Goal: Task Accomplishment & Management: Manage account settings

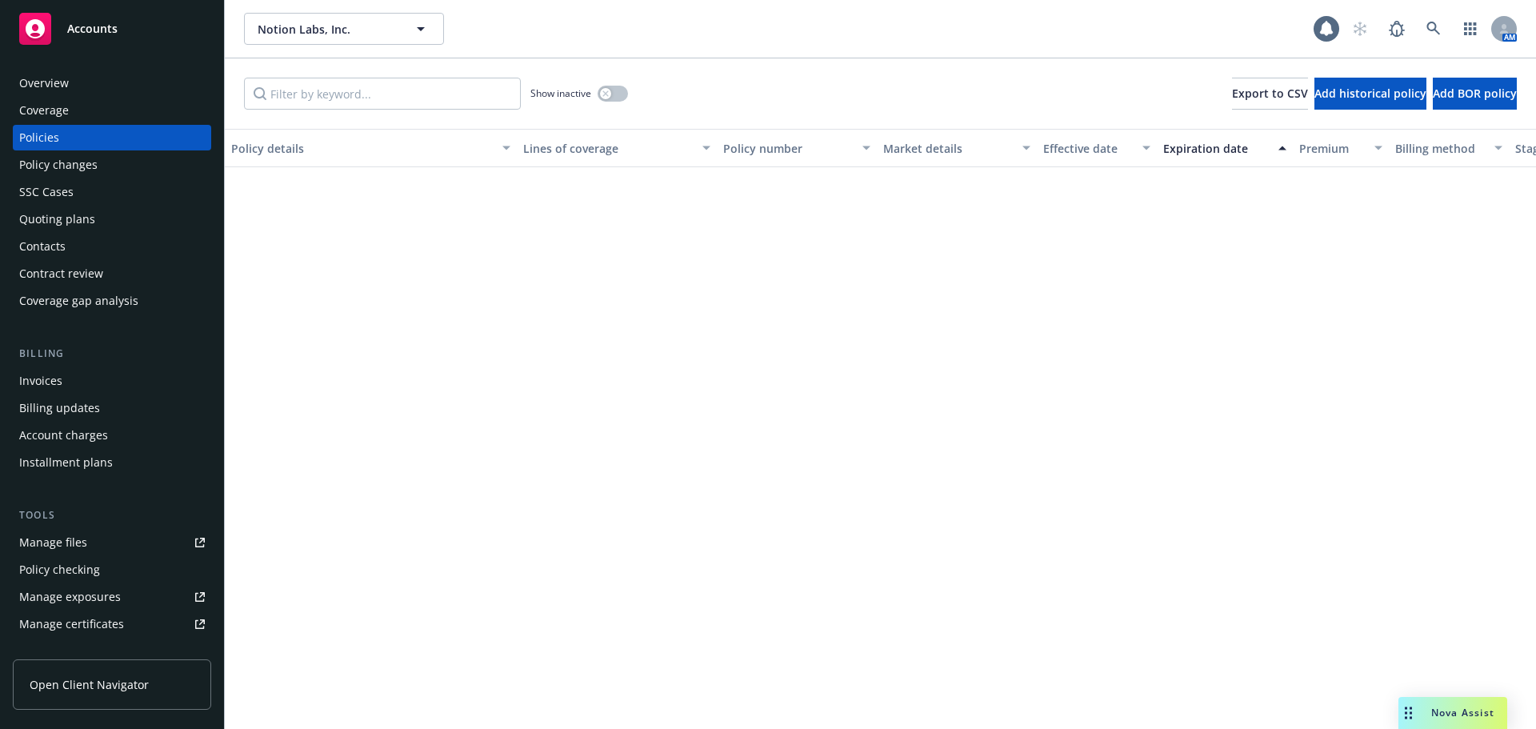
scroll to position [651, 0]
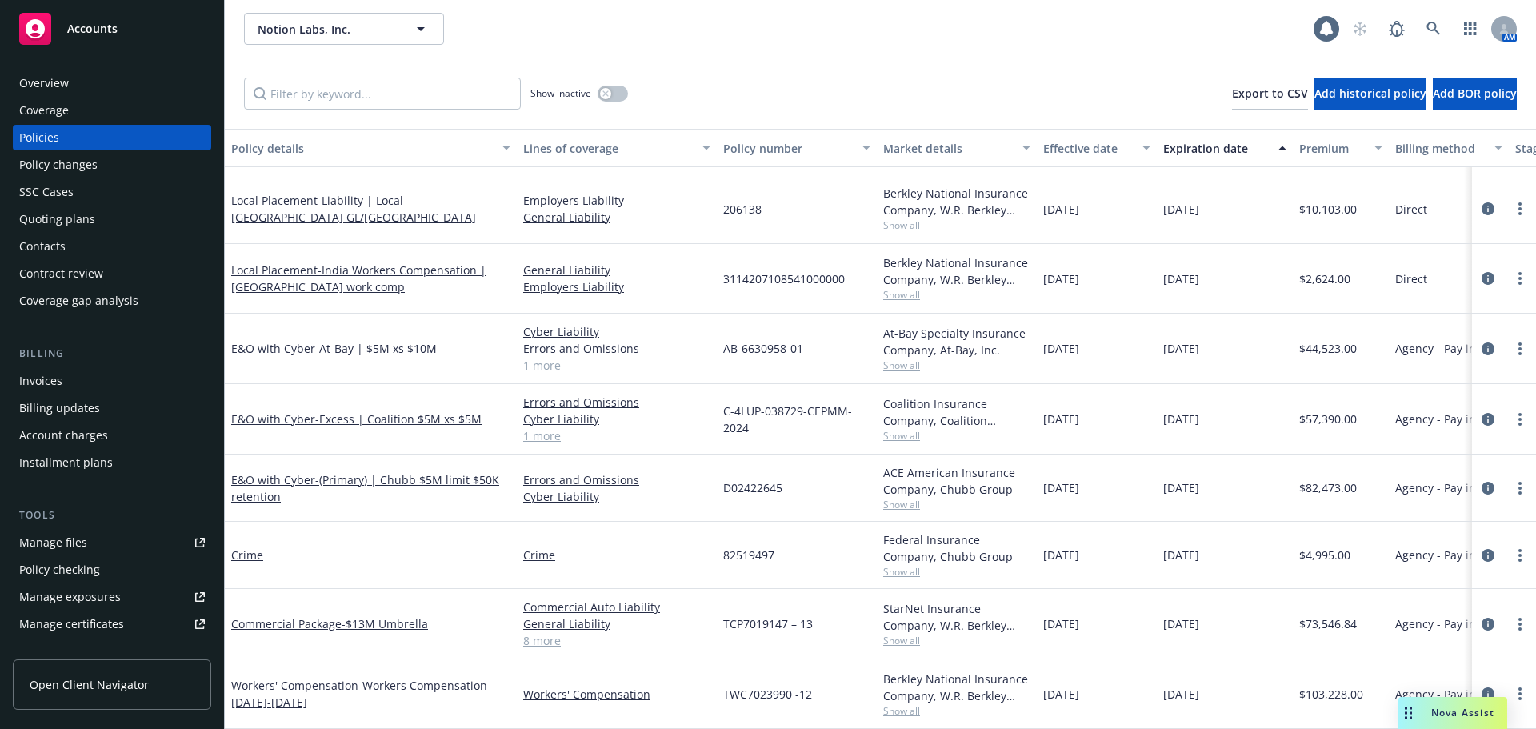
click at [396, 154] on div "Policy details" at bounding box center [362, 148] width 262 height 17
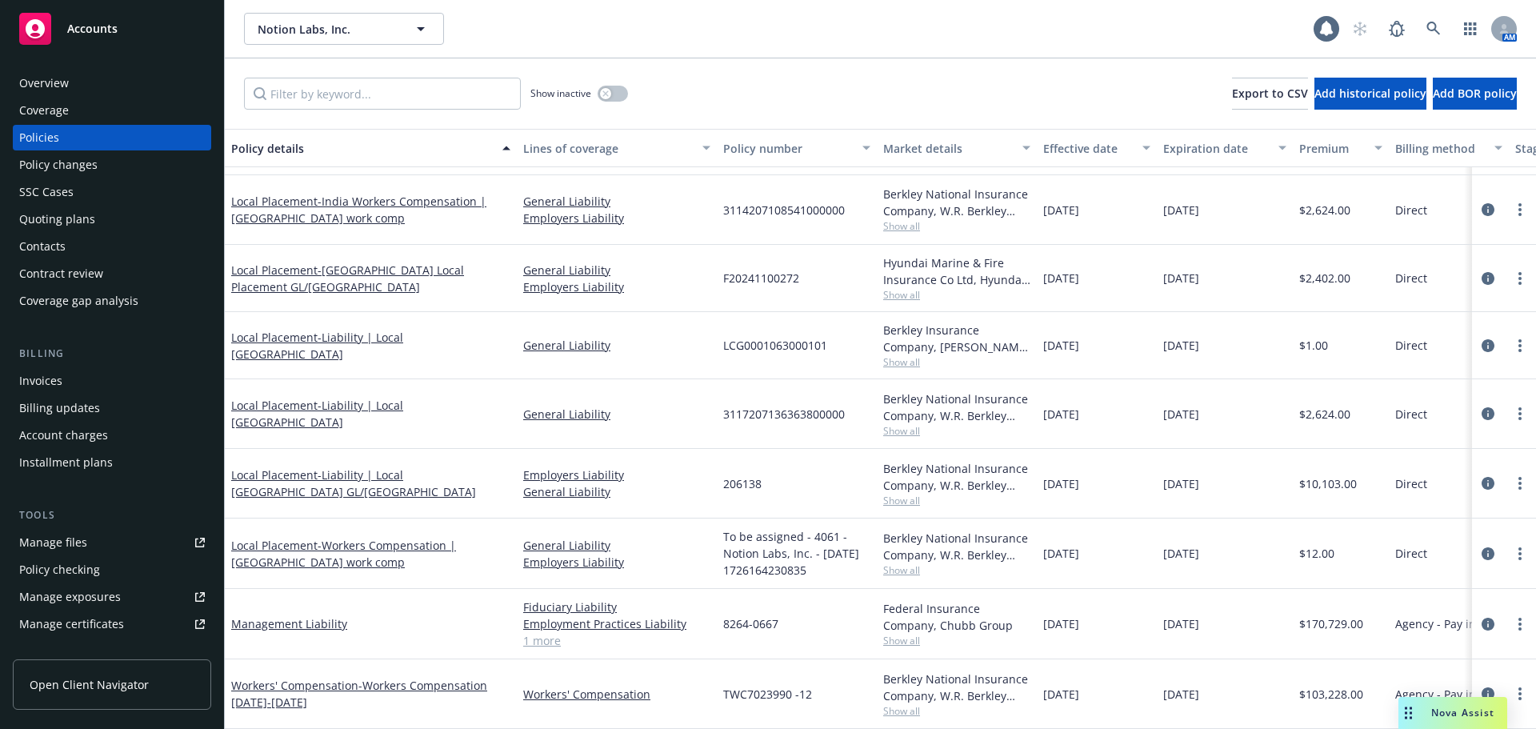
scroll to position [581, 0]
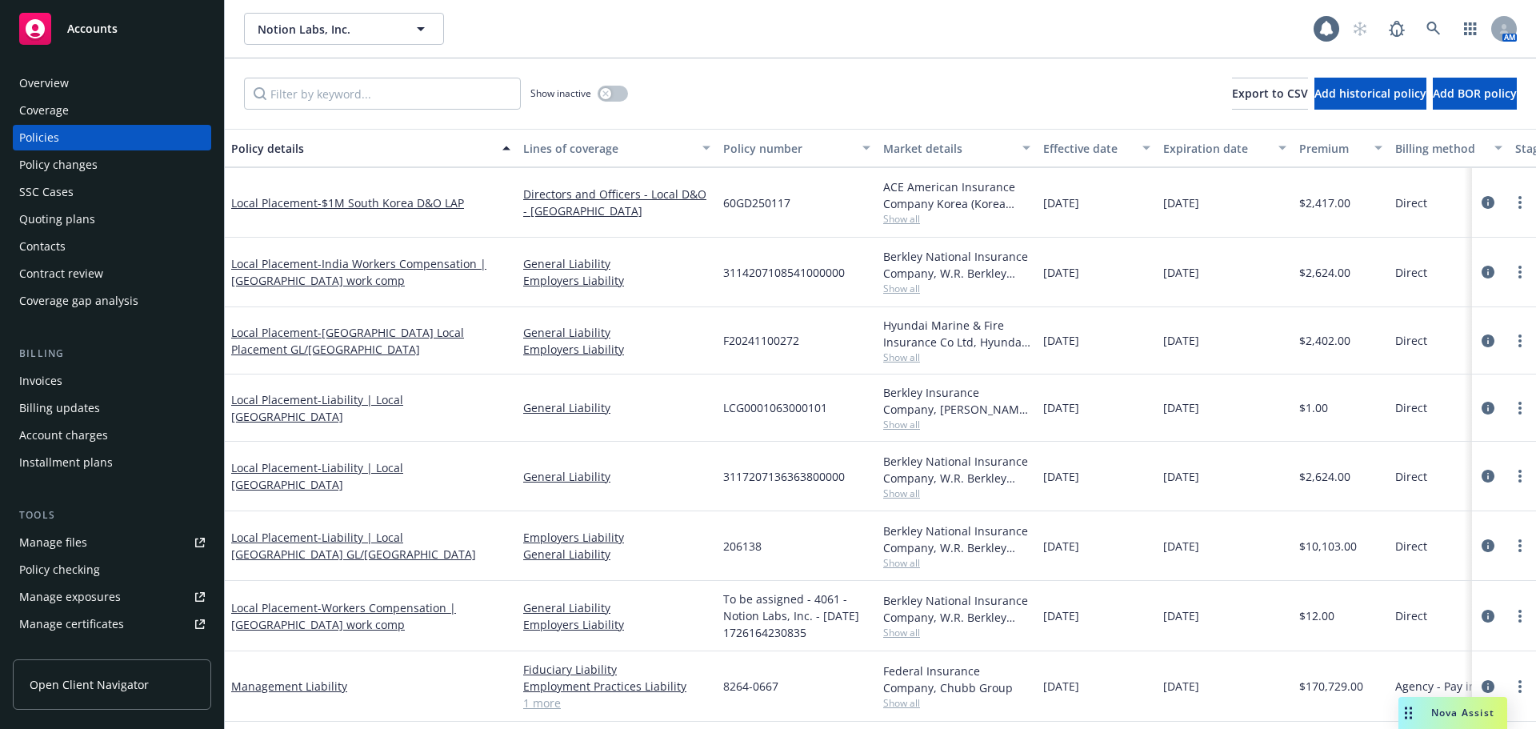
click at [440, 152] on div "Policy details" at bounding box center [362, 148] width 262 height 17
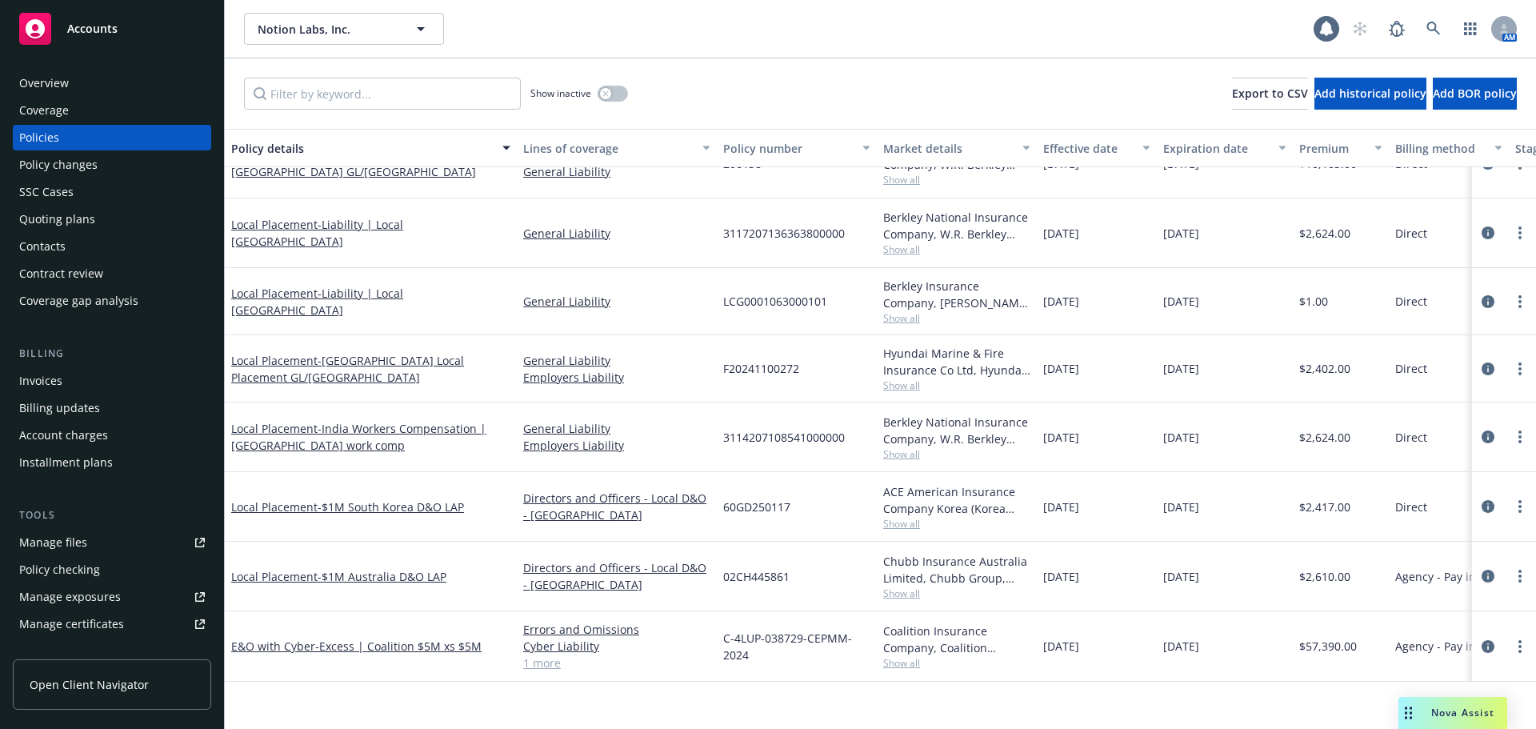
scroll to position [0, 0]
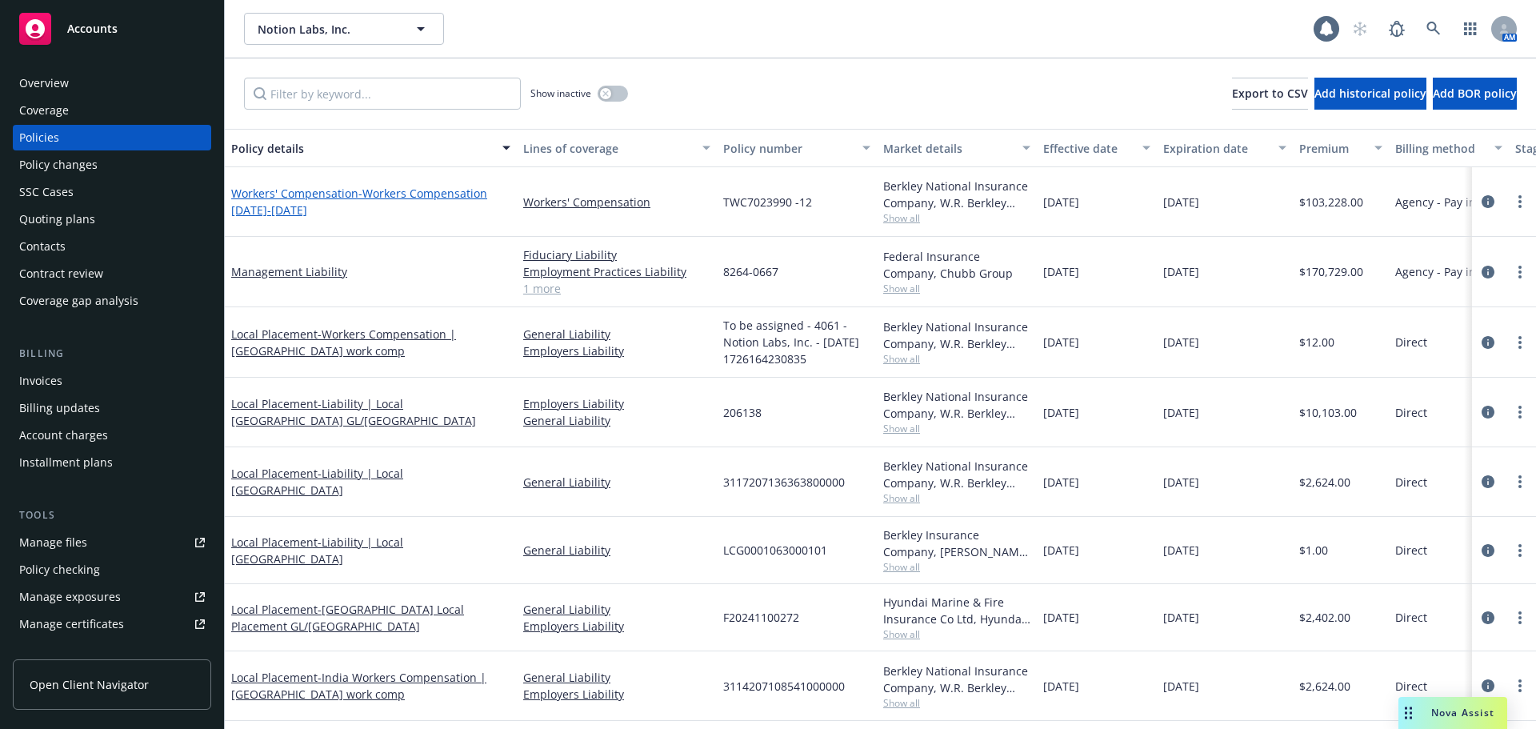
click at [310, 199] on link "Workers' Compensation - Workers Compensation [DATE]-[DATE]" at bounding box center [359, 202] width 256 height 32
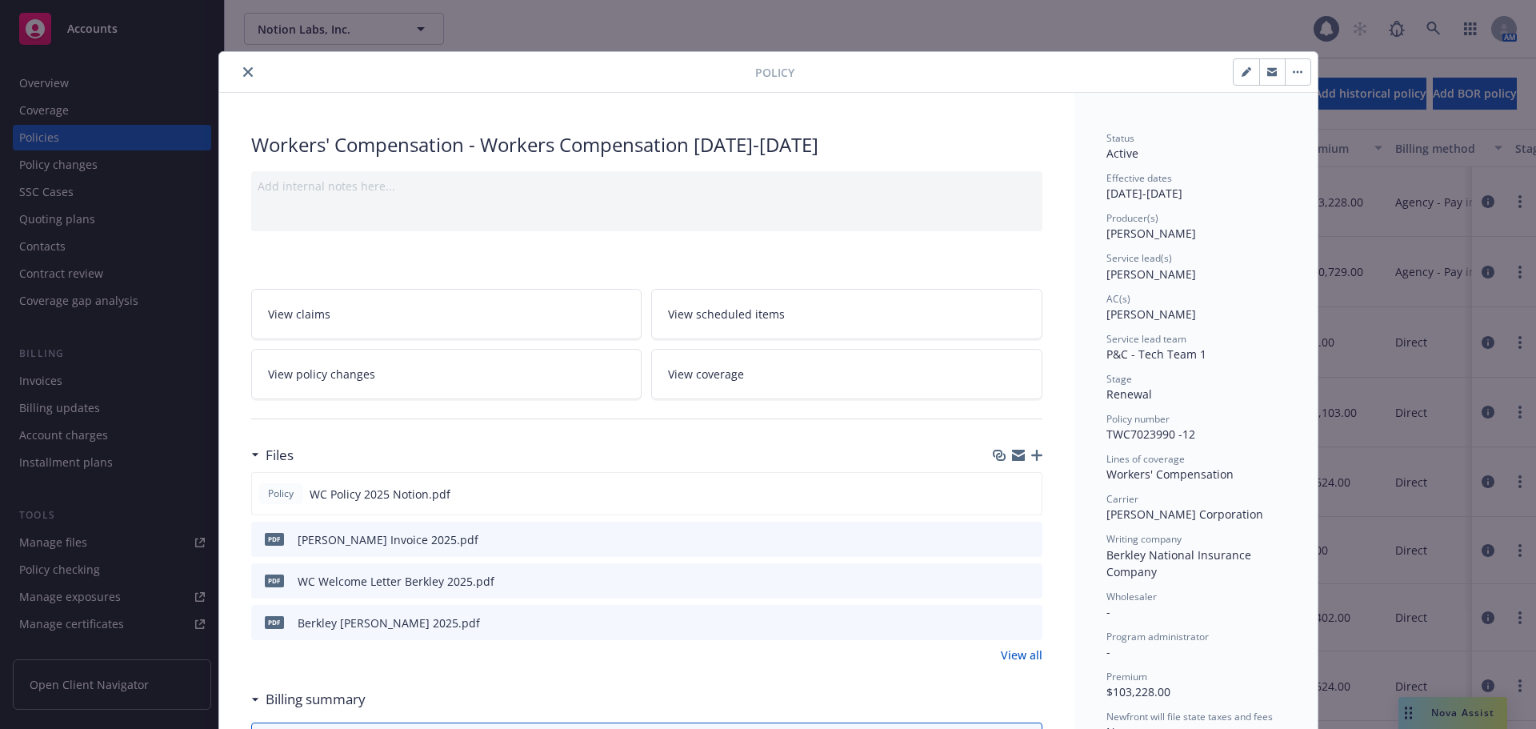
click at [1177, 409] on div "Status Active Effective dates [DATE] - [DATE] Producer(s) [PERSON_NAME] Service…" at bounding box center [1196, 516] width 179 height 770
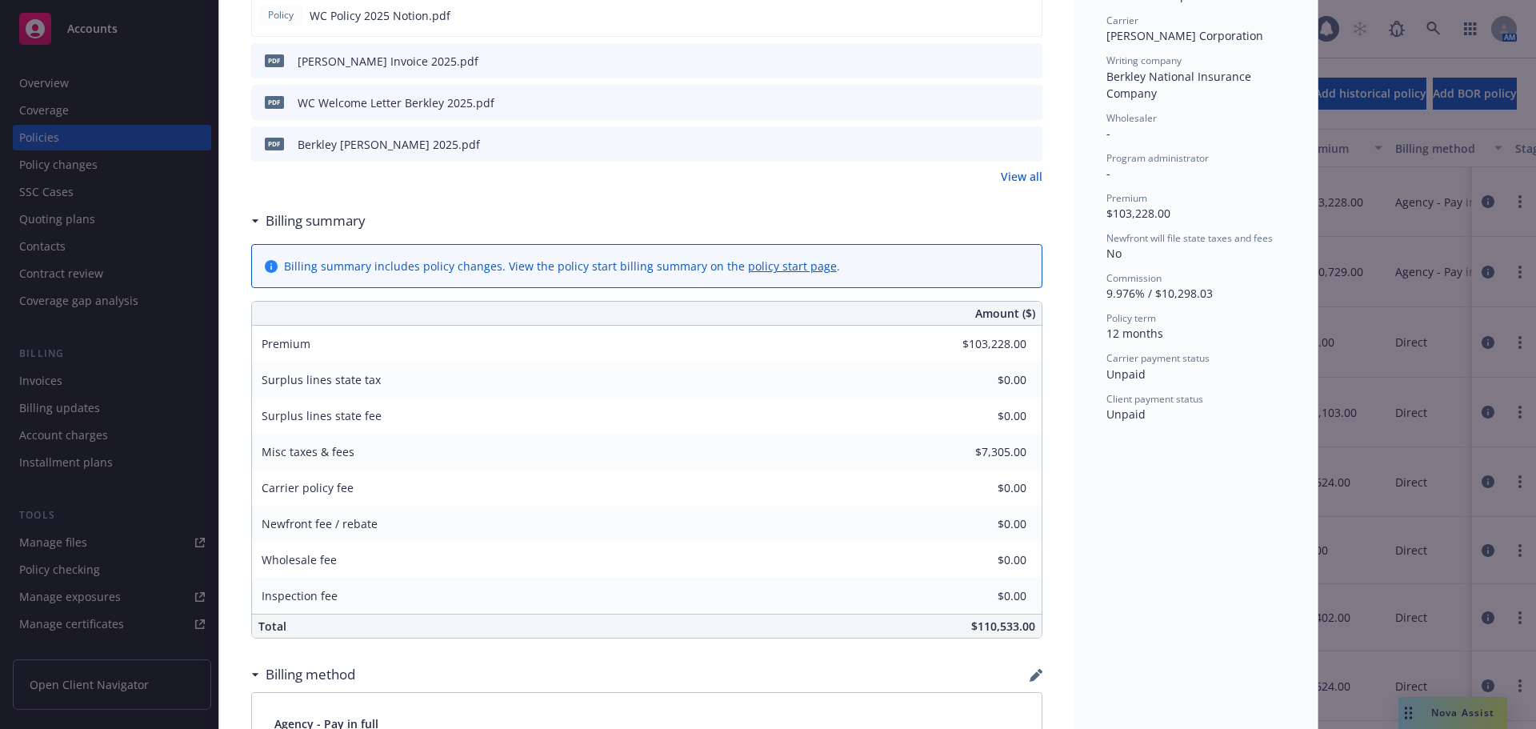
scroll to position [480, 0]
drag, startPoint x: 973, startPoint y: 626, endPoint x: 1029, endPoint y: 623, distance: 56.1
click at [1029, 623] on div "$110,533.00" at bounding box center [767, 624] width 550 height 23
copy span "110,533.00"
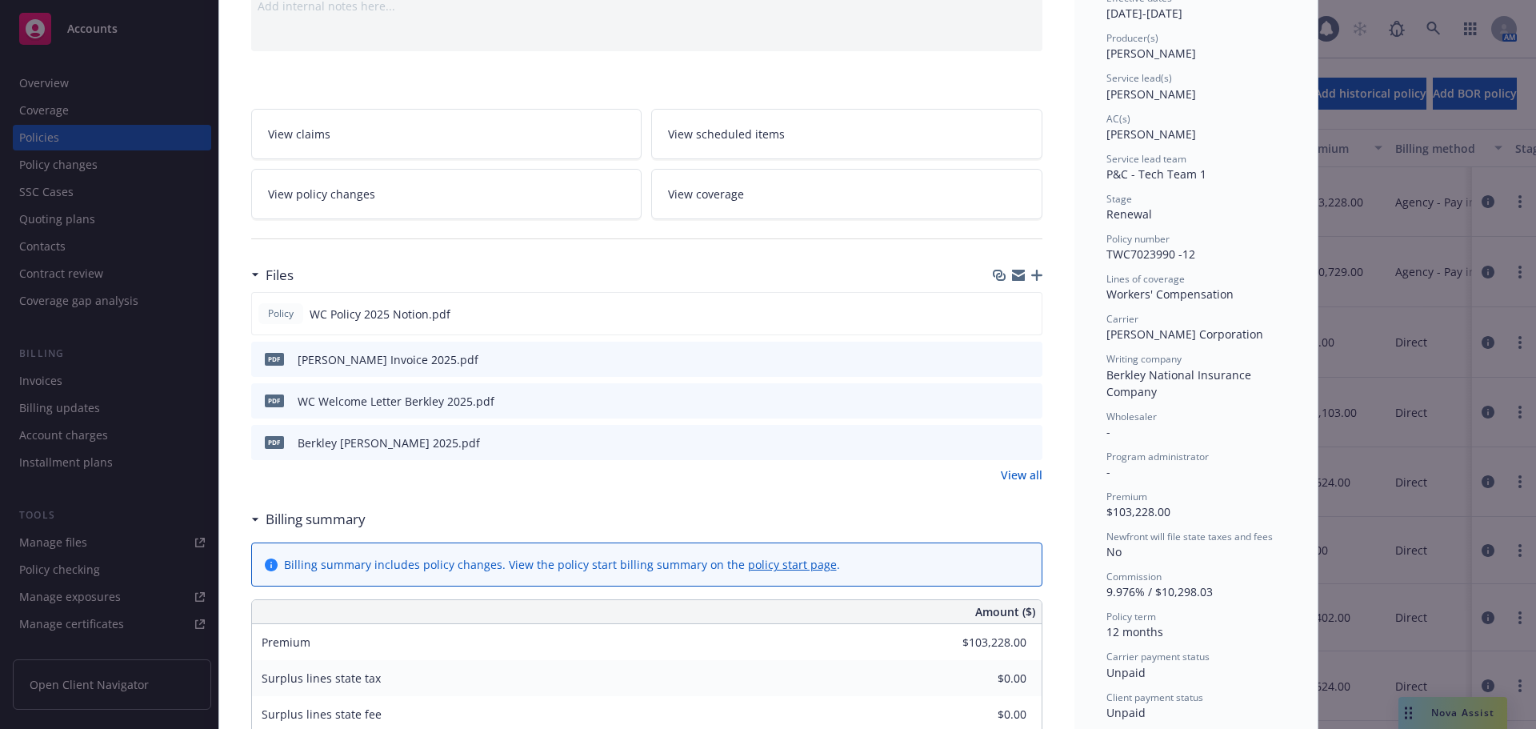
scroll to position [160, 0]
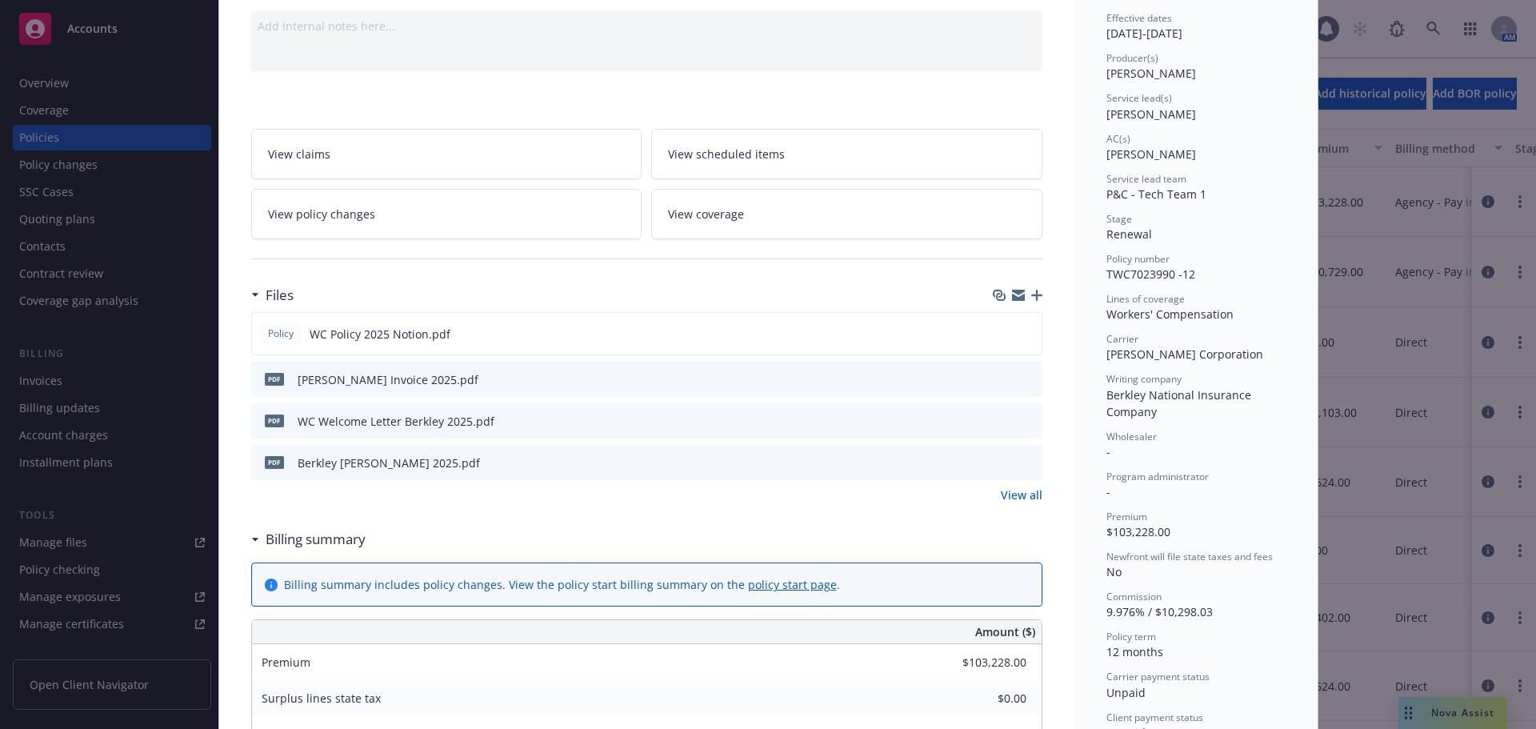
click at [854, 230] on link "View coverage" at bounding box center [846, 214] width 391 height 50
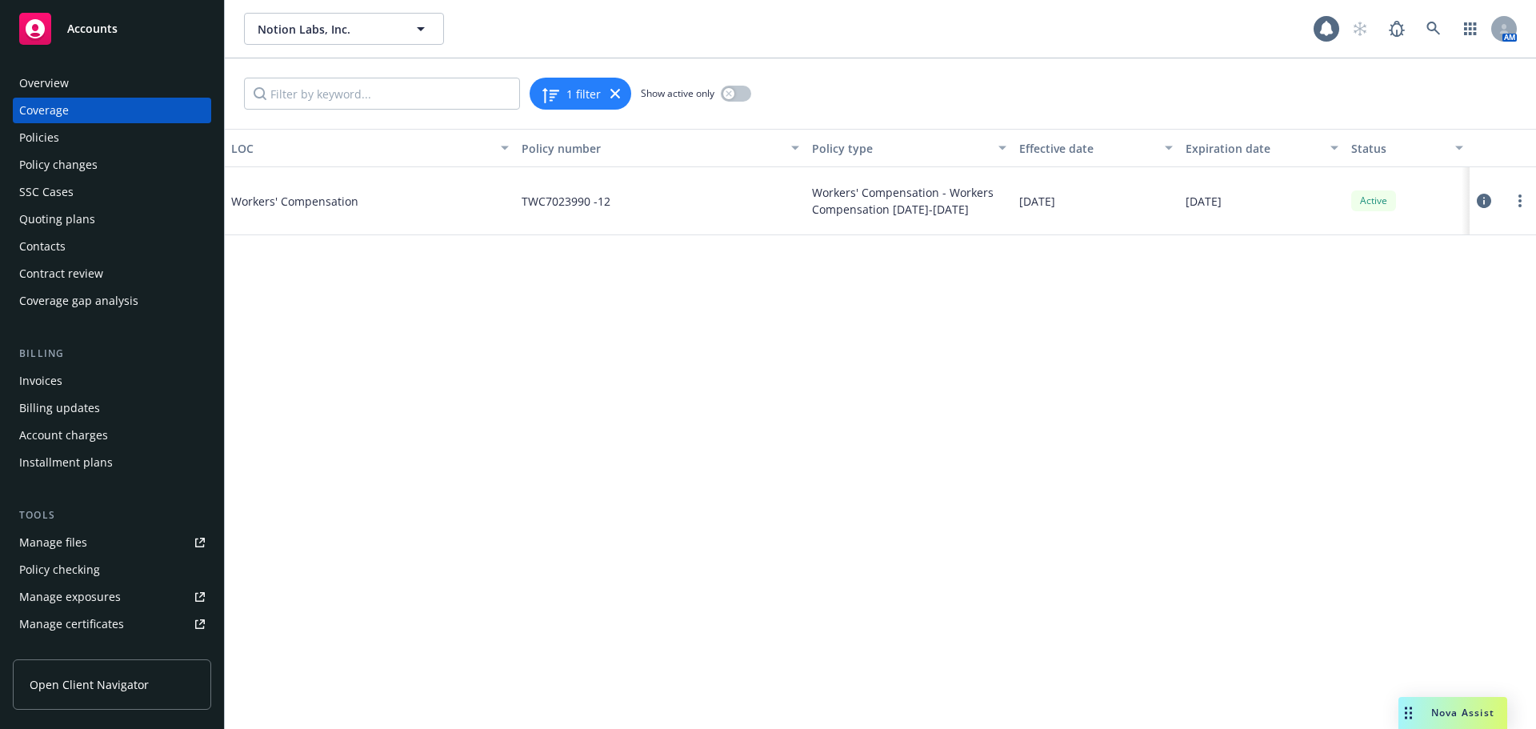
click at [1489, 203] on icon at bounding box center [1484, 201] width 14 height 14
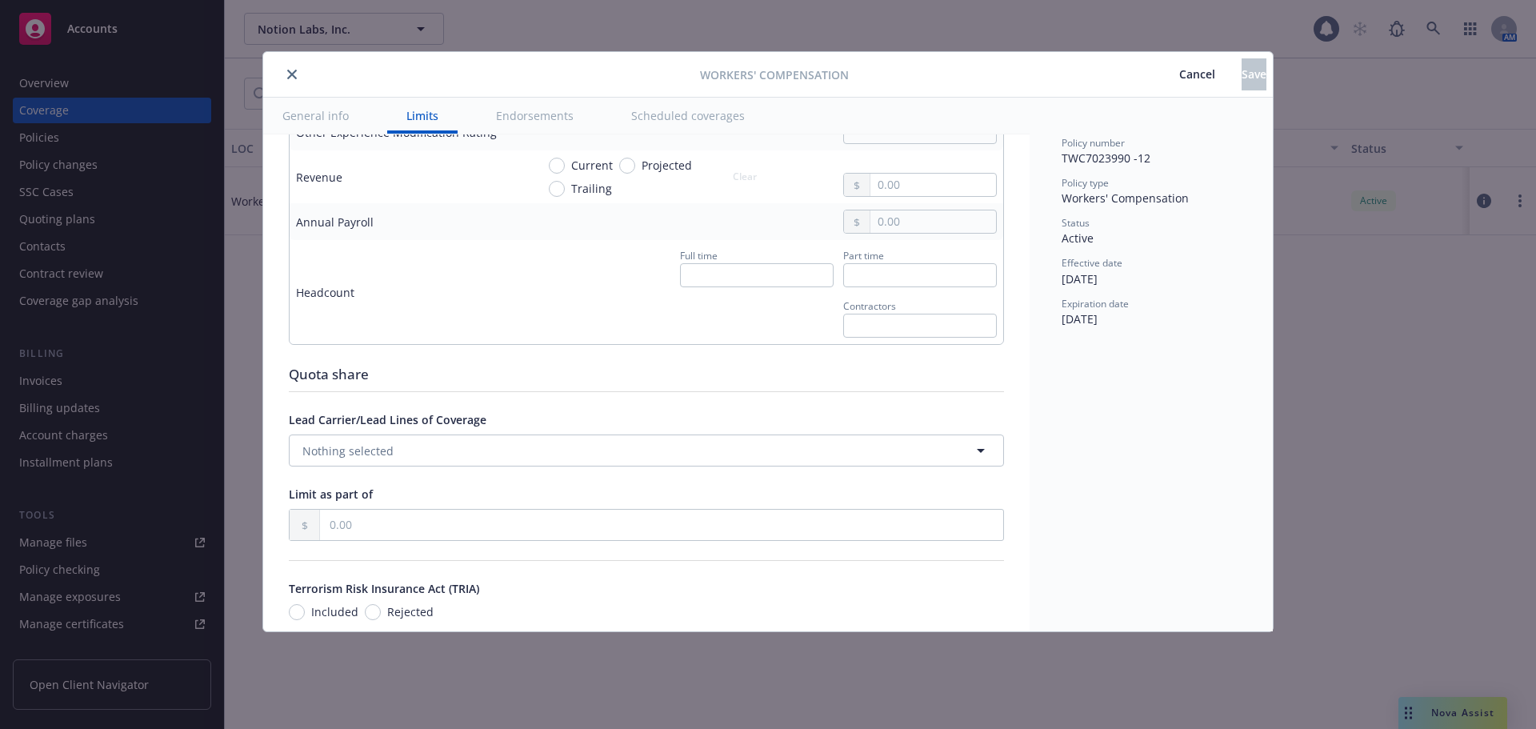
scroll to position [720, 0]
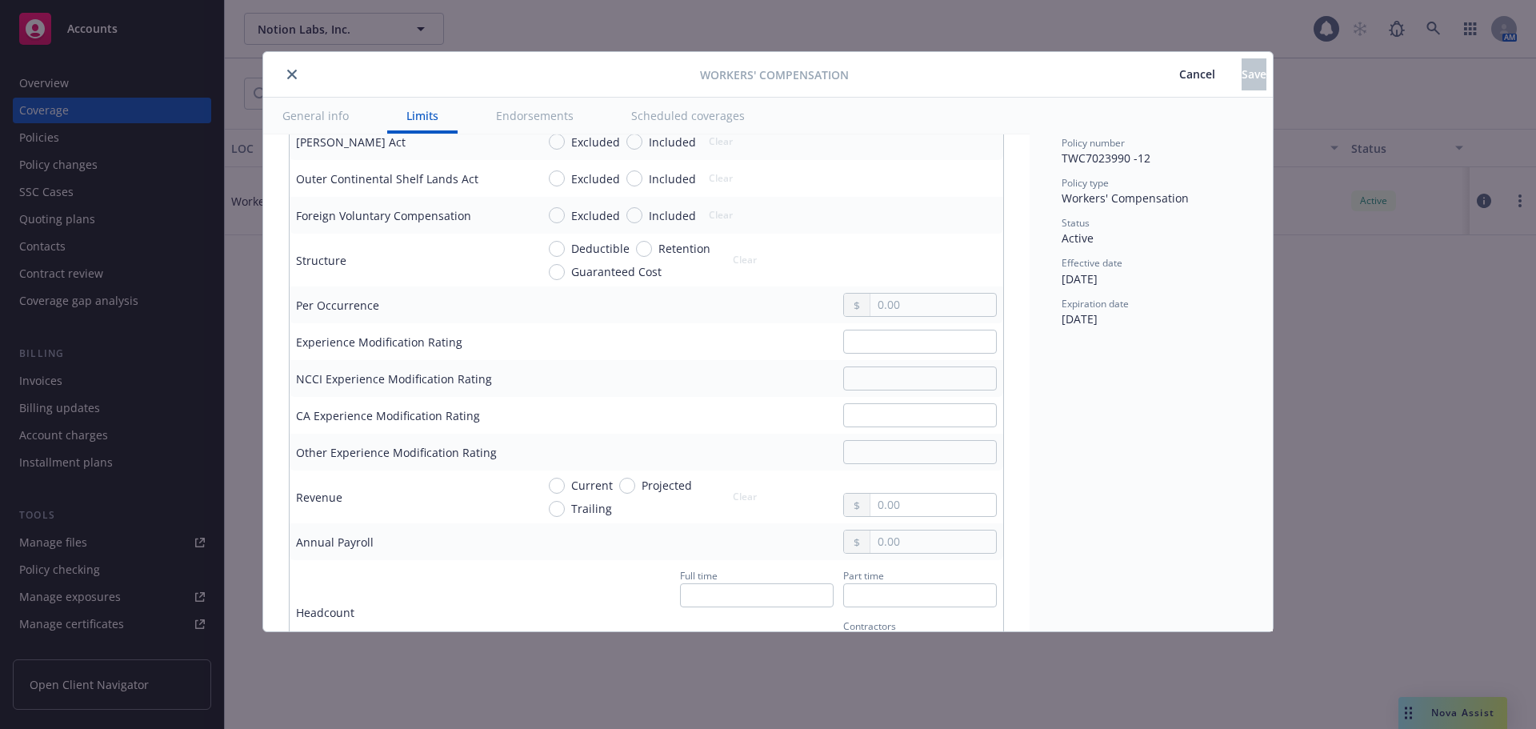
click at [282, 79] on div at bounding box center [485, 74] width 431 height 19
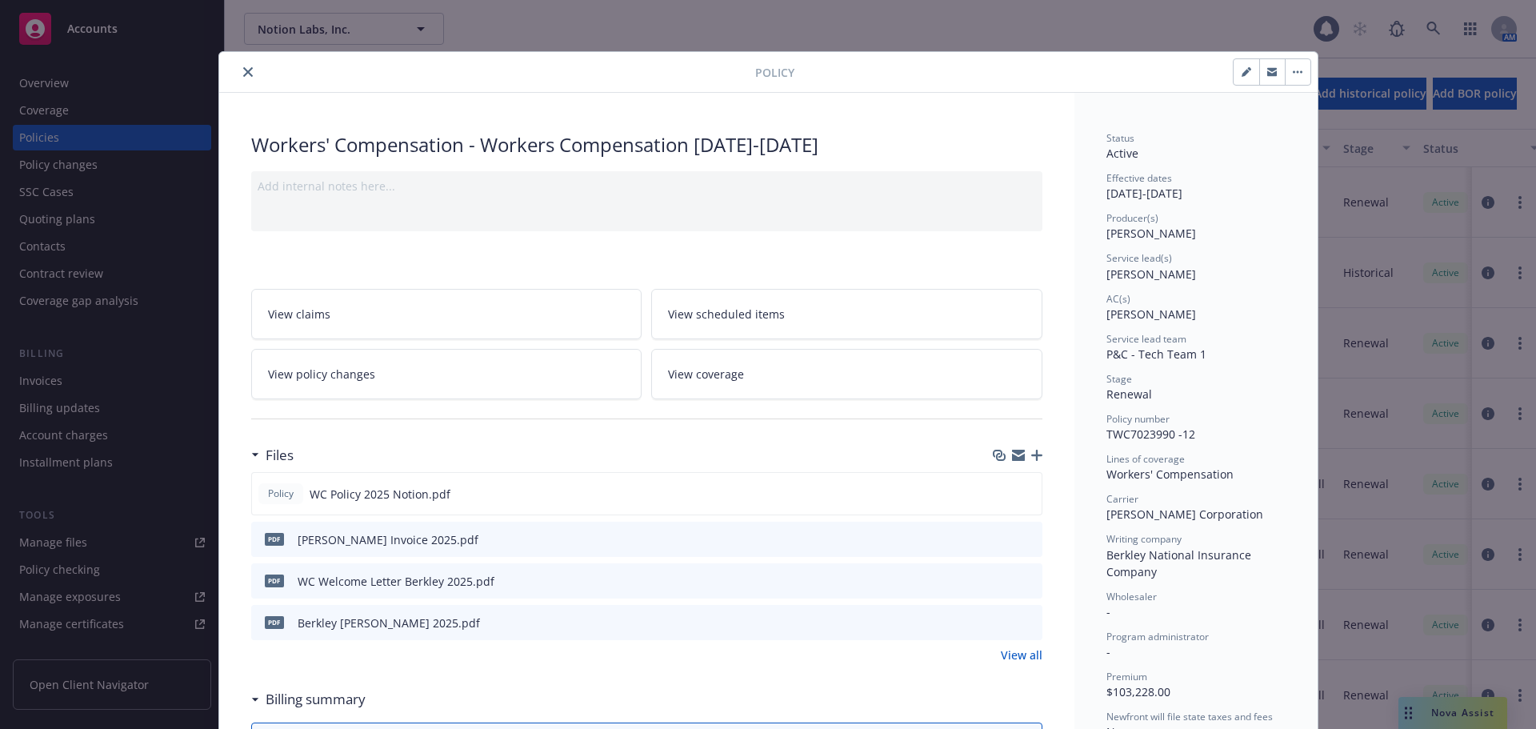
scroll to position [48, 0]
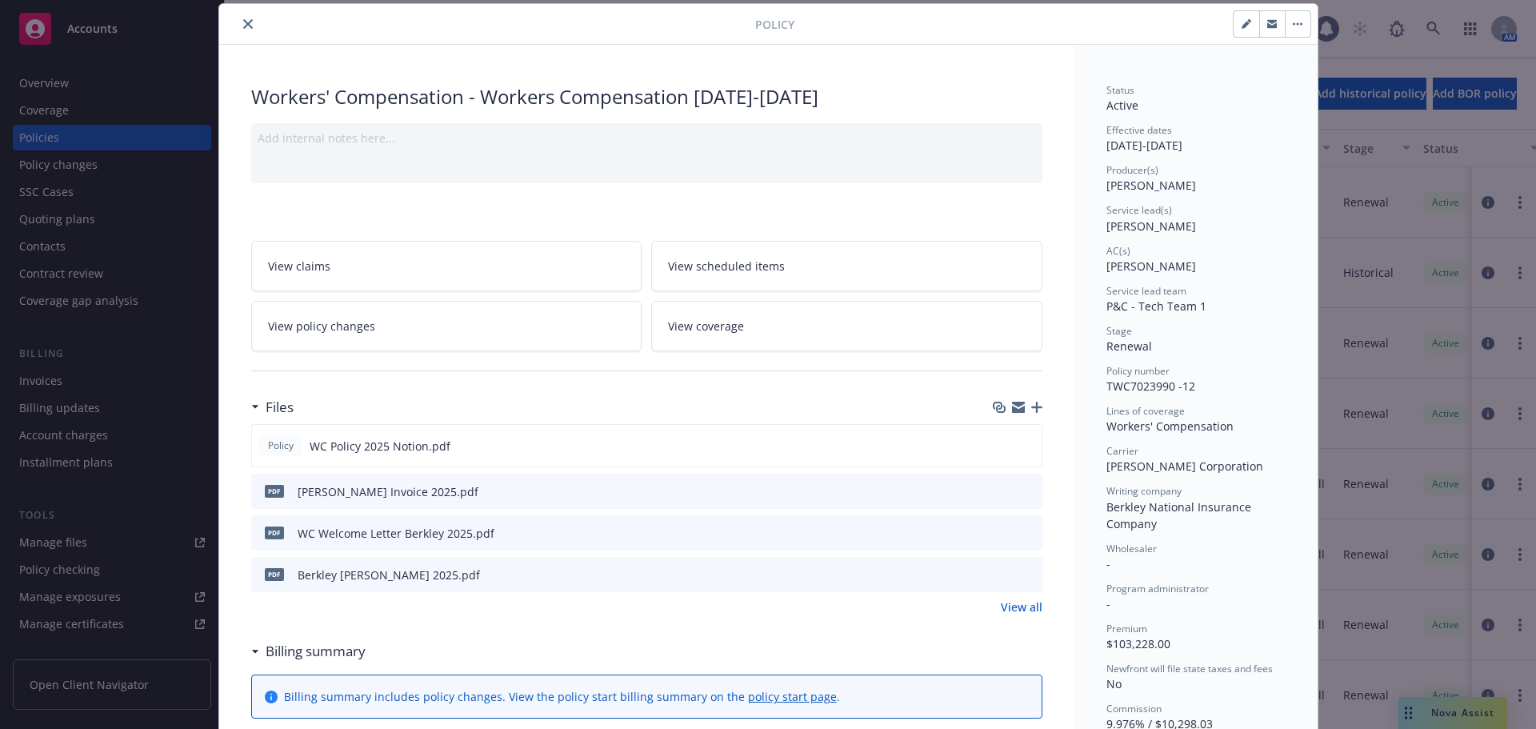
click at [246, 8] on div "Policy" at bounding box center [768, 24] width 1099 height 41
click at [248, 22] on button "close" at bounding box center [247, 23] width 19 height 19
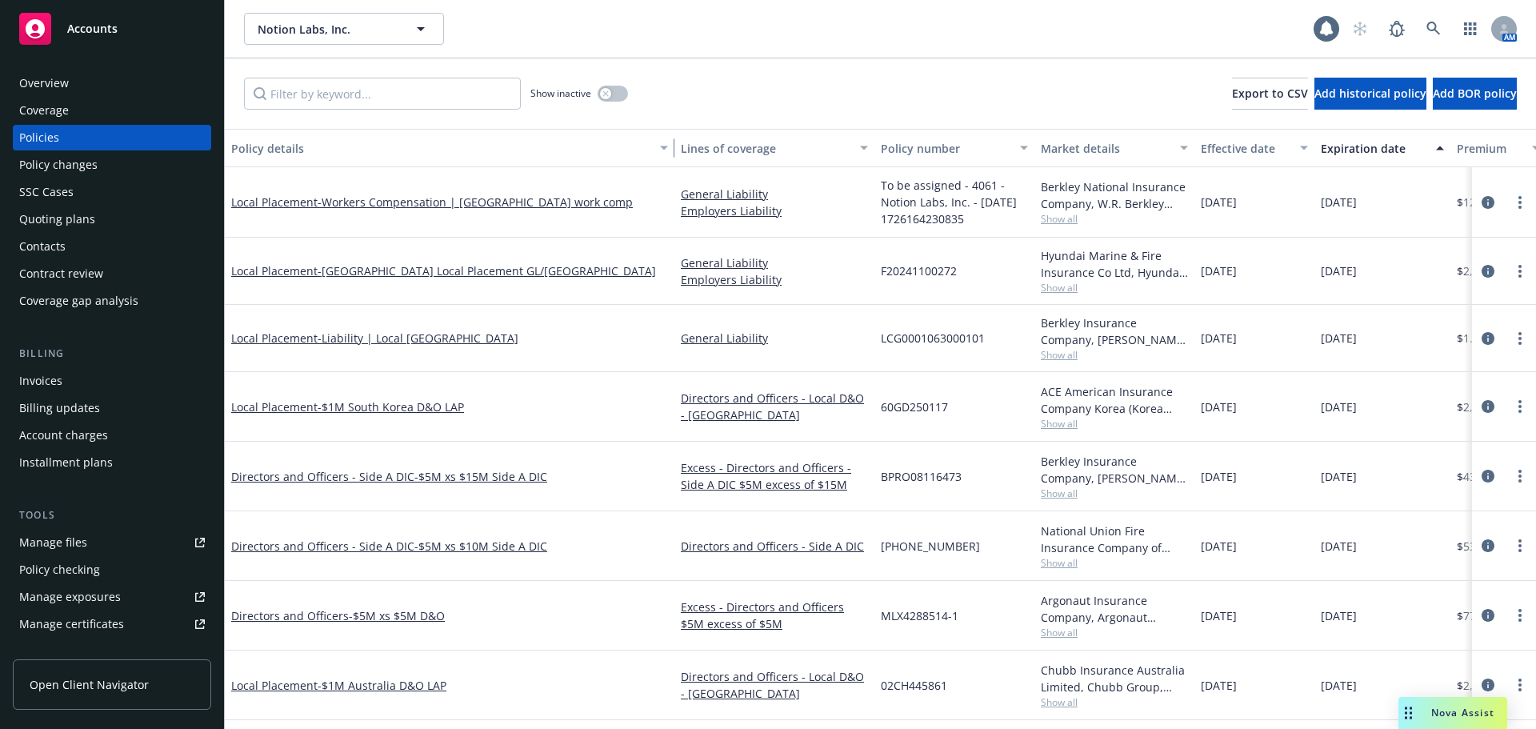
drag, startPoint x: 338, startPoint y: 148, endPoint x: 673, endPoint y: 154, distance: 335.3
click at [671, 154] on div "button" at bounding box center [667, 148] width 8 height 37
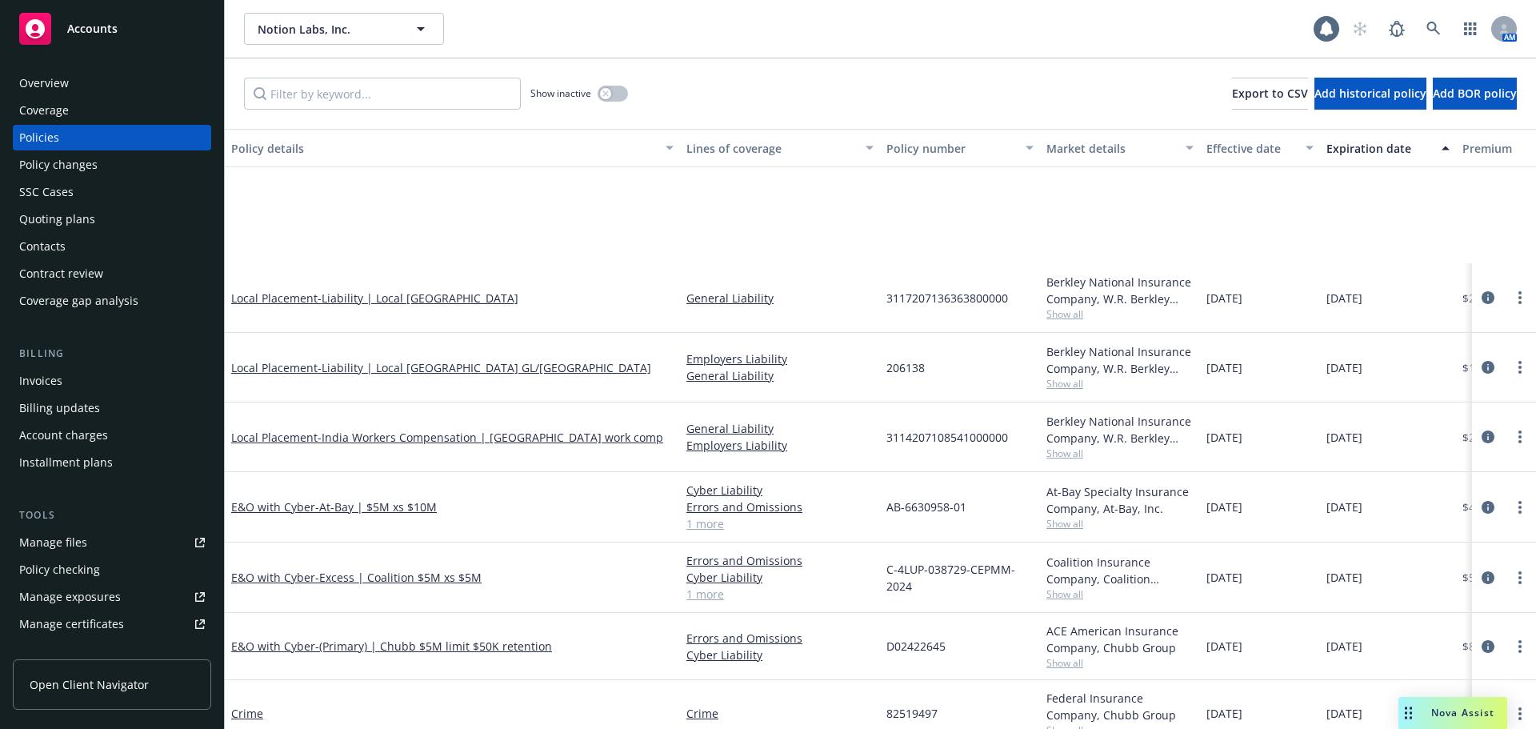
scroll to position [651, 0]
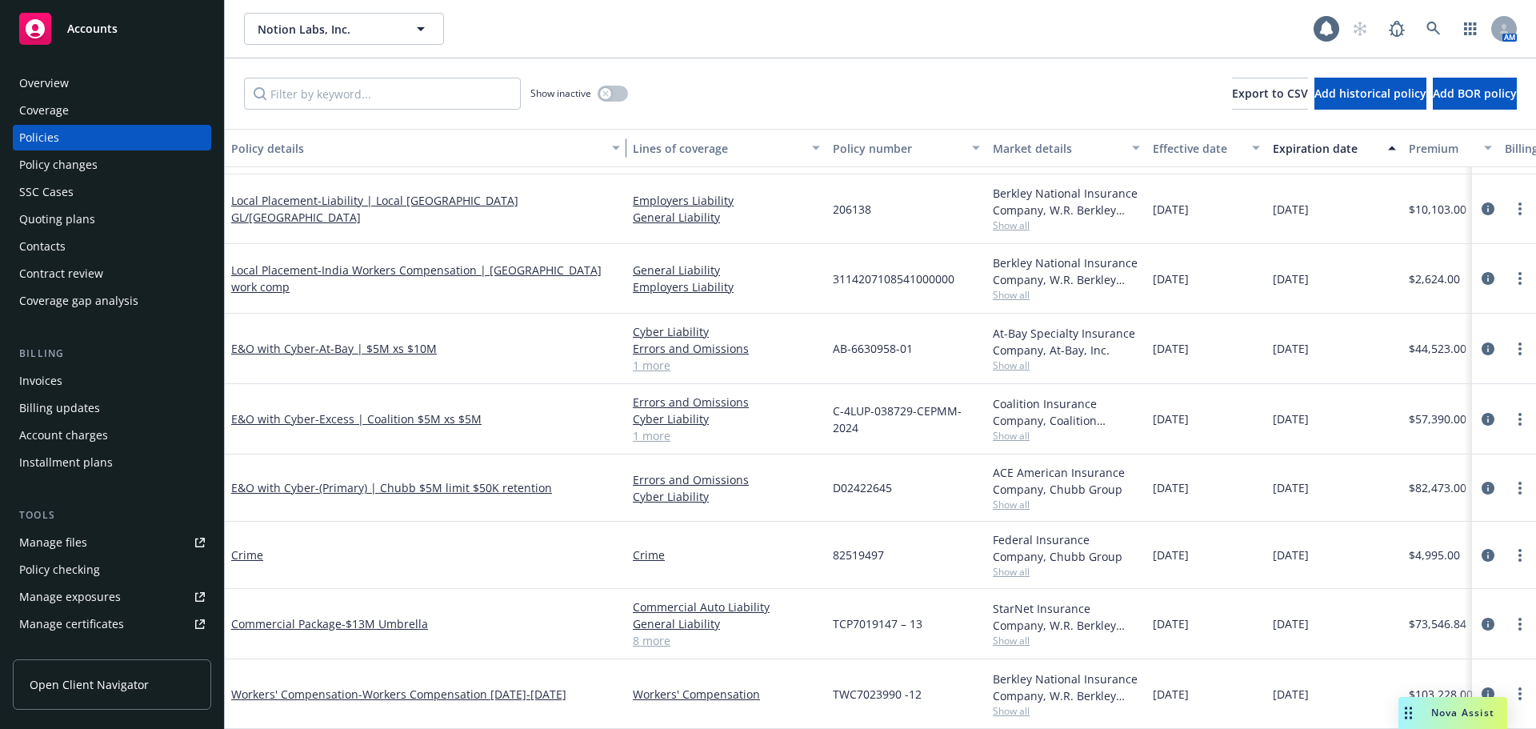
drag, startPoint x: 675, startPoint y: 152, endPoint x: 619, endPoint y: 147, distance: 55.4
click at [619, 147] on div "button" at bounding box center [619, 148] width 8 height 37
click at [386, 616] on span "- $13M Umbrella" at bounding box center [385, 623] width 86 height 15
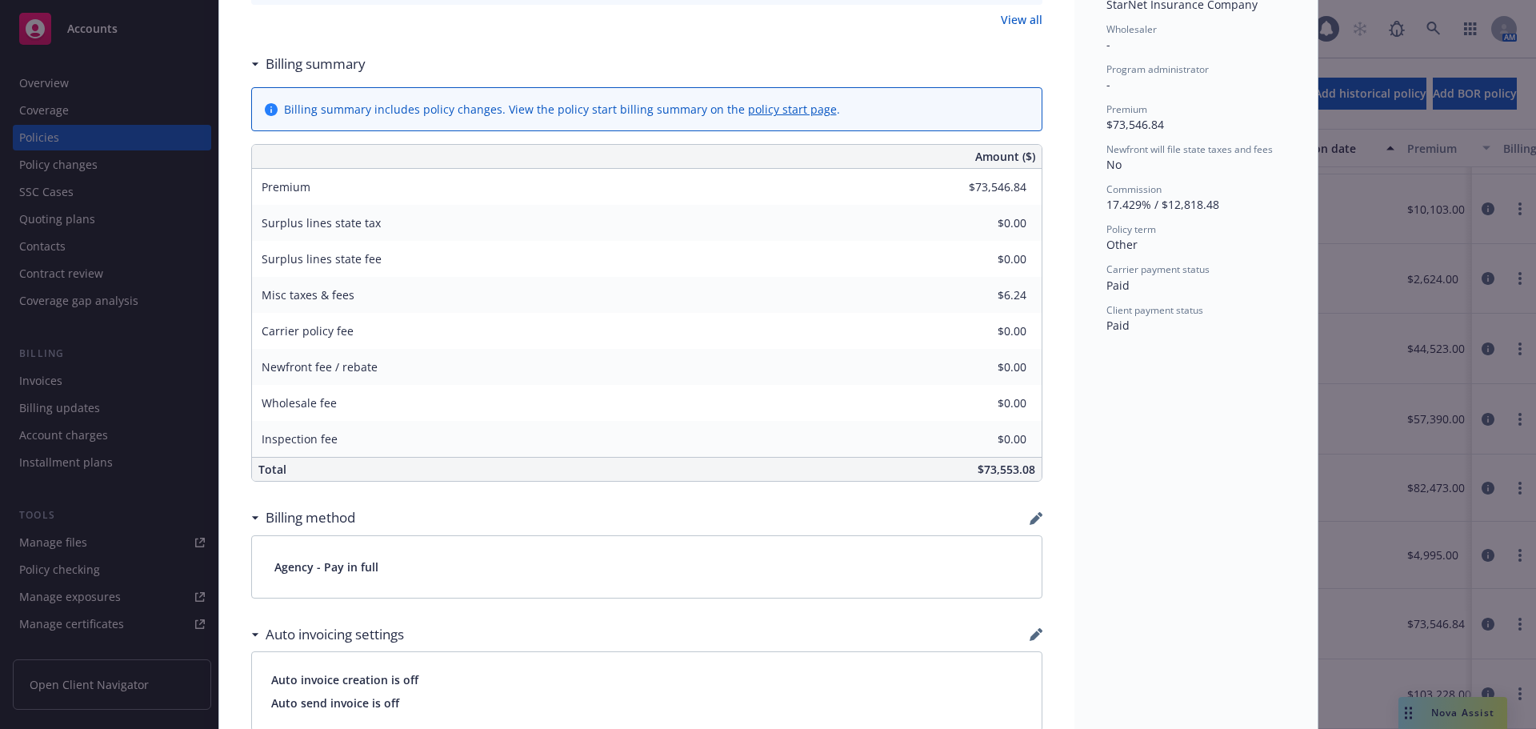
scroll to position [720, 0]
click at [996, 469] on span "$73,553.08" at bounding box center [1007, 467] width 58 height 15
copy span "73,553.08"
click at [1167, 231] on div "Policy term" at bounding box center [1196, 228] width 179 height 14
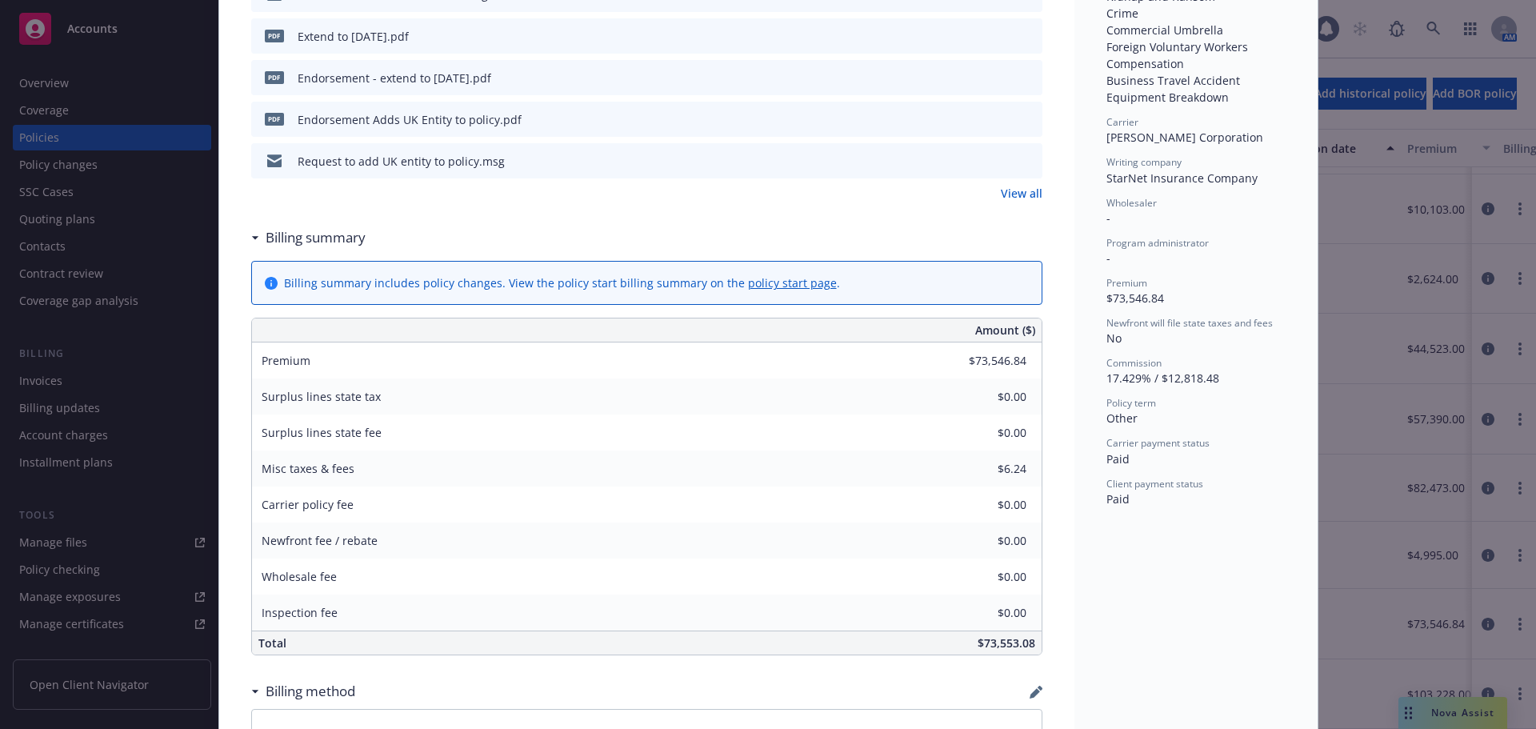
scroll to position [480, 0]
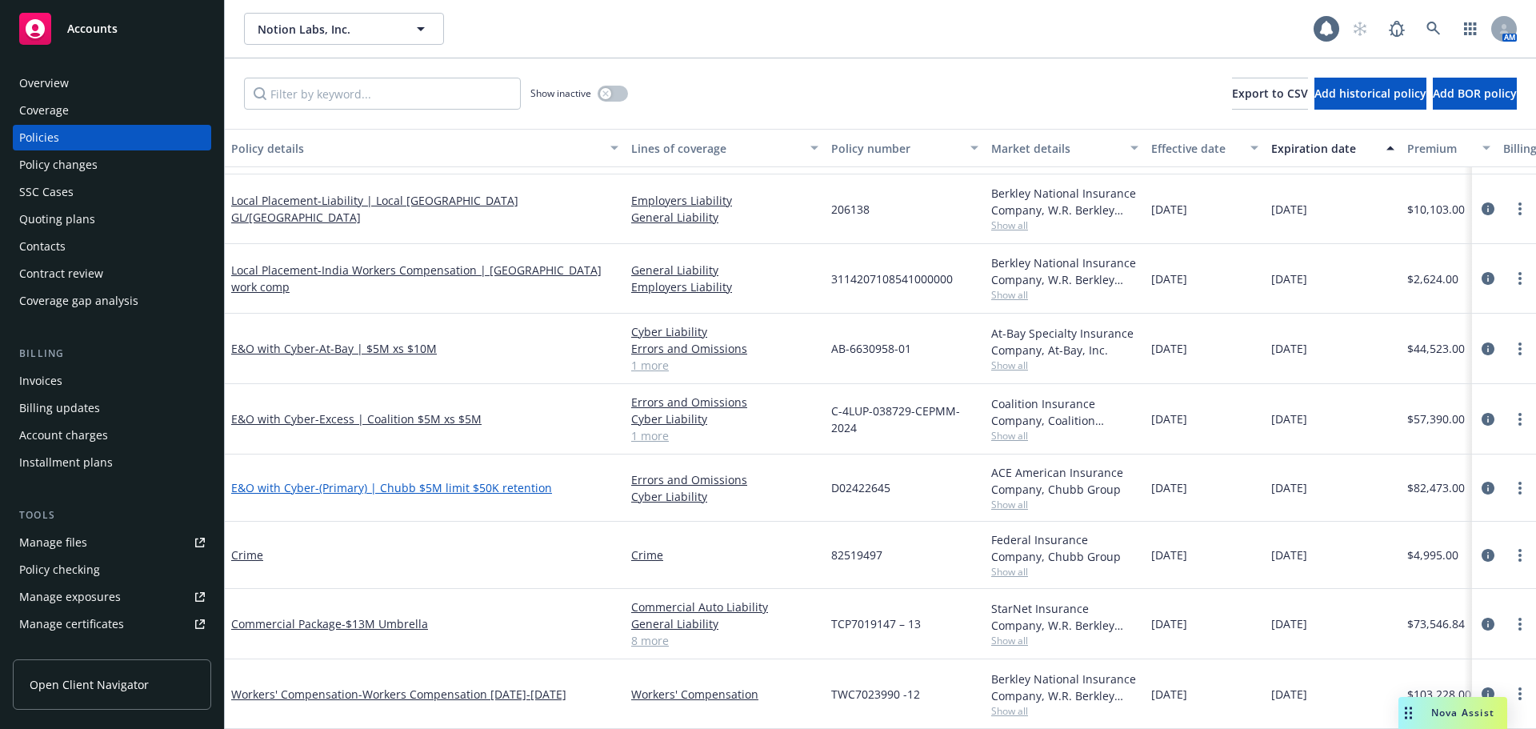
click at [394, 480] on span "- (Primary) | Chubb $5M limit $50K retention" at bounding box center [433, 487] width 237 height 15
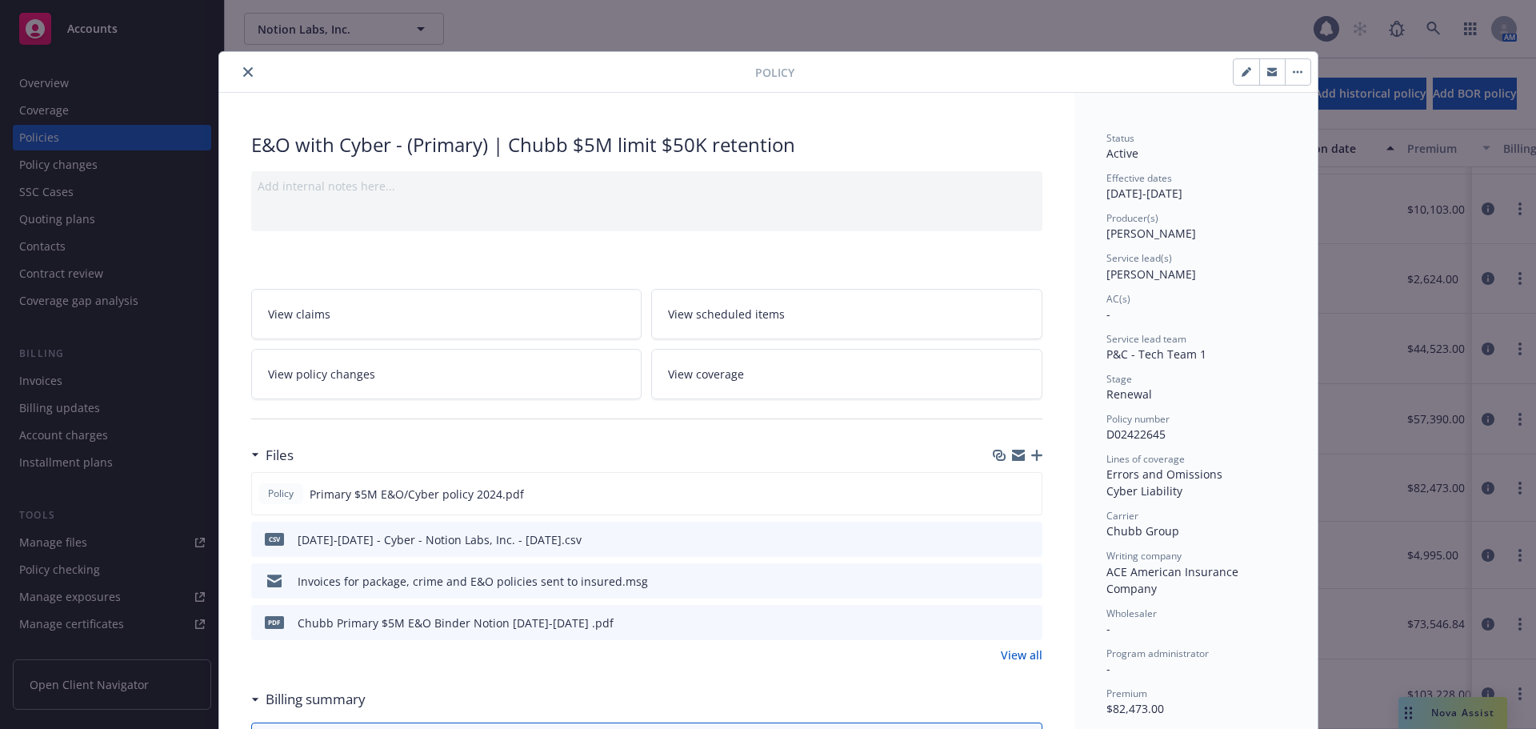
scroll to position [480, 0]
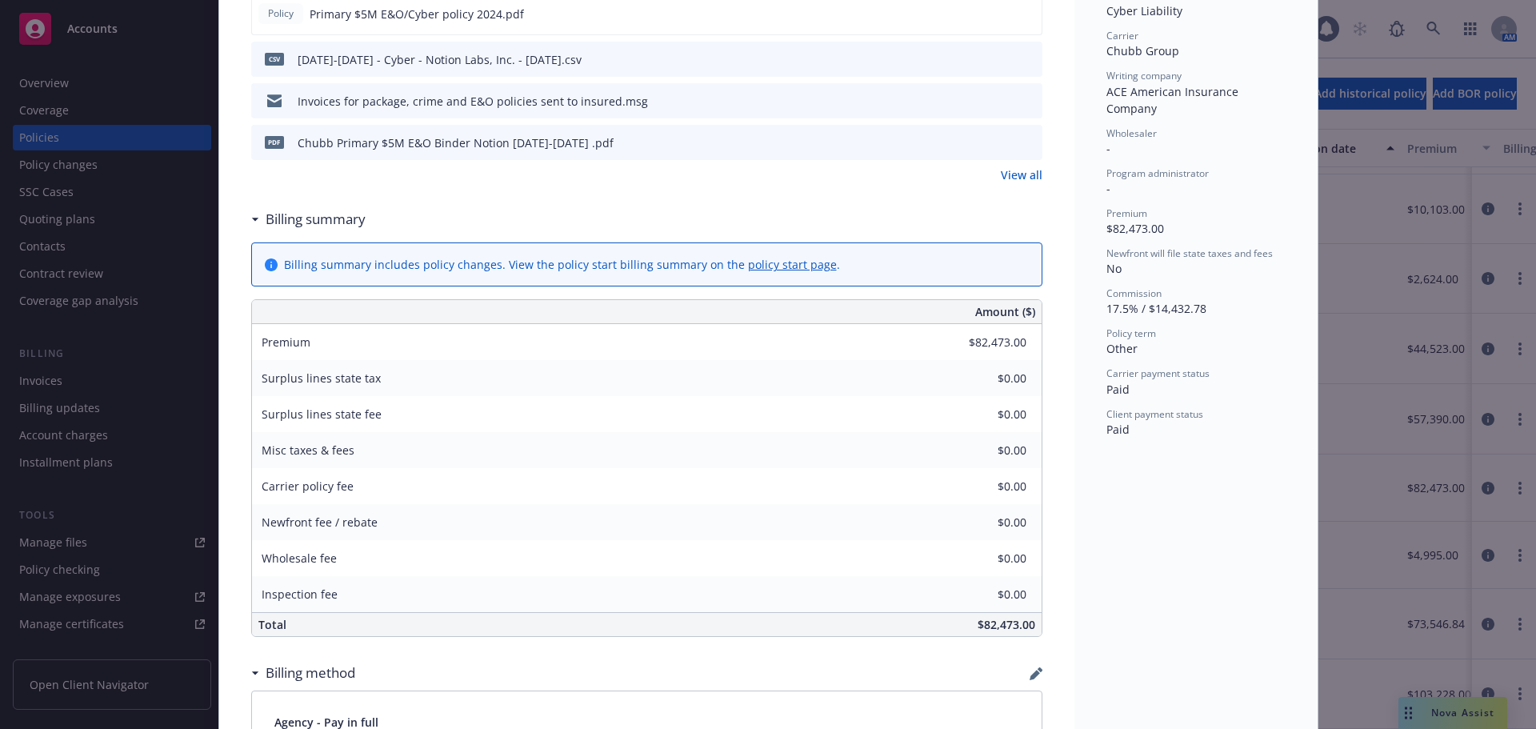
click at [1007, 630] on span "$82,473.00" at bounding box center [1007, 624] width 58 height 15
copy span "82,473.00"
click at [1214, 327] on div "Policy term" at bounding box center [1196, 333] width 179 height 14
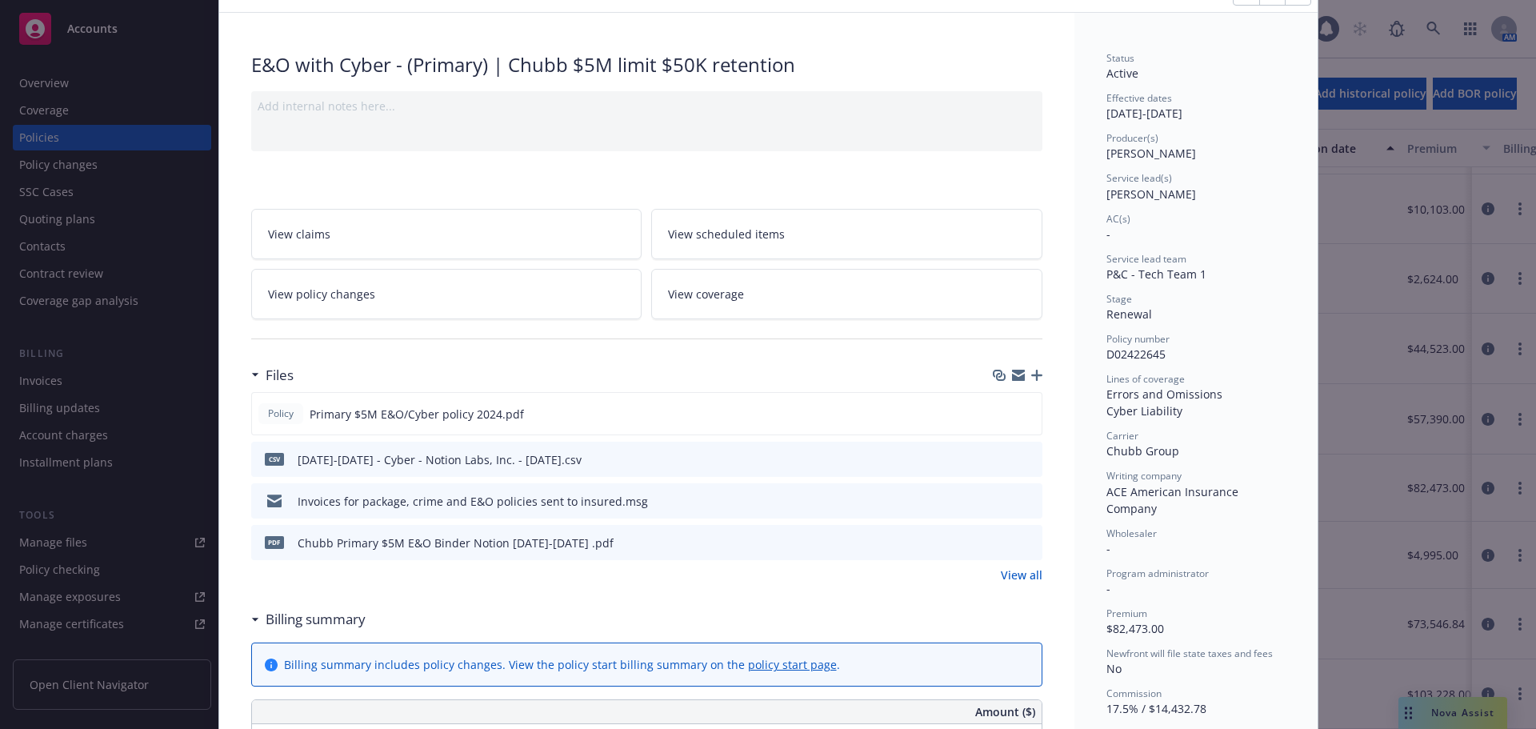
scroll to position [0, 0]
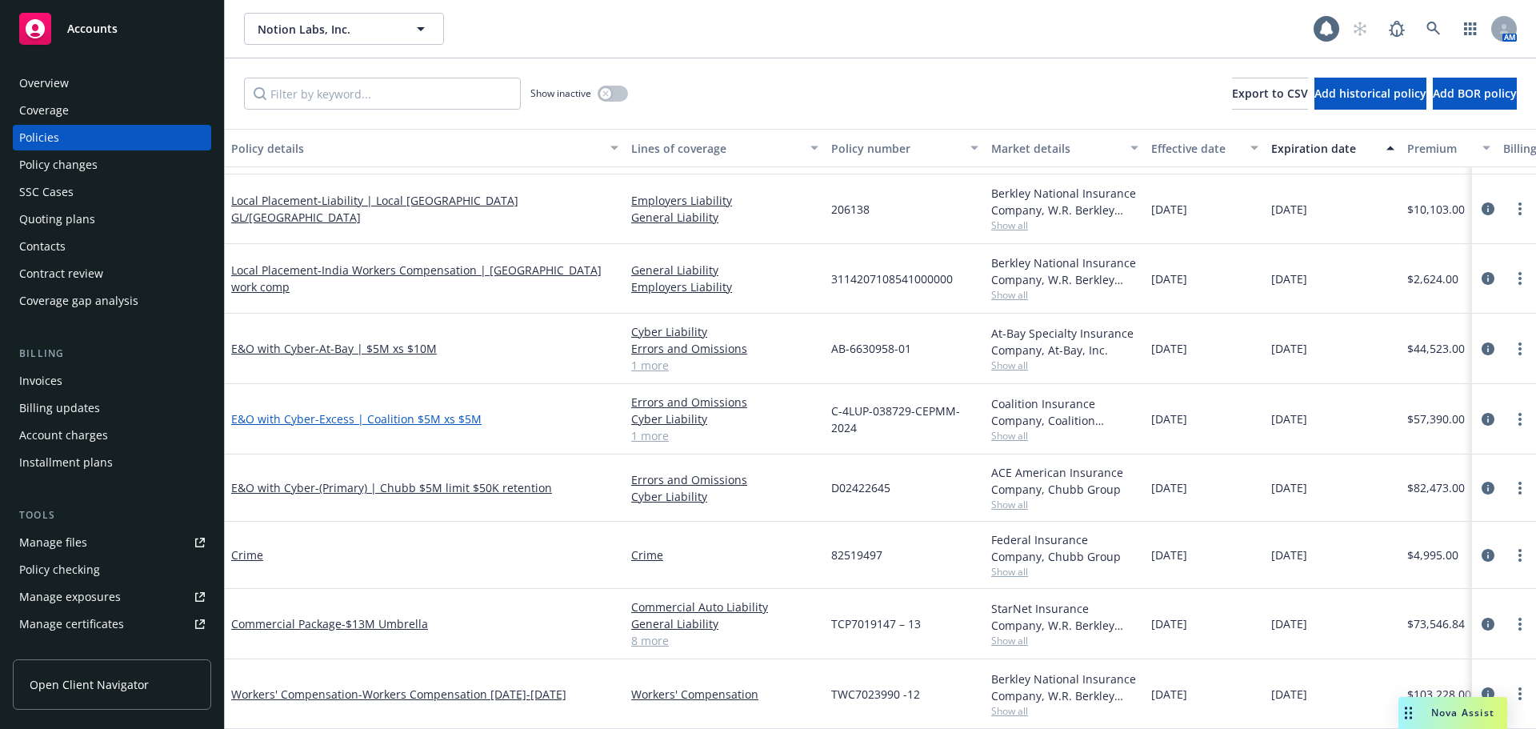
click at [378, 411] on span "- Excess | Coalition $5M xs $5M" at bounding box center [398, 418] width 166 height 15
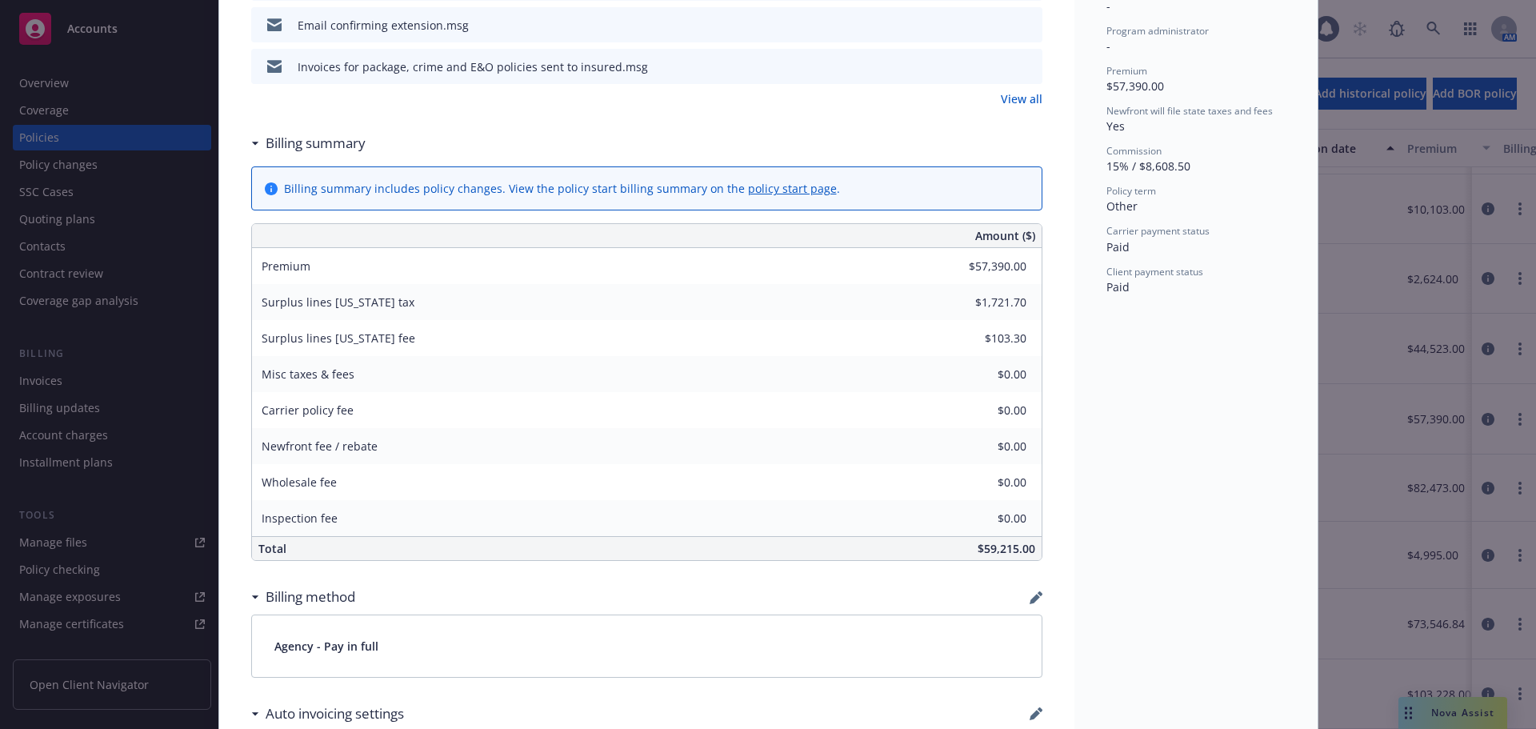
scroll to position [640, 0]
click at [1013, 548] on span "$59,215.00" at bounding box center [1007, 547] width 58 height 15
copy span "59,215.00"
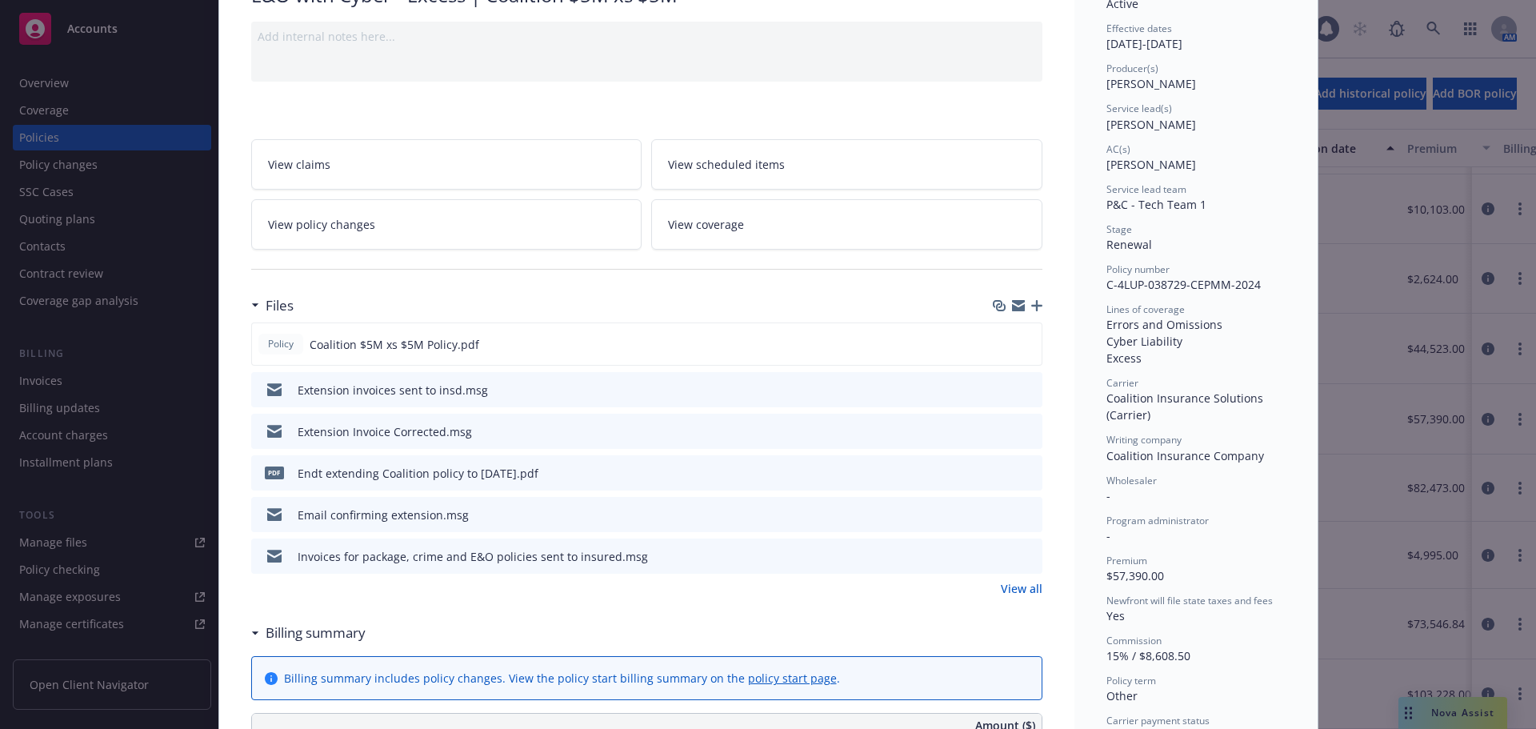
scroll to position [0, 0]
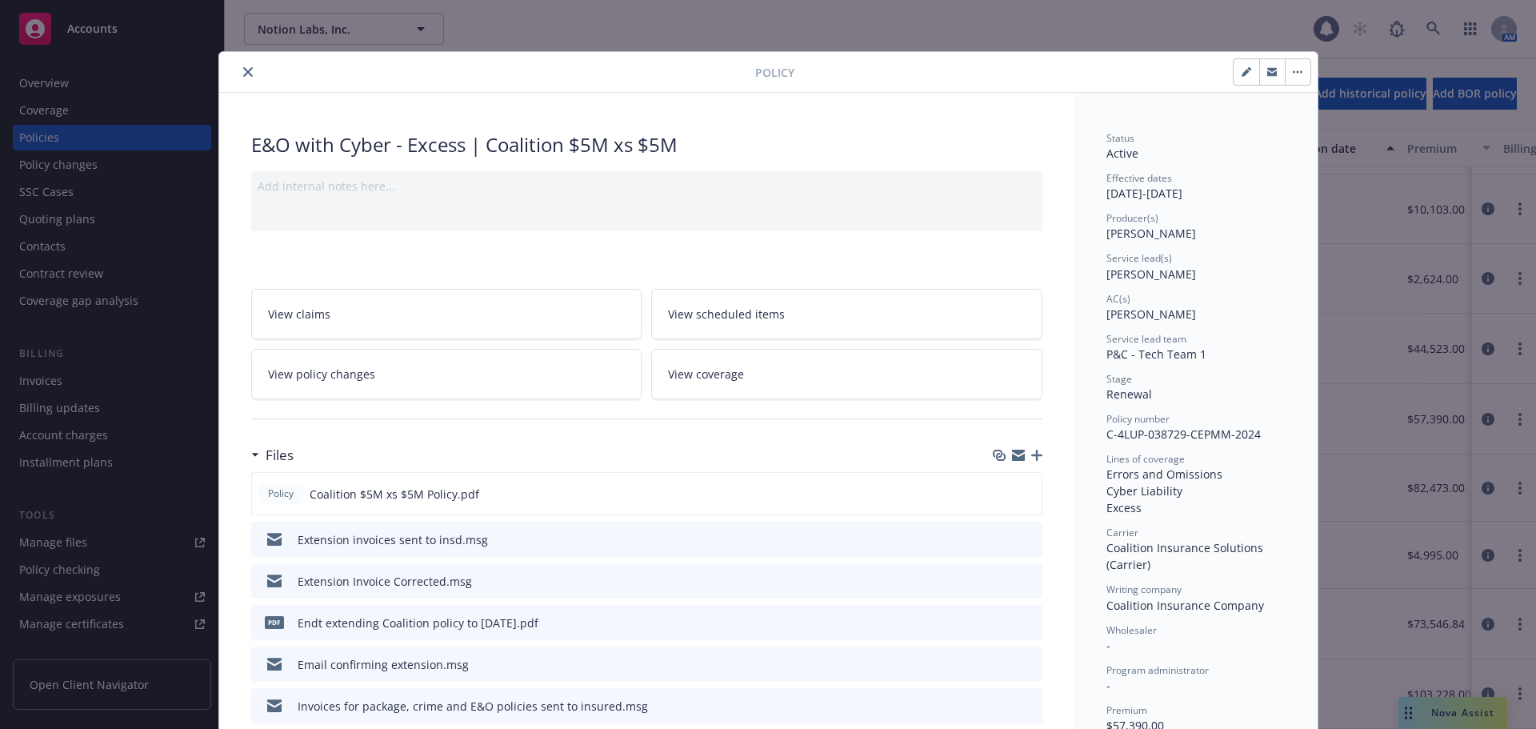
click at [244, 66] on button "close" at bounding box center [247, 71] width 19 height 19
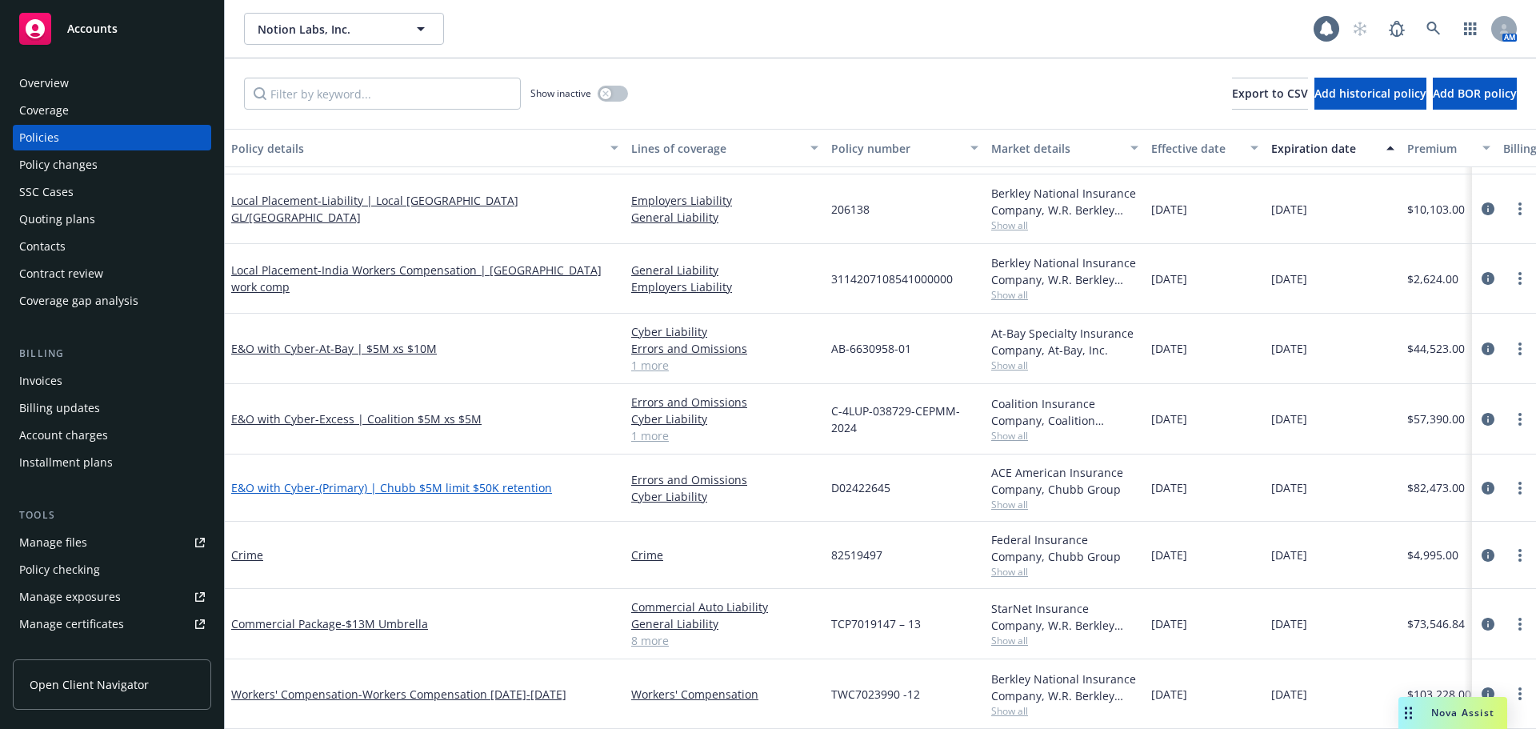
click at [425, 480] on span "- (Primary) | Chubb $5M limit $50K retention" at bounding box center [433, 487] width 237 height 15
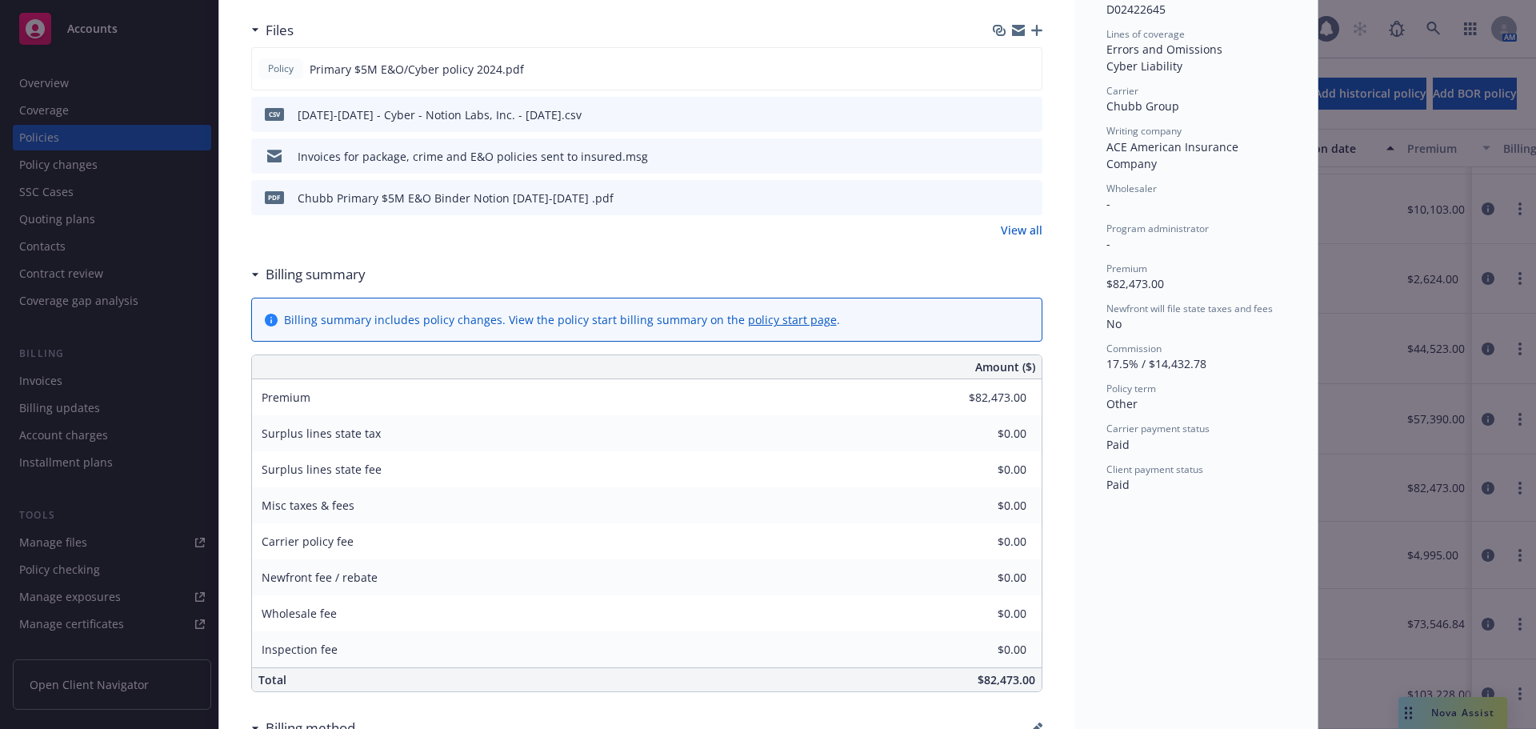
scroll to position [208, 0]
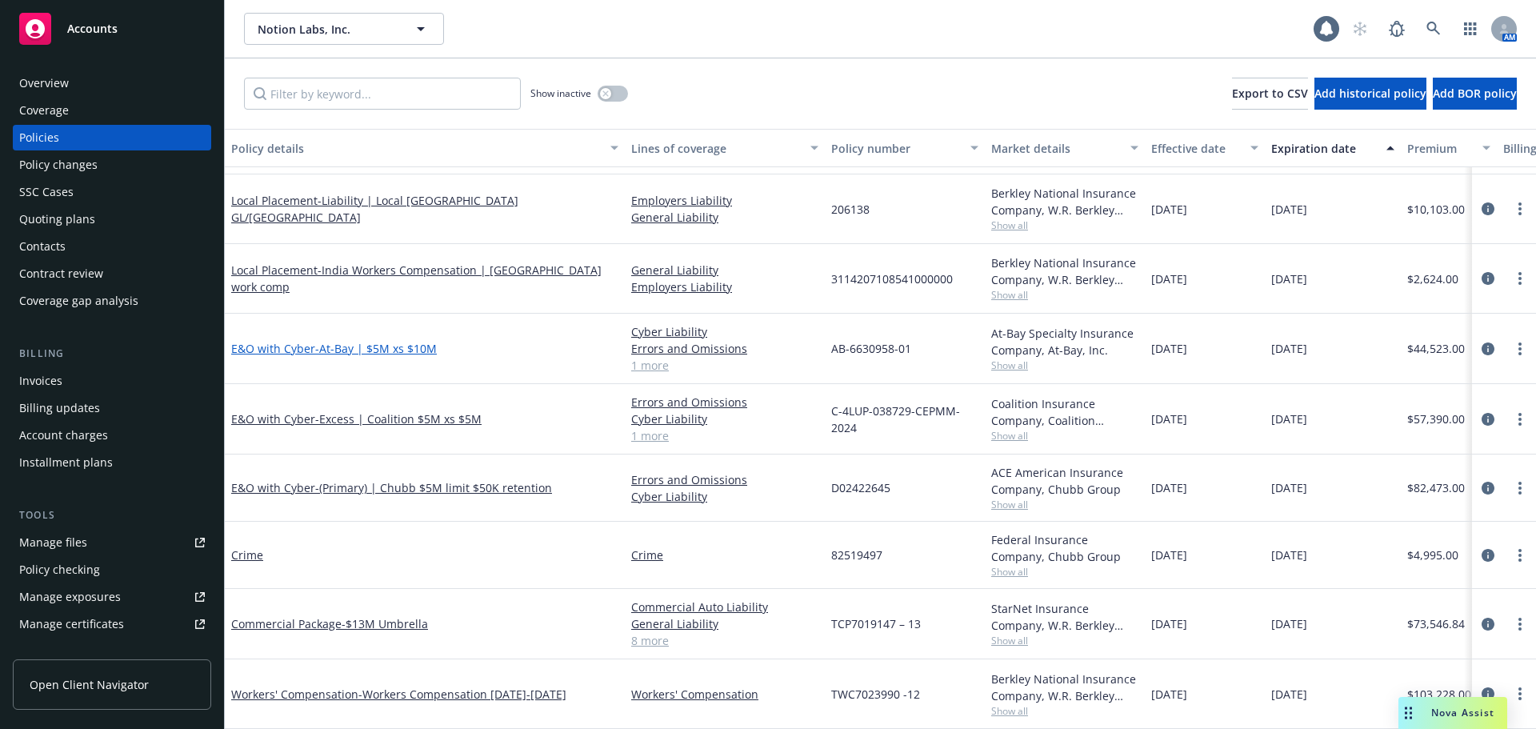
click at [416, 341] on span "- At-Bay | $5M xs $10M" at bounding box center [376, 348] width 122 height 15
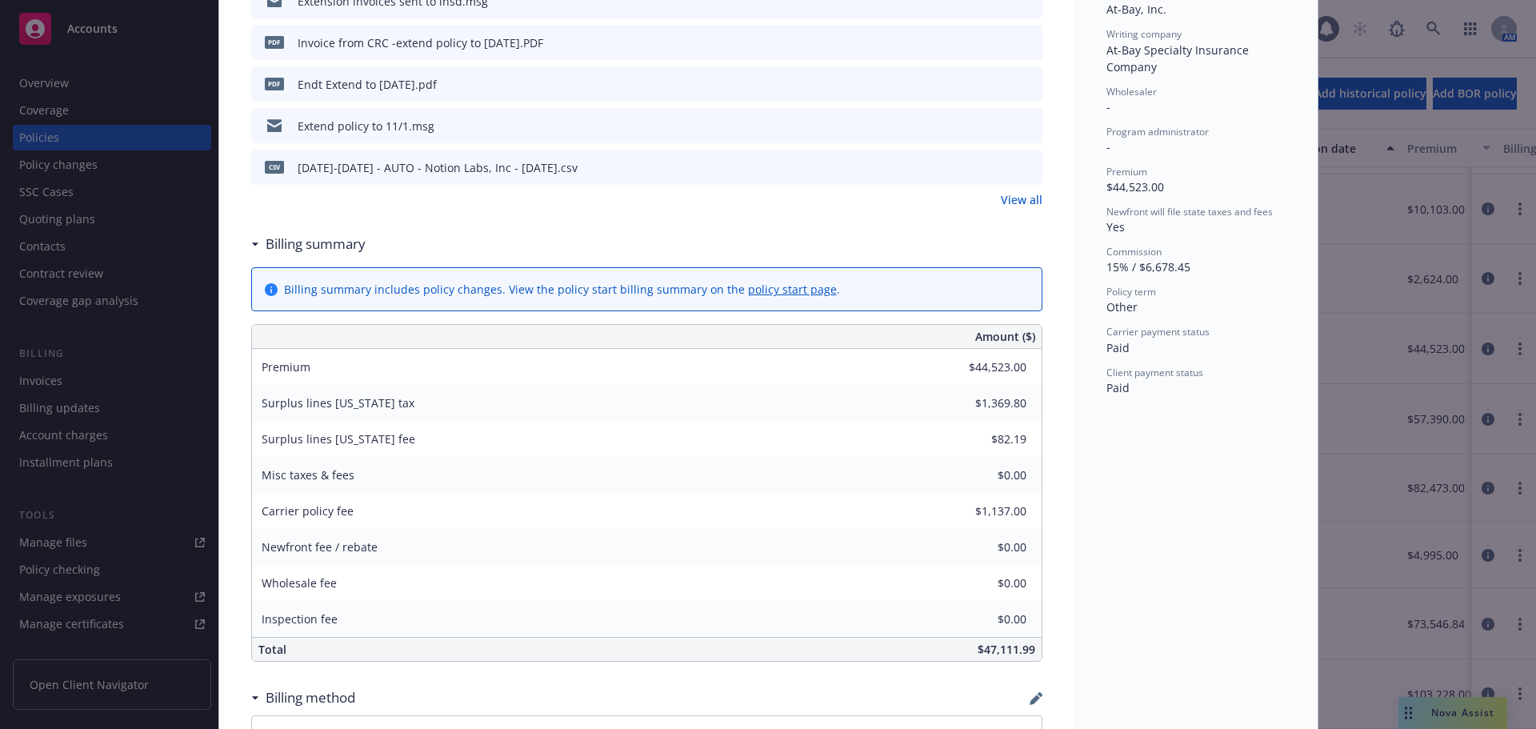
scroll to position [560, 0]
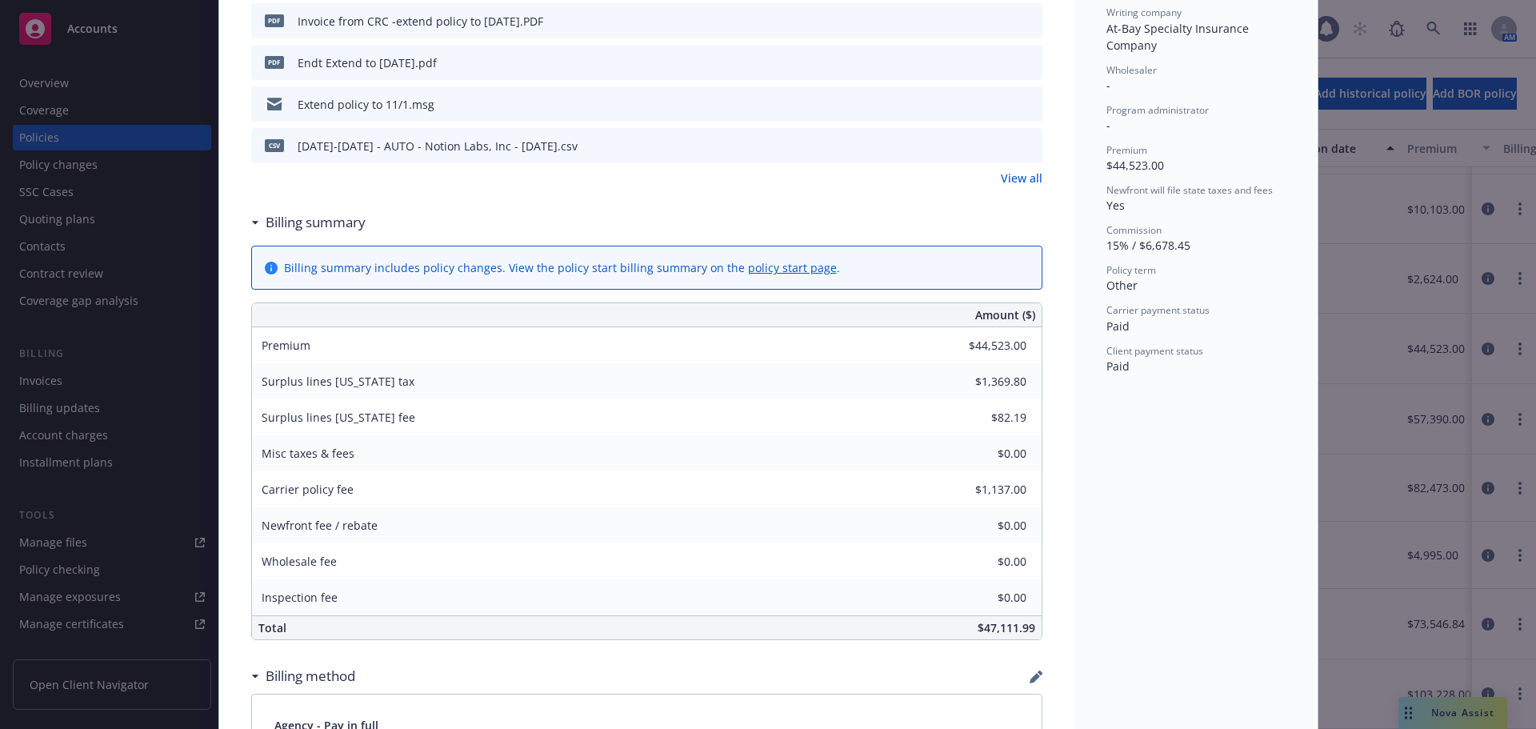
click at [1005, 631] on span "$47,111.99" at bounding box center [1007, 627] width 58 height 15
copy span "47,111.99"
click at [1256, 385] on div "Status Active Effective dates [DATE] - [DATE] Producer(s) [PERSON_NAME] Service…" at bounding box center [1196, 630] width 243 height 2194
click at [1095, 515] on div "Status Active Effective dates [DATE] - [DATE] Producer(s) [PERSON_NAME] Service…" at bounding box center [1196, 630] width 243 height 2194
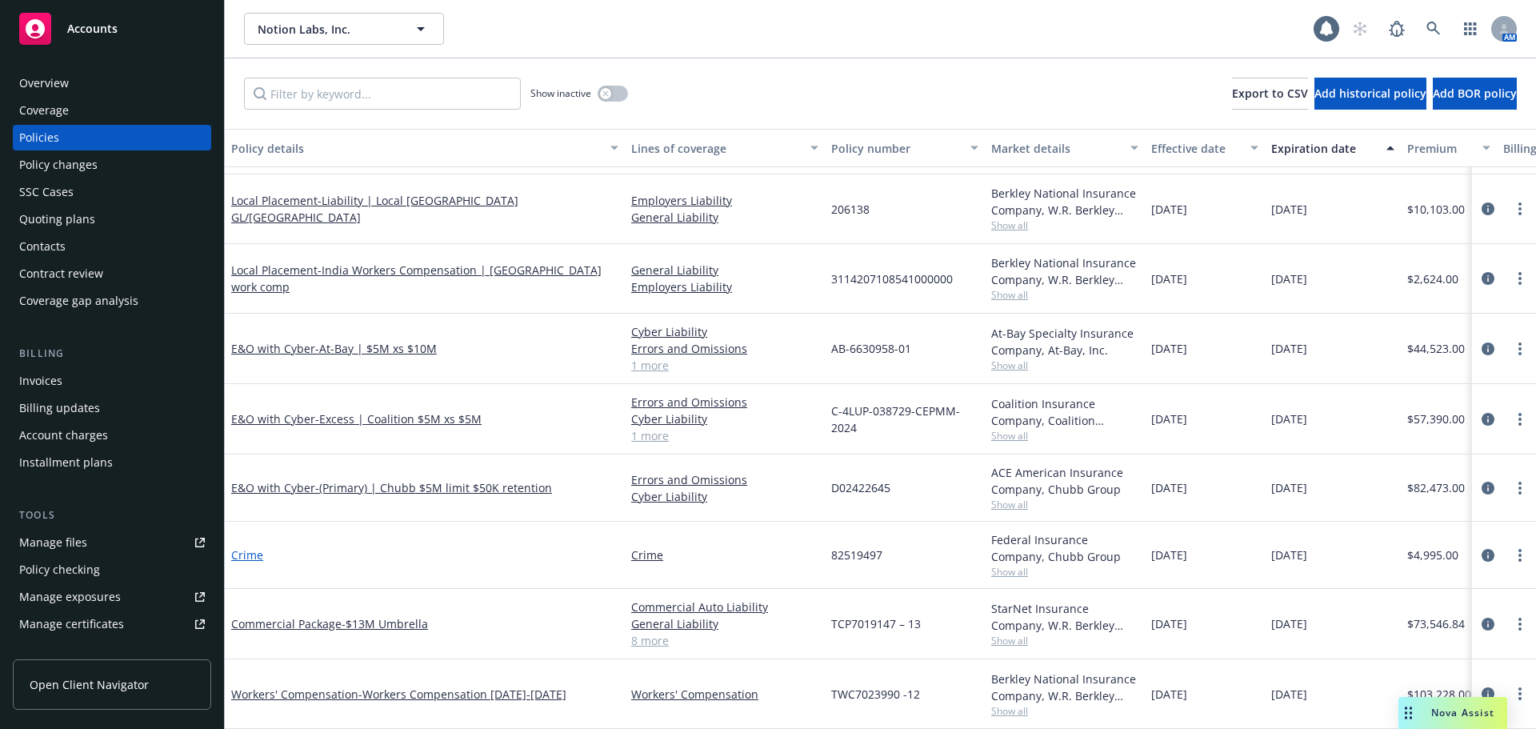
click at [240, 547] on link "Crime" at bounding box center [247, 554] width 32 height 15
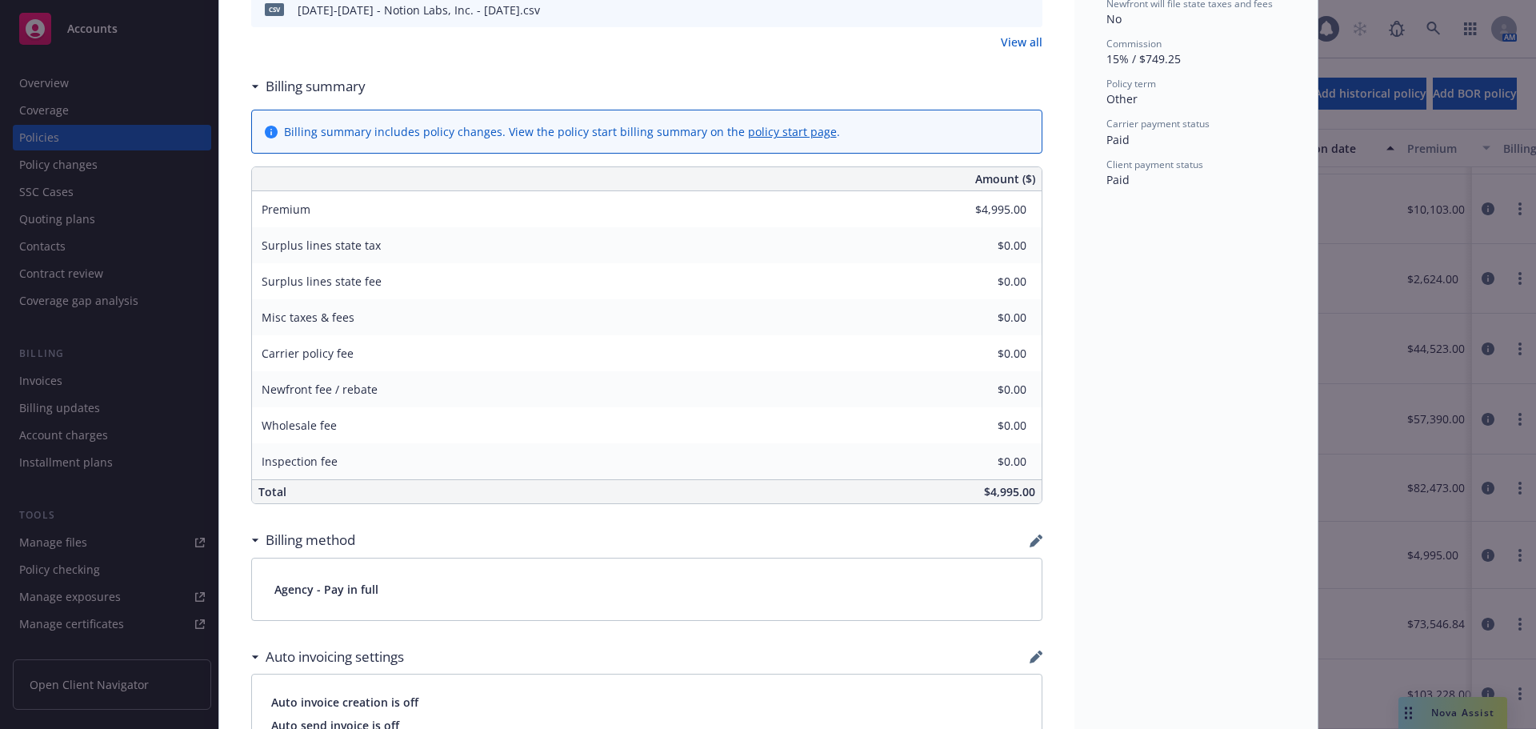
scroll to position [720, 0]
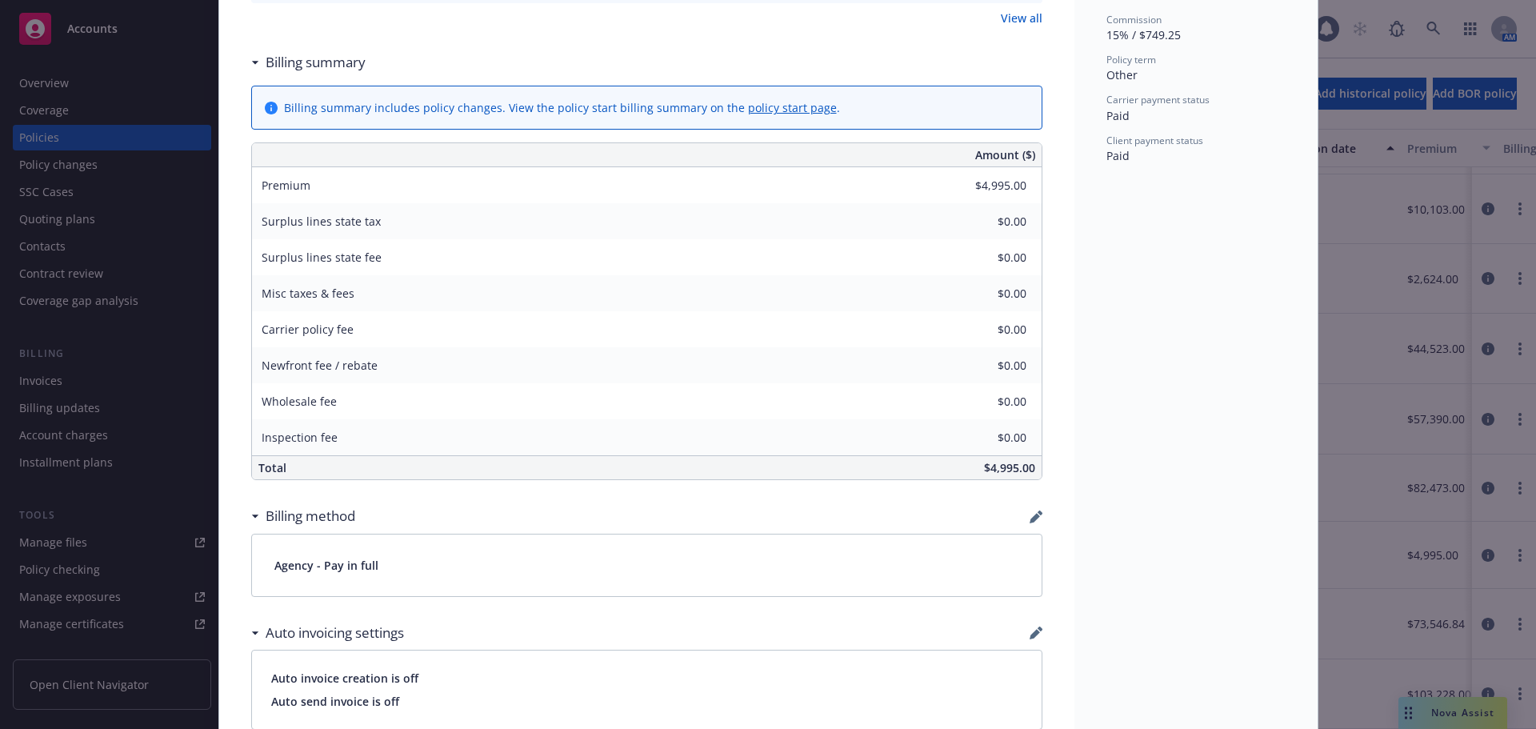
click at [1004, 466] on span "$4,995.00" at bounding box center [1009, 467] width 51 height 15
copy span "4,995.00"
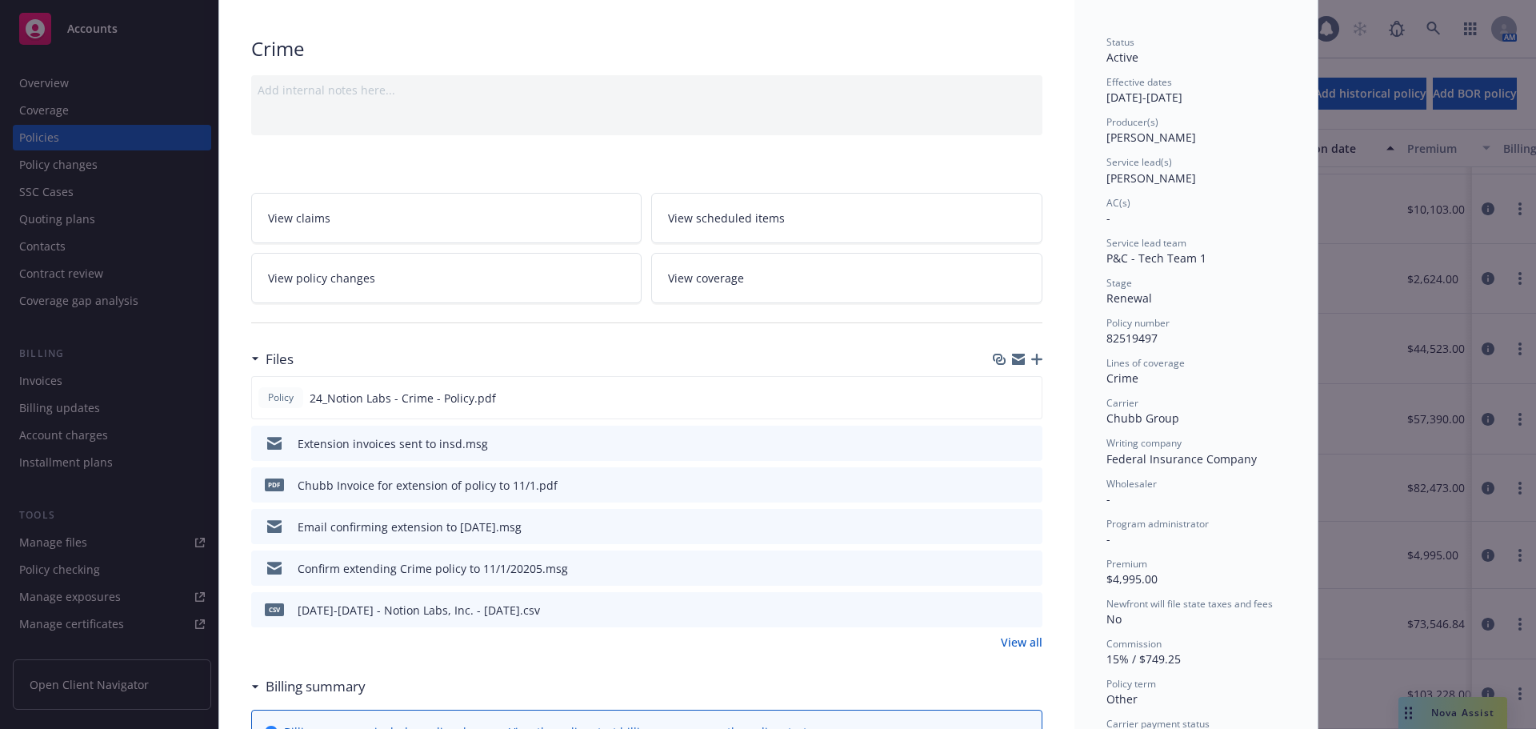
scroll to position [0, 0]
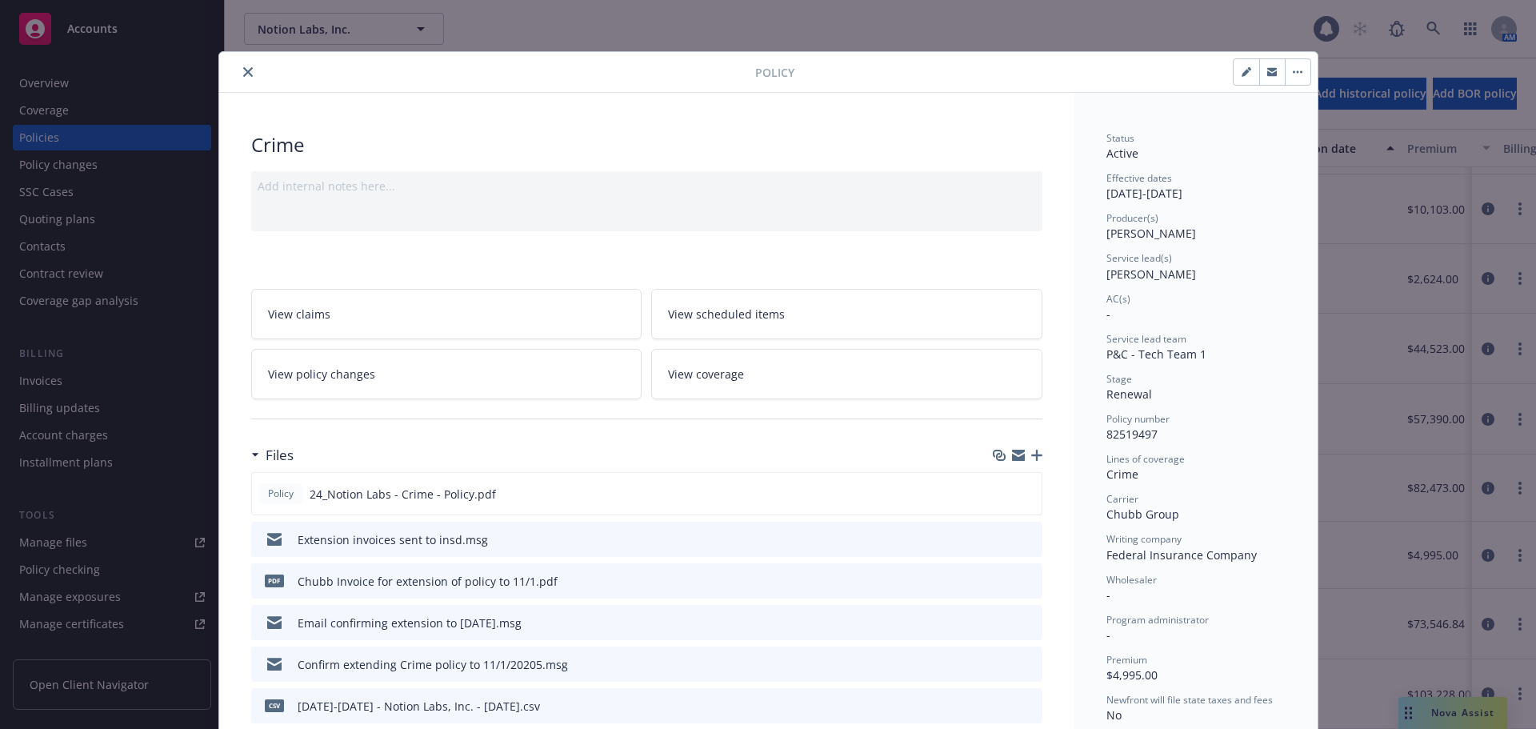
click at [1025, 582] on icon "preview file" at bounding box center [1027, 580] width 14 height 11
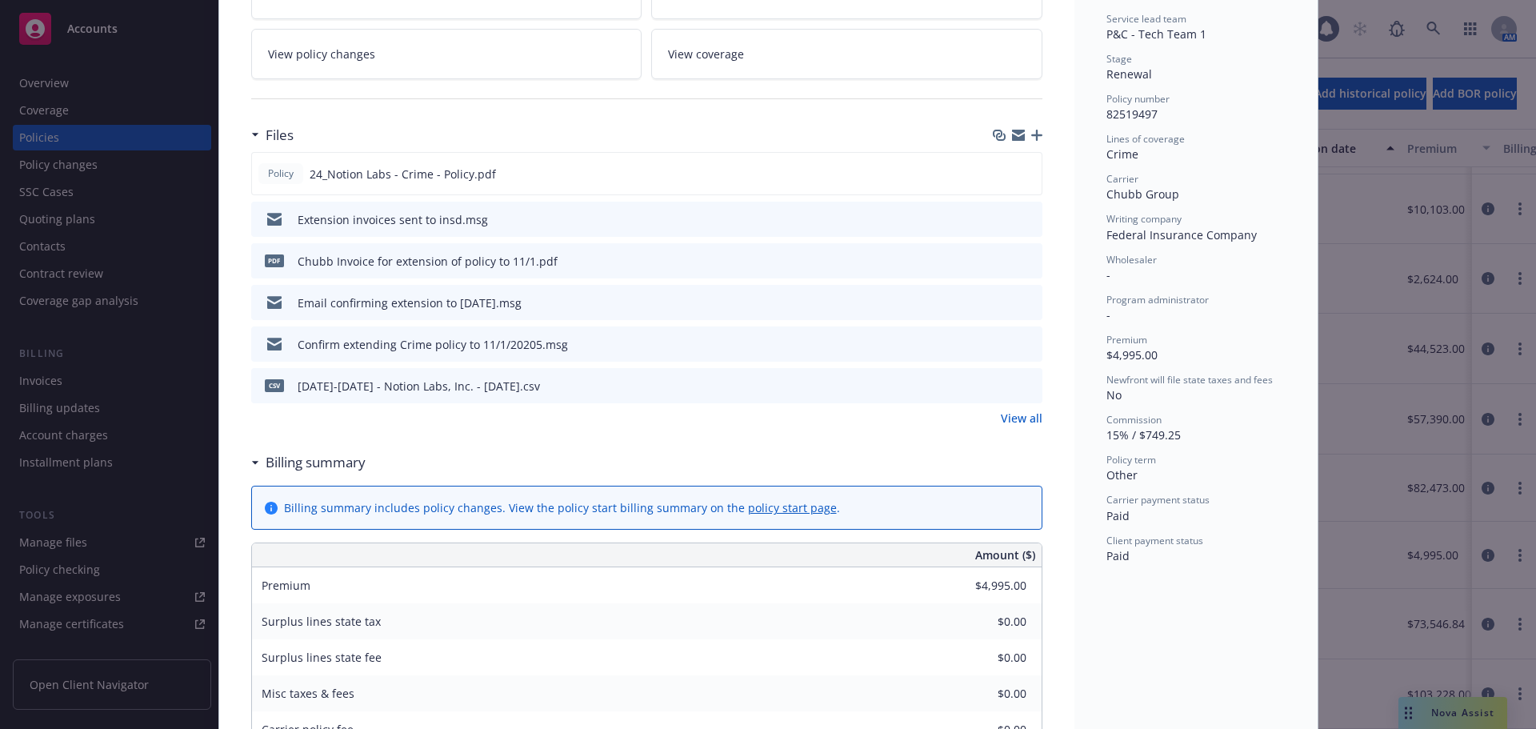
scroll to position [400, 0]
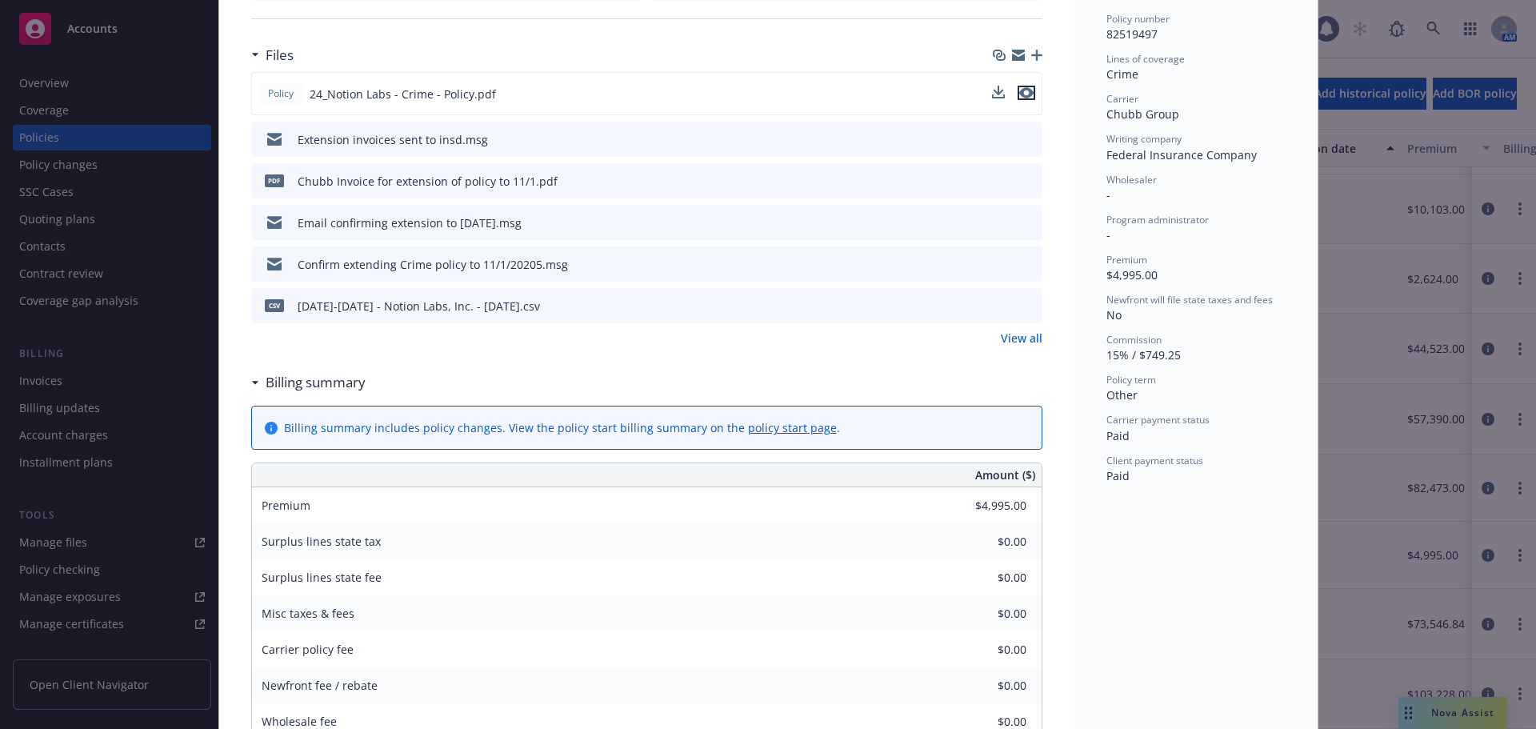
click at [1028, 88] on button "preview file" at bounding box center [1027, 93] width 18 height 14
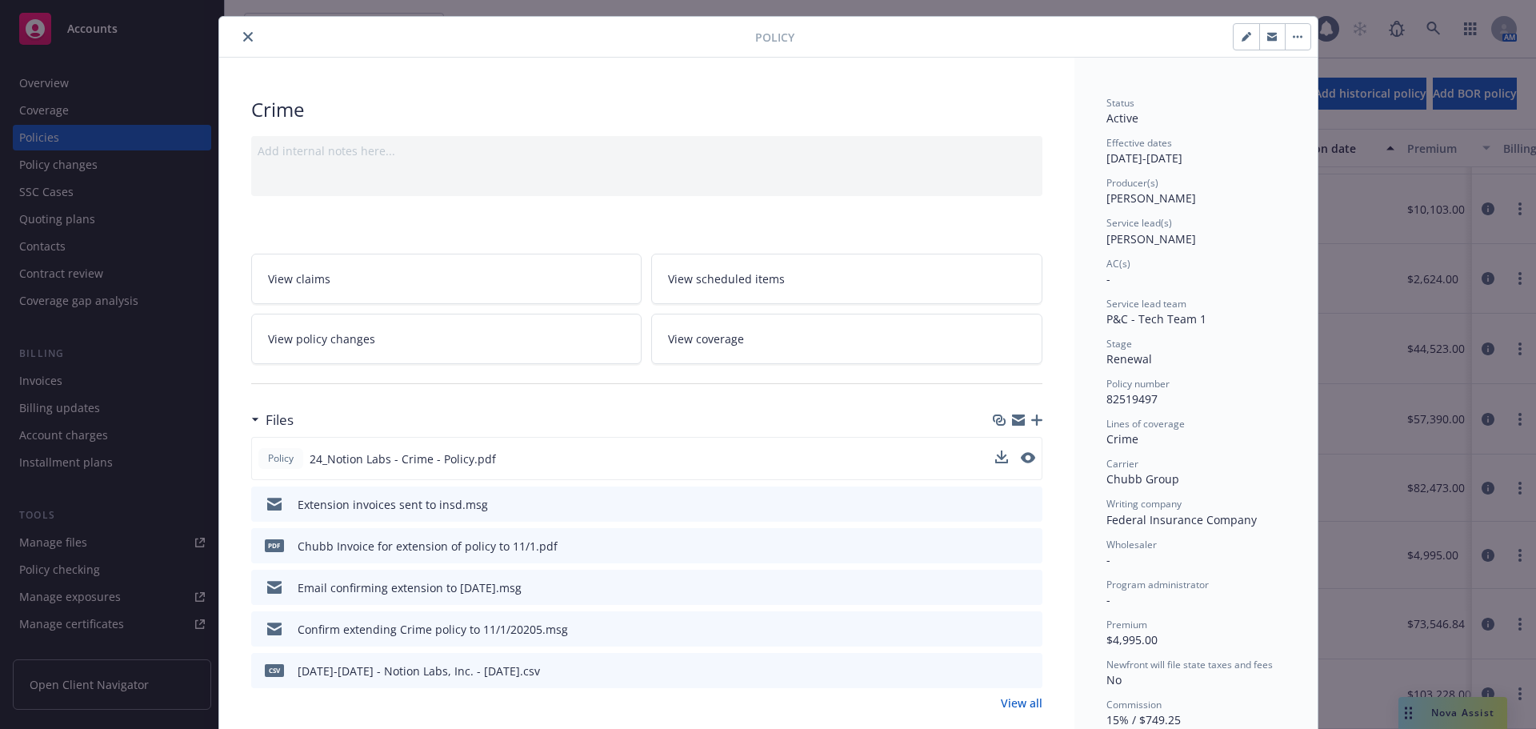
scroll to position [0, 0]
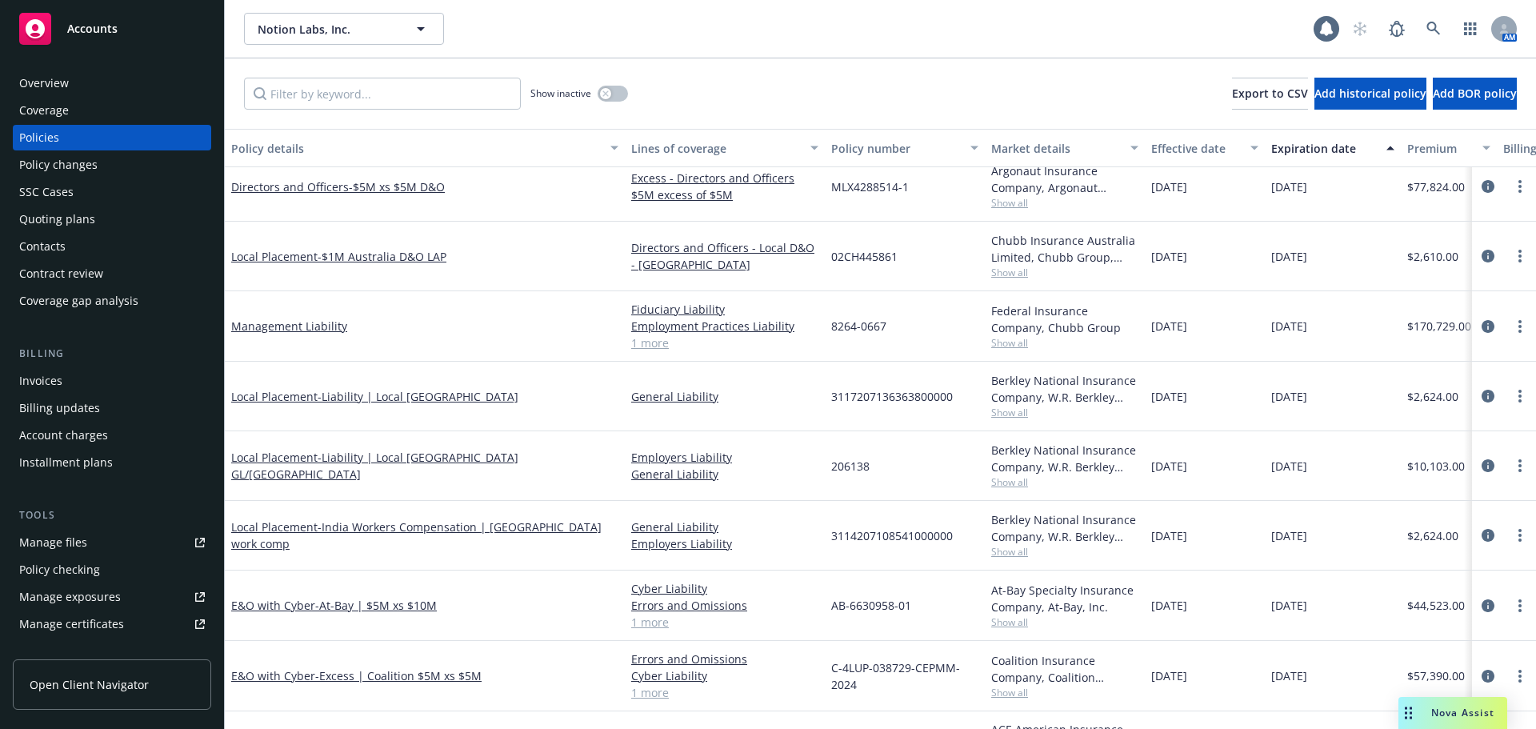
scroll to position [330, 0]
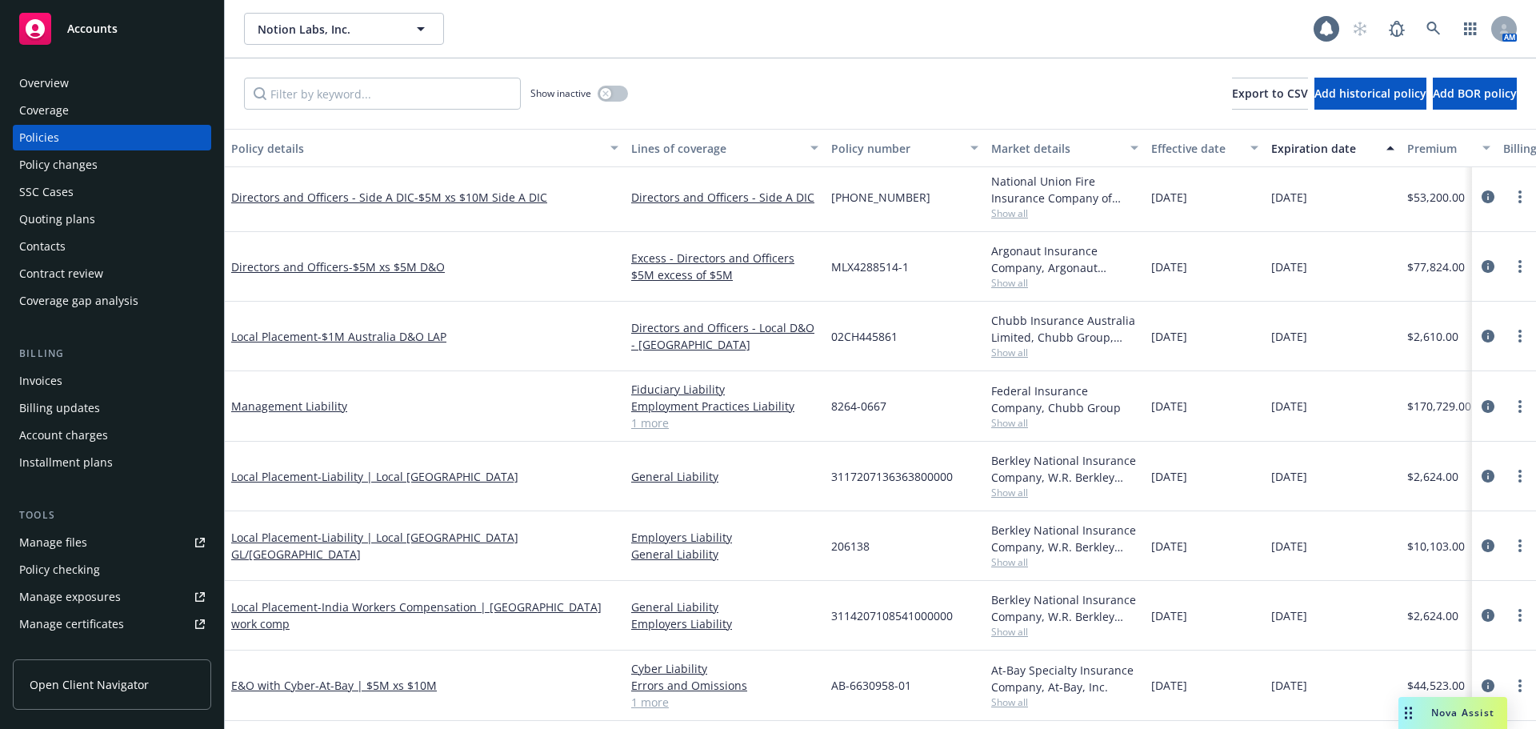
click at [1415, 483] on span "$2,624.00" at bounding box center [1433, 476] width 51 height 17
drag, startPoint x: 1355, startPoint y: 480, endPoint x: 1275, endPoint y: 480, distance: 80.0
click at [1275, 480] on div "[DATE]" at bounding box center [1333, 477] width 136 height 70
copy span "[DATE]"
click at [923, 482] on span "3117207136363800000" at bounding box center [892, 476] width 122 height 17
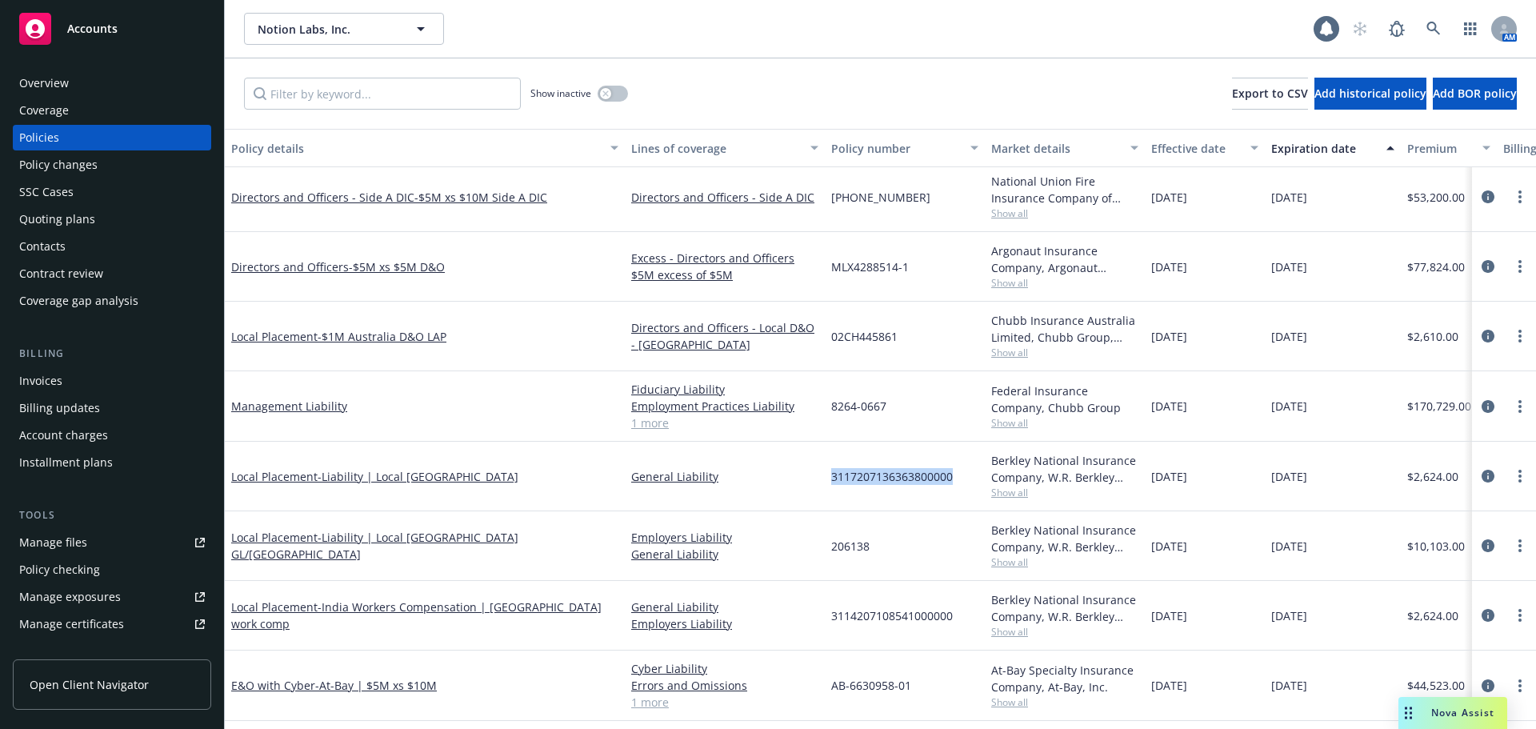
click at [923, 482] on span "3117207136363800000" at bounding box center [892, 476] width 122 height 17
copy span "3117207136363800000"
click at [390, 477] on span "- Liability | Local [GEOGRAPHIC_DATA]" at bounding box center [418, 476] width 201 height 15
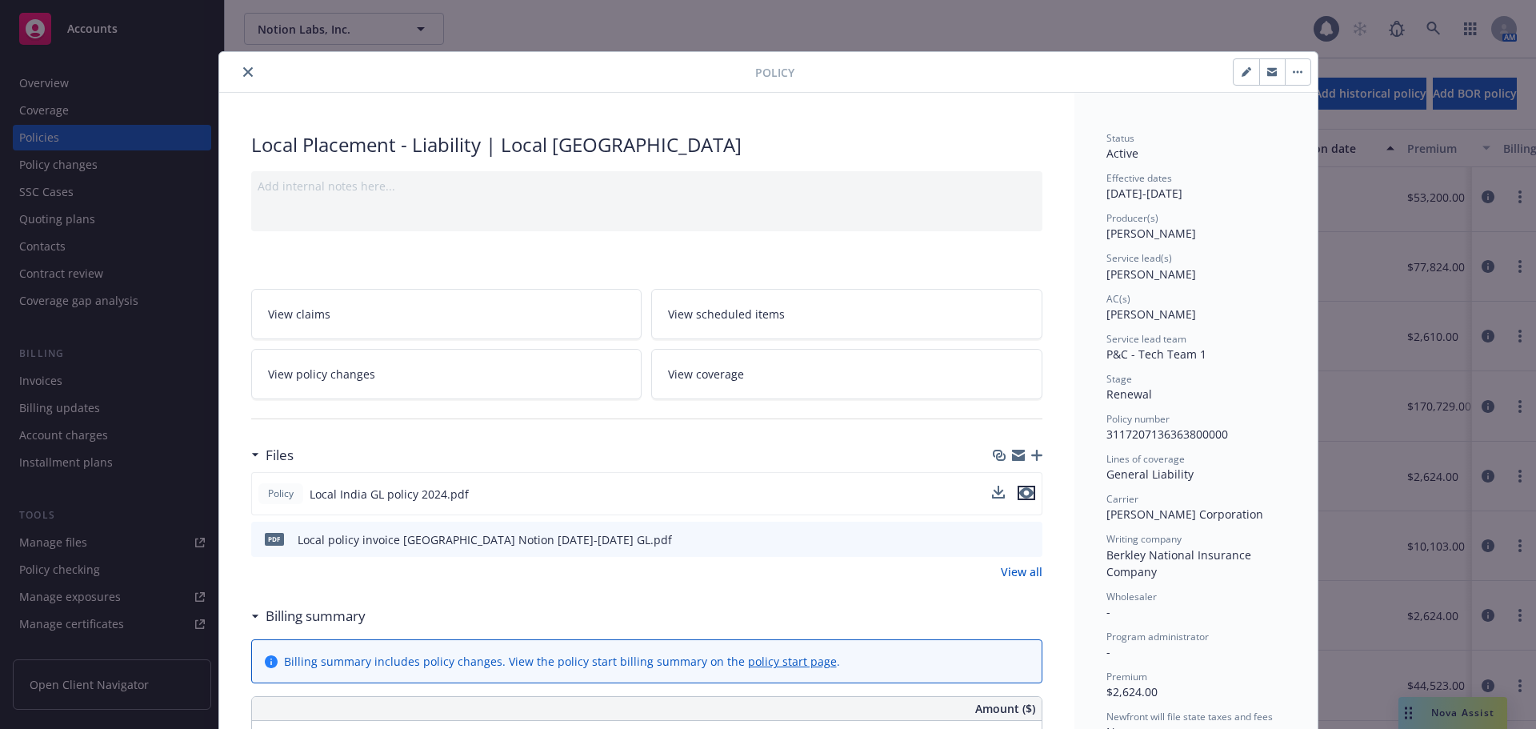
click at [1019, 490] on icon "preview file" at bounding box center [1026, 492] width 14 height 11
click at [251, 77] on div at bounding box center [491, 71] width 530 height 19
click at [246, 64] on button "close" at bounding box center [247, 71] width 19 height 19
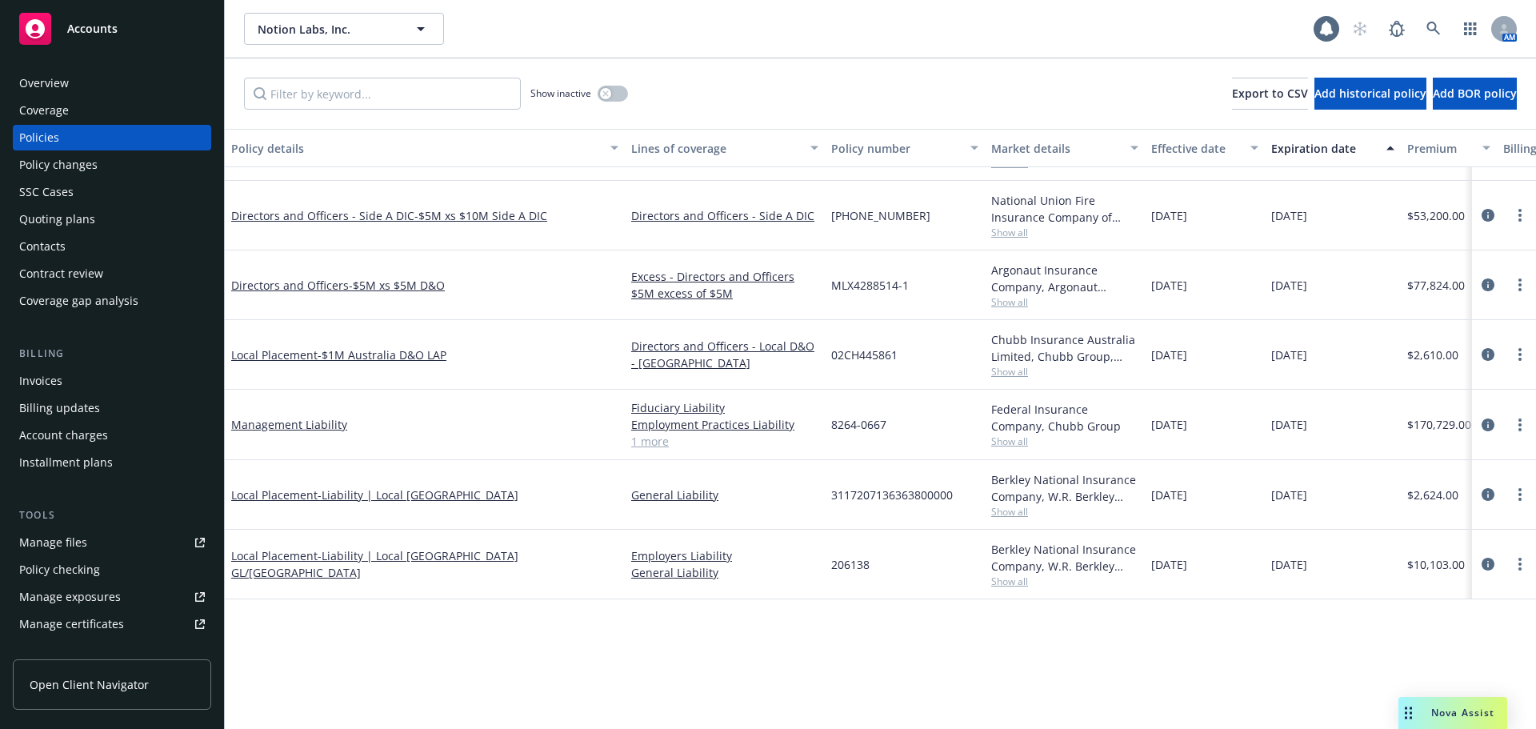
scroll to position [10, 0]
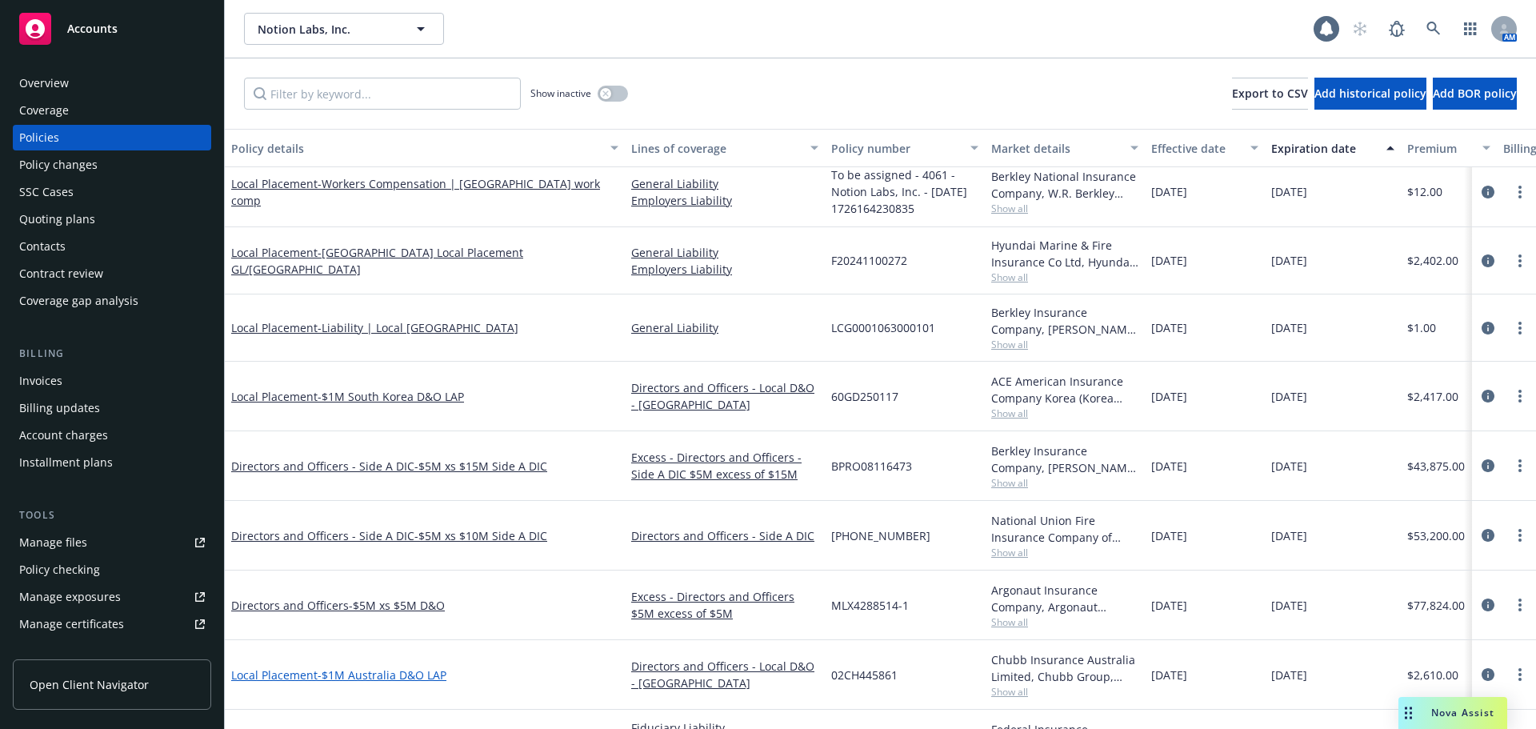
click at [424, 673] on span "- $1M Australia D&O LAP" at bounding box center [382, 674] width 129 height 15
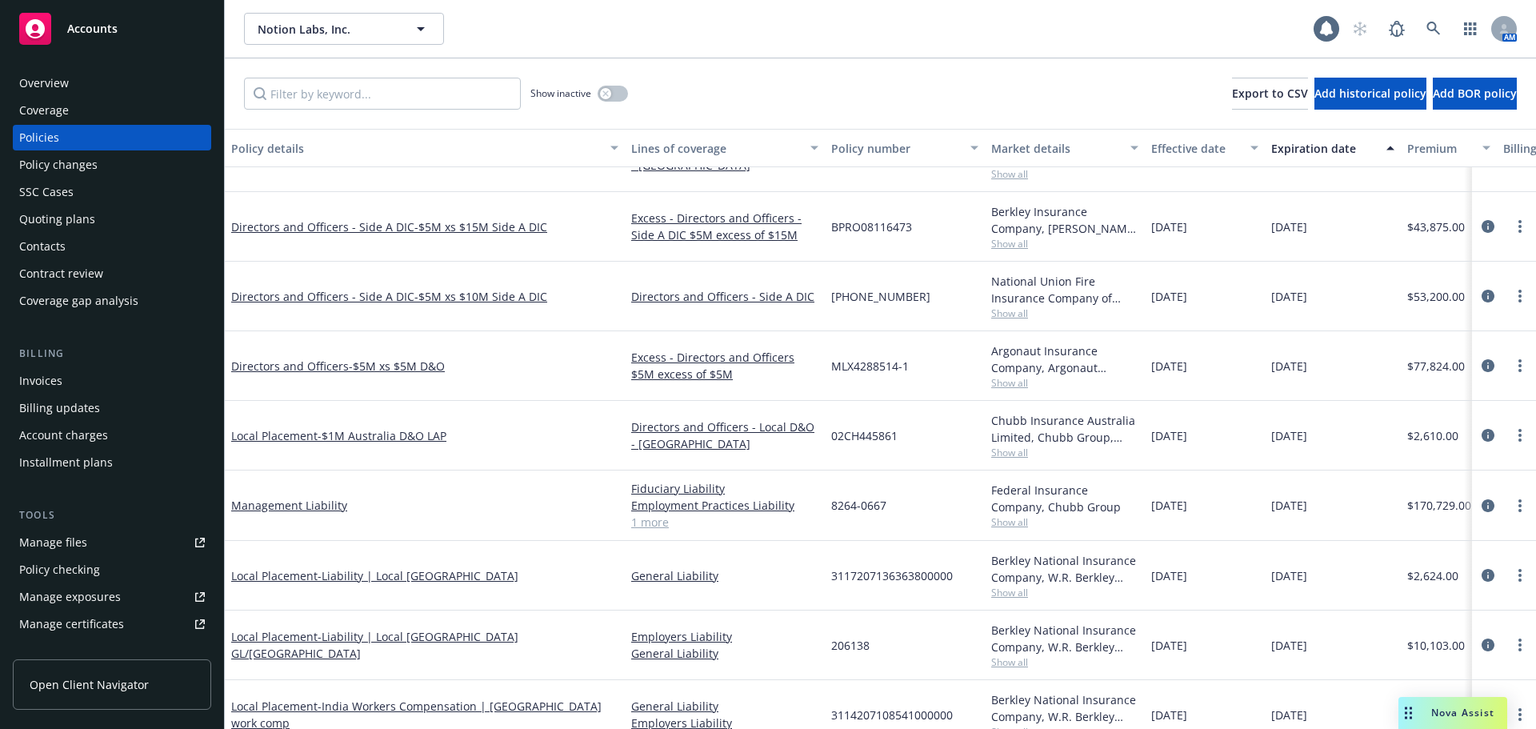
scroll to position [400, 0]
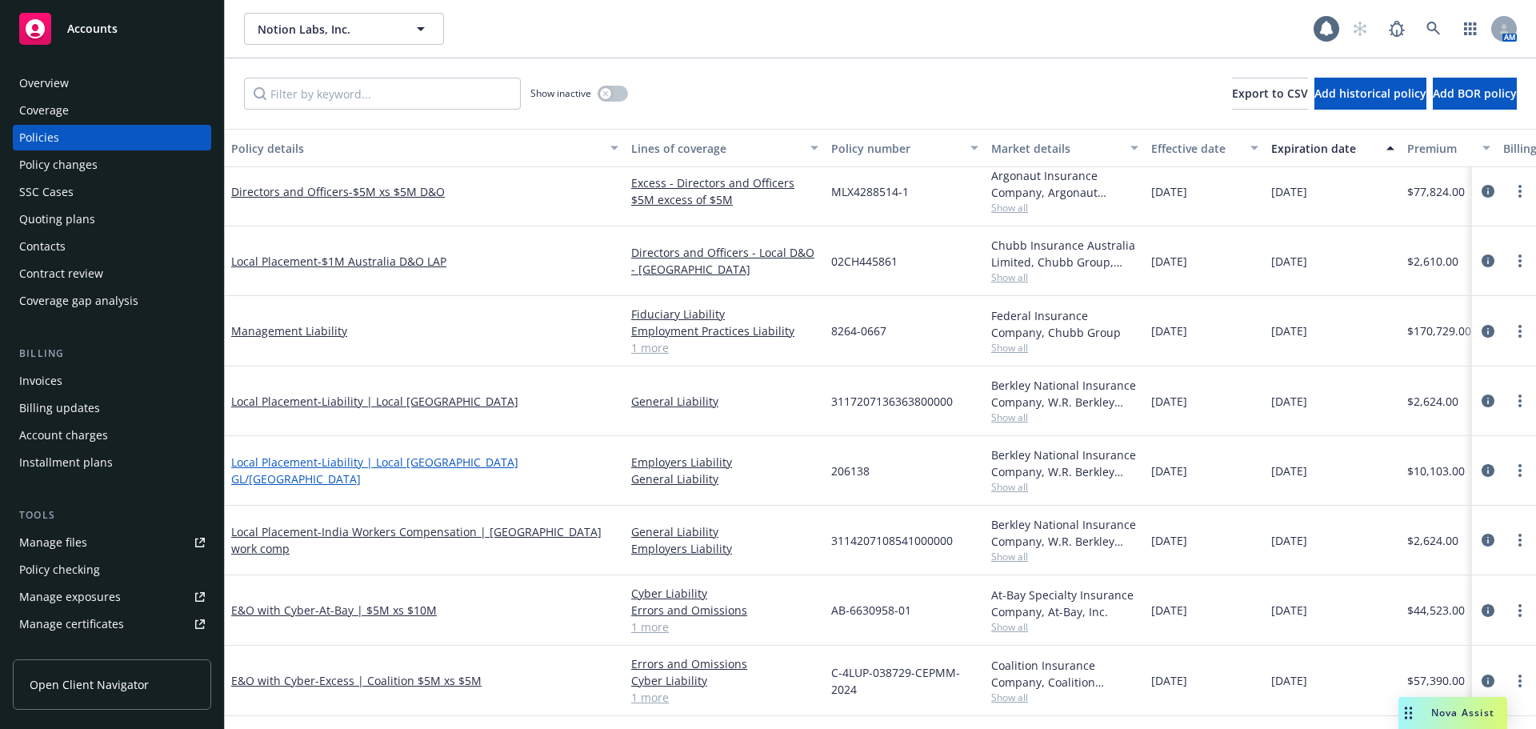
click at [428, 472] on span "- Liability | Local [GEOGRAPHIC_DATA] GL/[GEOGRAPHIC_DATA]" at bounding box center [374, 471] width 287 height 32
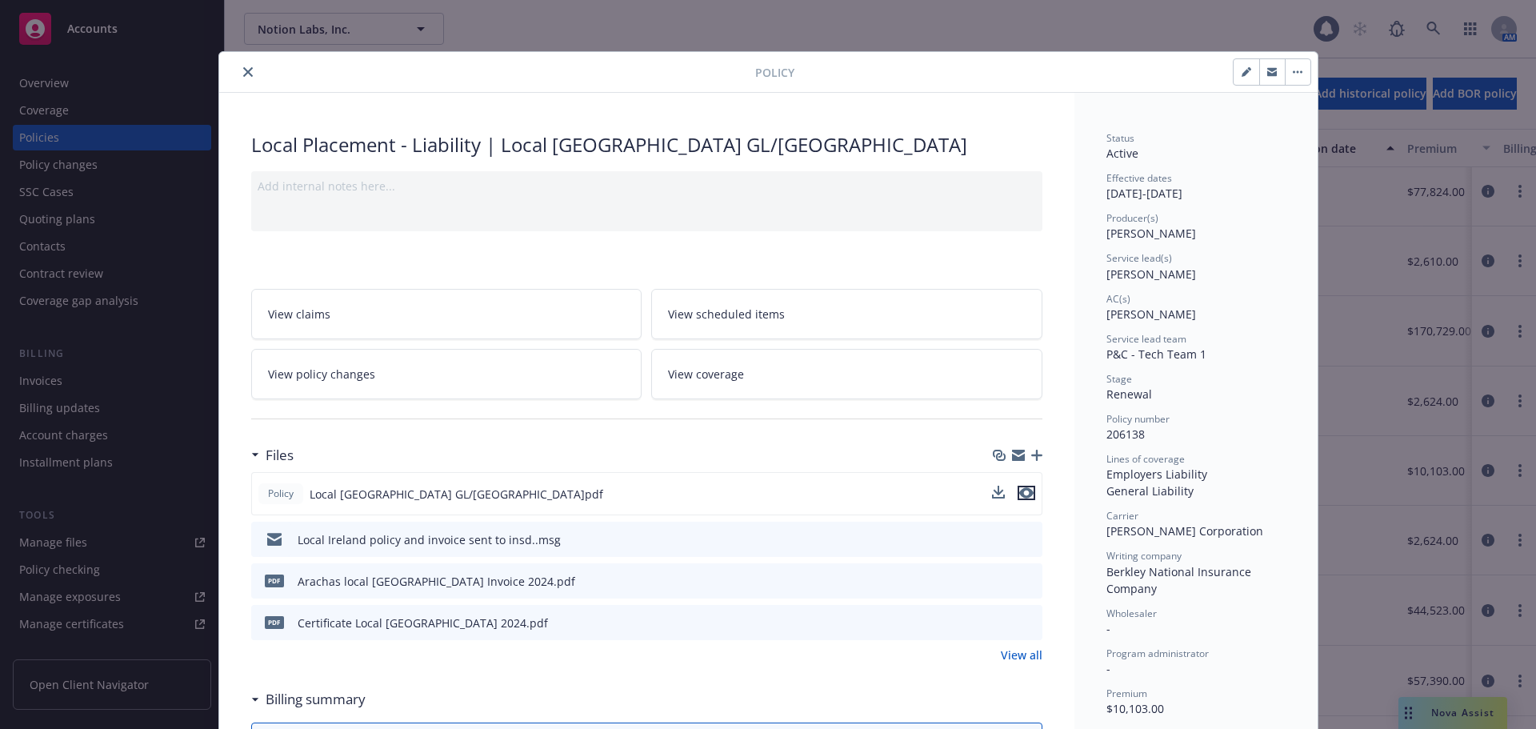
click at [1021, 491] on icon "preview file" at bounding box center [1026, 492] width 14 height 11
drag, startPoint x: 1232, startPoint y: 195, endPoint x: 1171, endPoint y: 190, distance: 61.0
click at [1171, 190] on div "Effective dates [DATE] - [DATE]" at bounding box center [1196, 186] width 179 height 30
copy div "[DATE]"
click at [246, 72] on icon "close" at bounding box center [248, 72] width 10 height 10
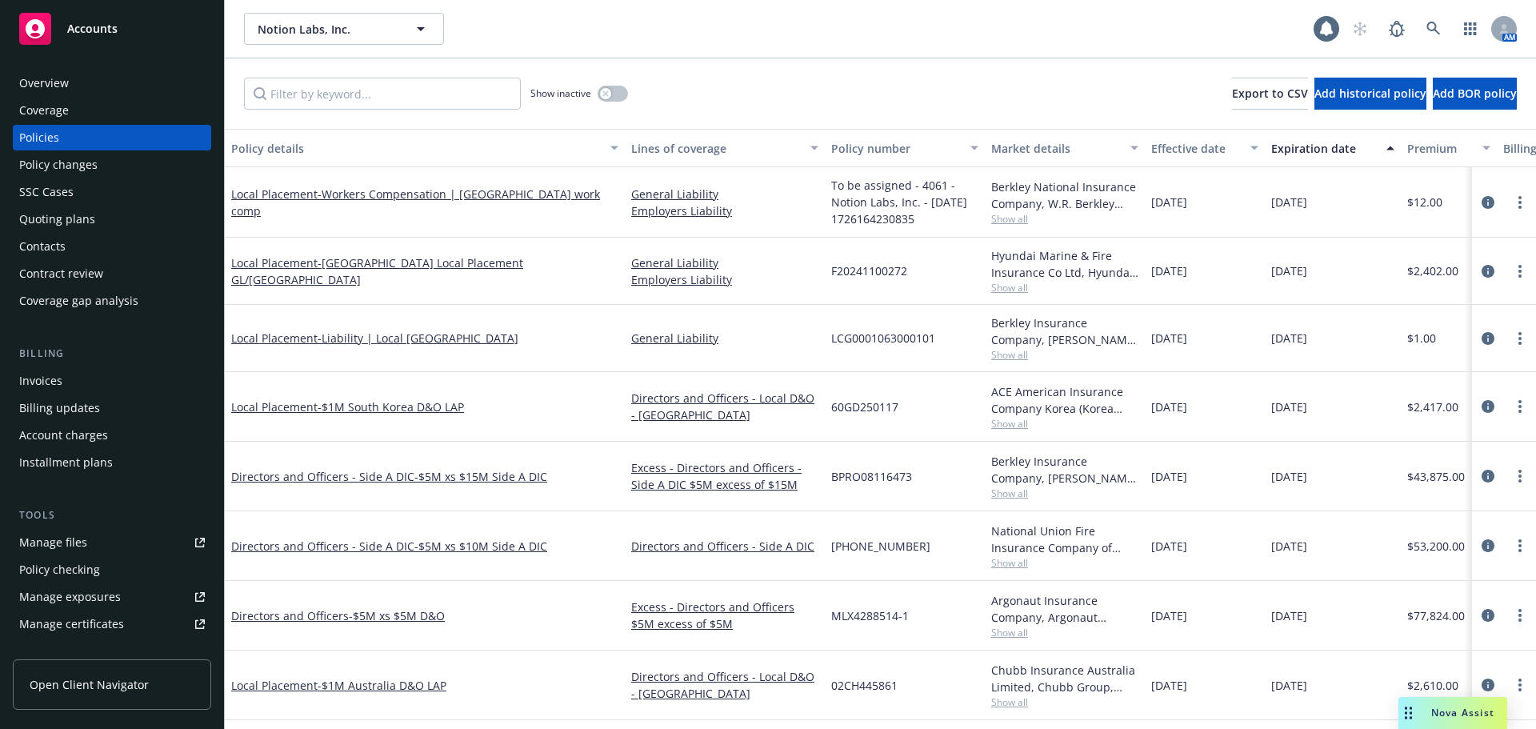
click at [440, 111] on div "Show inactive Export to CSV Add historical policy Add BOR policy" at bounding box center [881, 93] width 1312 height 70
click at [443, 99] on input "Filter by keyword..." at bounding box center [382, 94] width 277 height 32
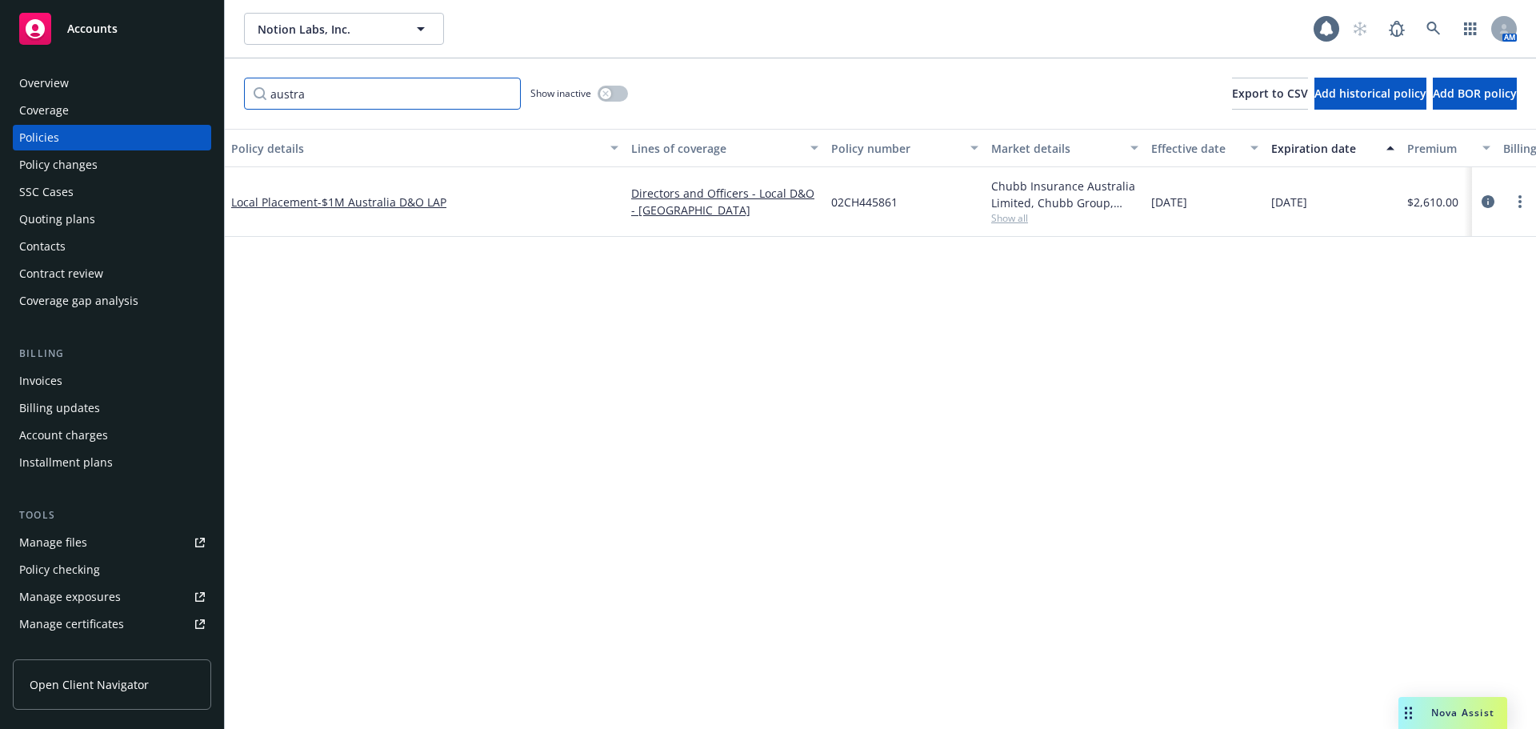
click at [346, 93] on input "austra" at bounding box center [382, 94] width 277 height 32
drag, startPoint x: 442, startPoint y: 105, endPoint x: 318, endPoint y: 102, distance: 123.3
click at [318, 102] on input "austra" at bounding box center [382, 94] width 277 height 32
type input "[GEOGRAPHIC_DATA]"
click at [434, 201] on span "- $1M South Korea D&O LAP" at bounding box center [391, 201] width 146 height 15
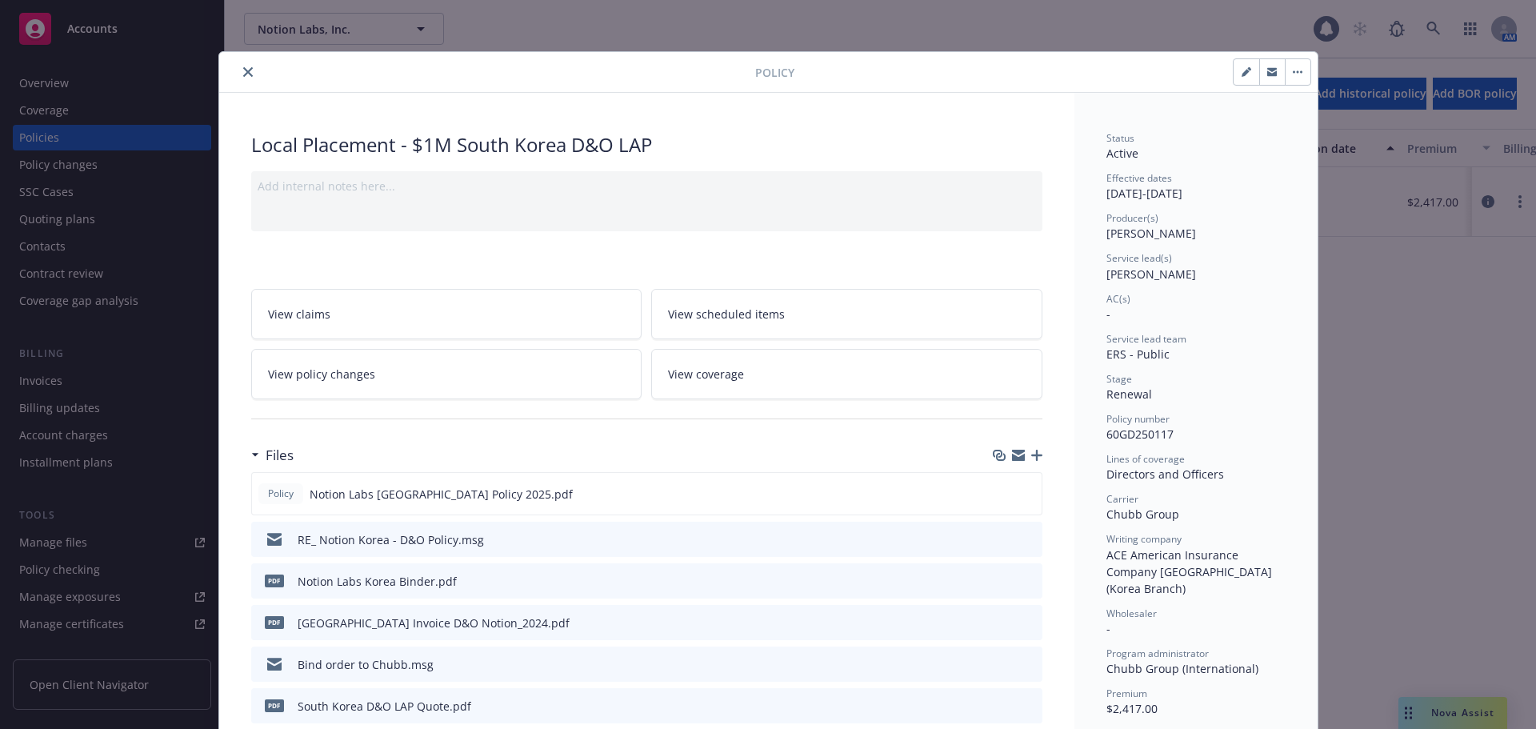
drag, startPoint x: 248, startPoint y: 76, endPoint x: 402, endPoint y: 78, distance: 153.6
click at [248, 76] on button "close" at bounding box center [247, 71] width 19 height 19
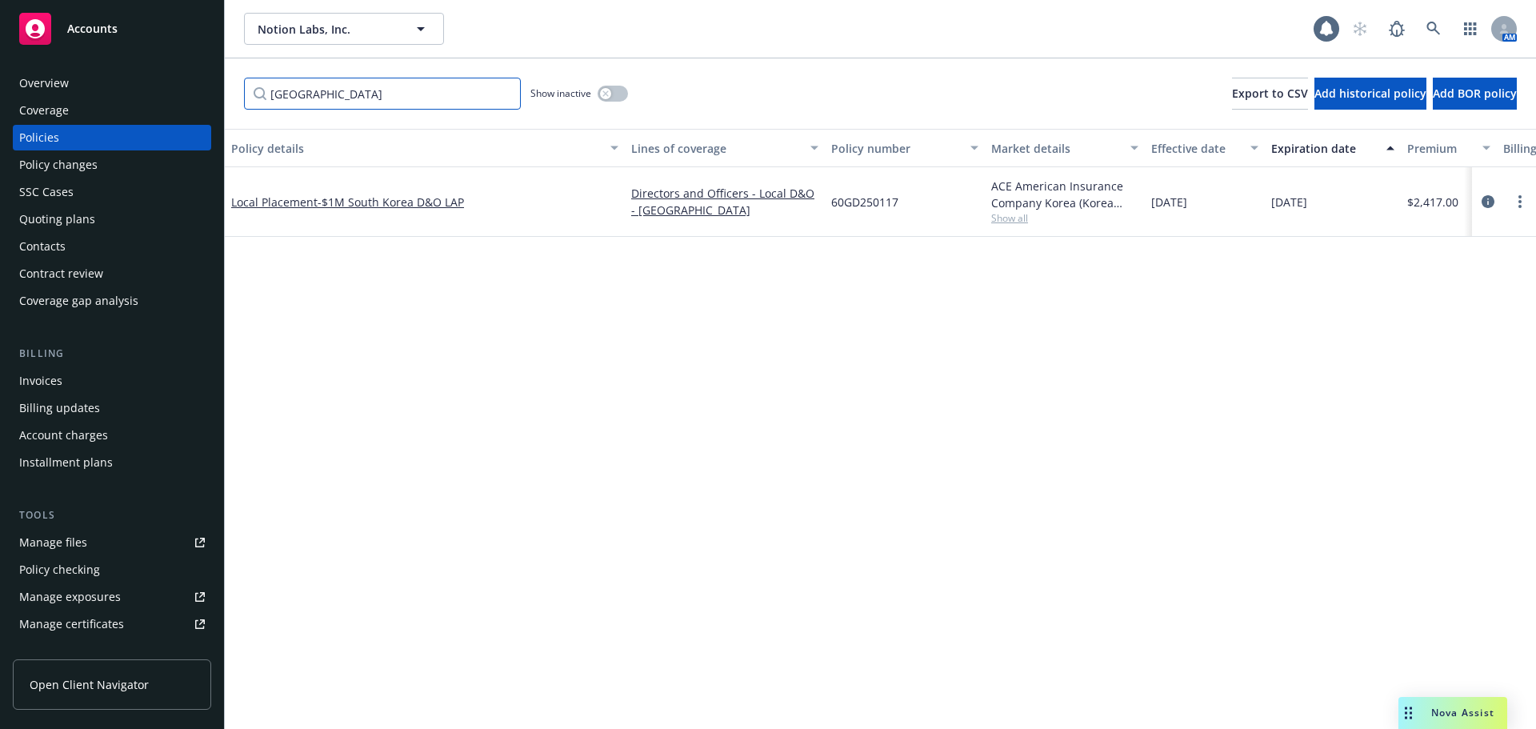
click at [508, 90] on input "[GEOGRAPHIC_DATA]" at bounding box center [382, 94] width 277 height 32
click at [500, 94] on input "[GEOGRAPHIC_DATA]" at bounding box center [382, 94] width 277 height 32
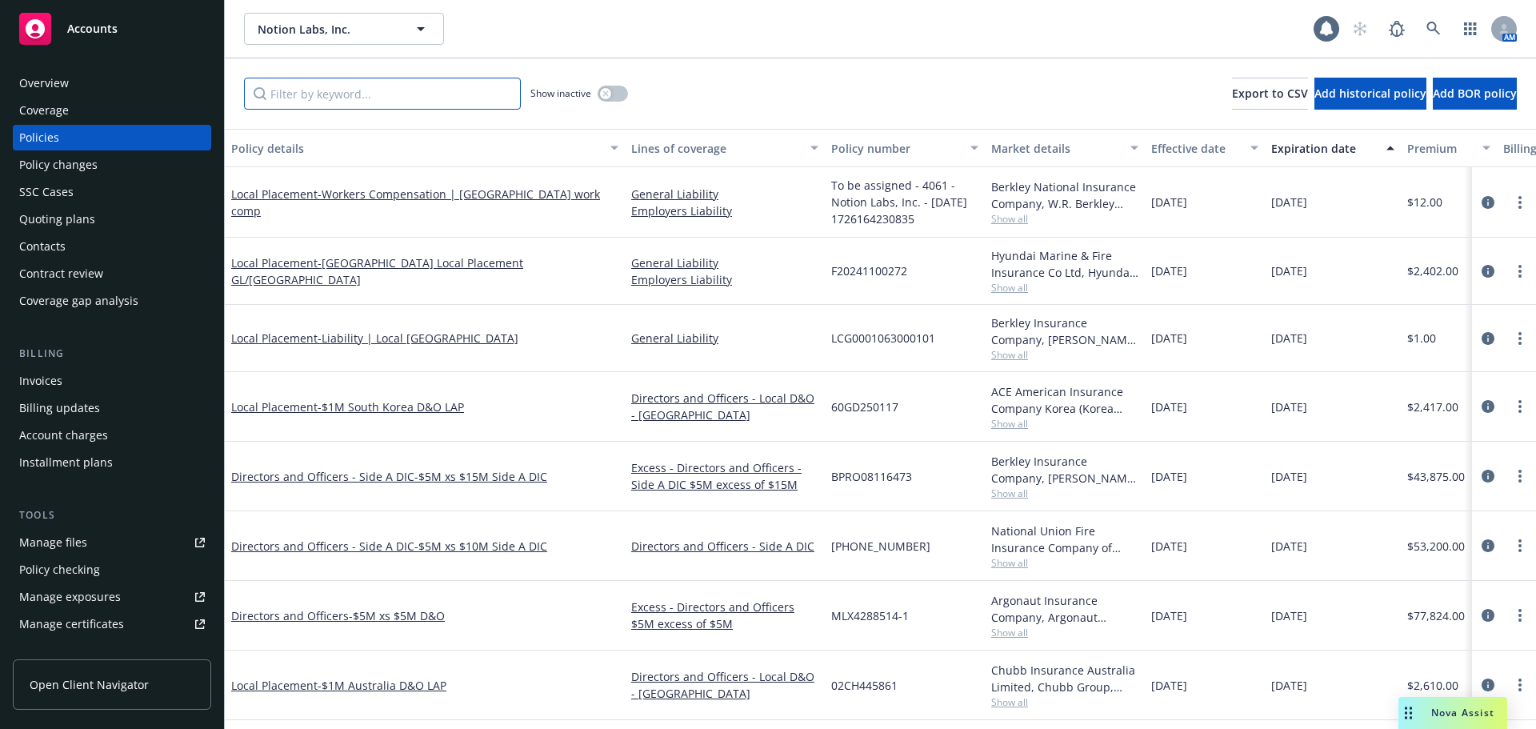
click at [433, 100] on input "Filter by keyword..." at bounding box center [382, 94] width 277 height 32
click at [1313, 222] on div "[DATE]" at bounding box center [1333, 202] width 136 height 70
click at [1308, 274] on span "[DATE]" at bounding box center [1290, 270] width 36 height 17
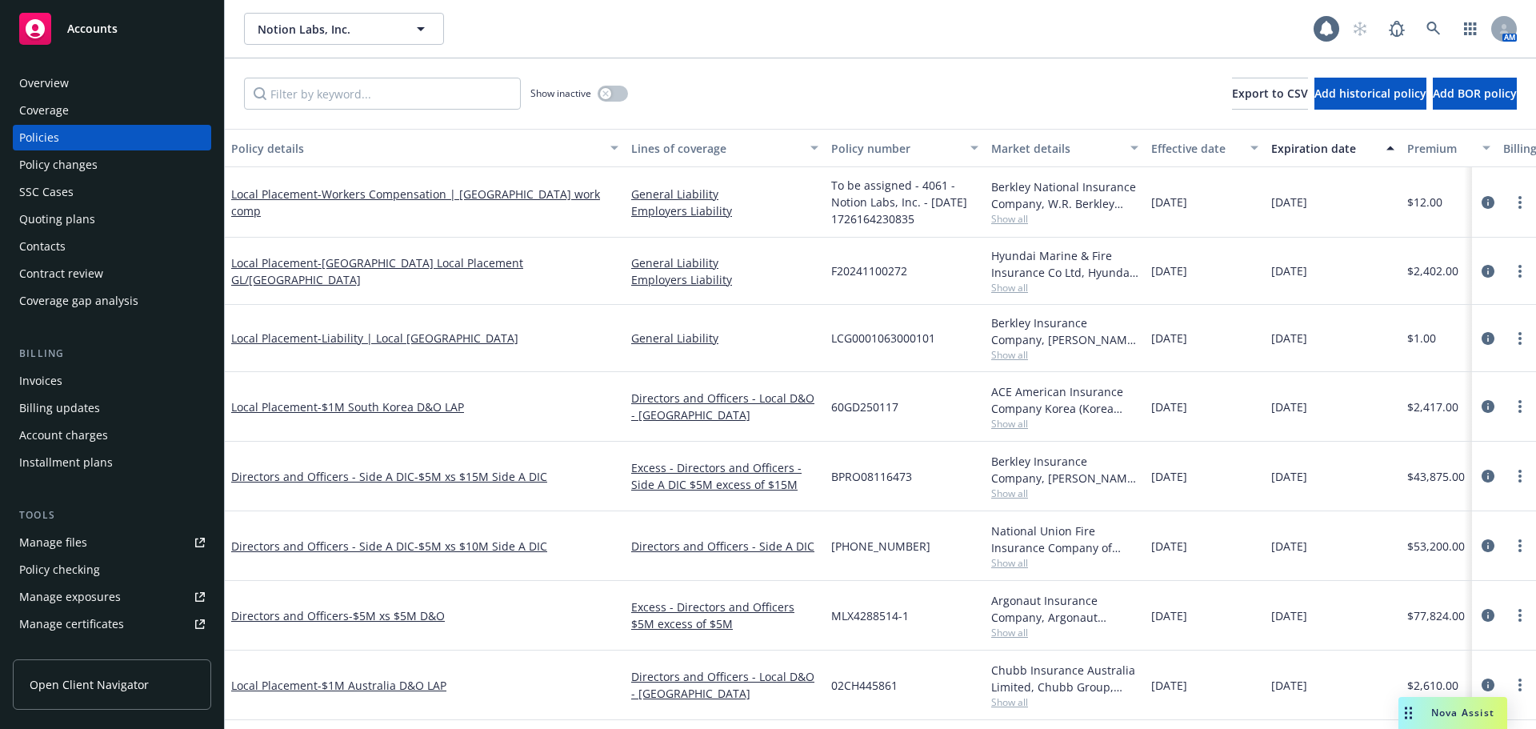
click at [1308, 274] on span "[DATE]" at bounding box center [1290, 270] width 36 height 17
click at [346, 113] on div "Show inactive Export to CSV Add historical policy Add BOR policy" at bounding box center [881, 93] width 1312 height 70
click at [351, 104] on input "Filter by keyword..." at bounding box center [382, 94] width 277 height 32
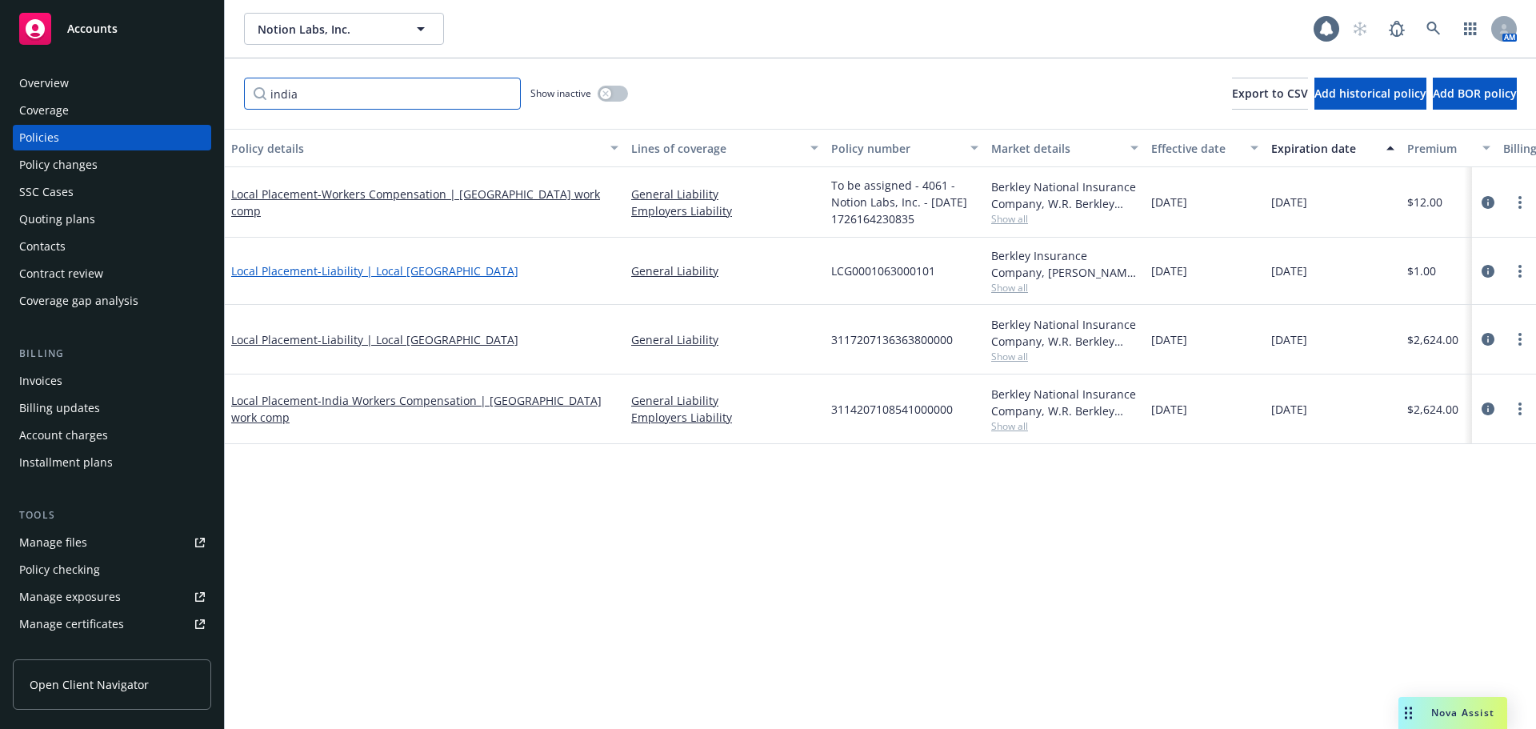
type input "india"
click at [378, 267] on span "- Liability | Local [GEOGRAPHIC_DATA]" at bounding box center [418, 270] width 201 height 15
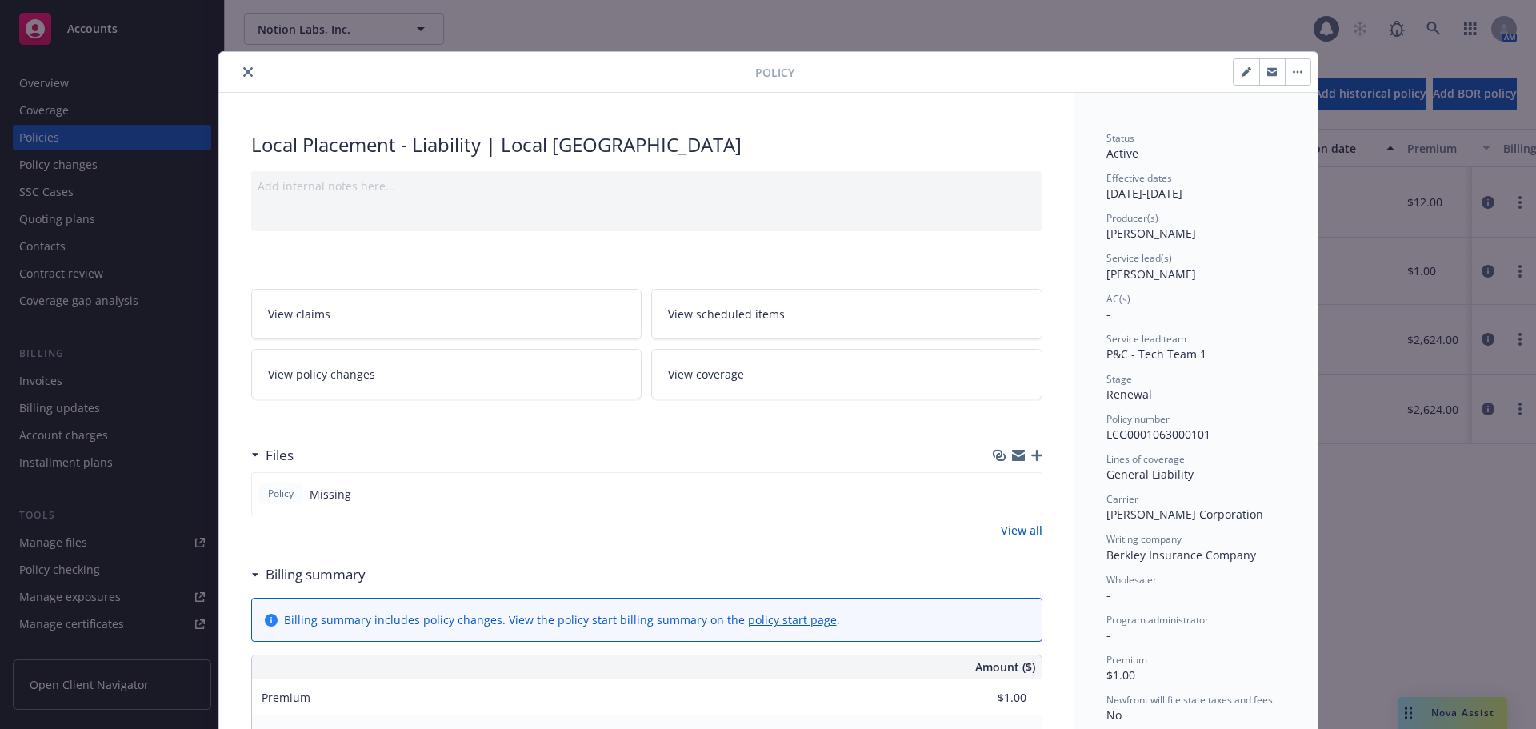
click at [243, 74] on icon "close" at bounding box center [248, 72] width 10 height 10
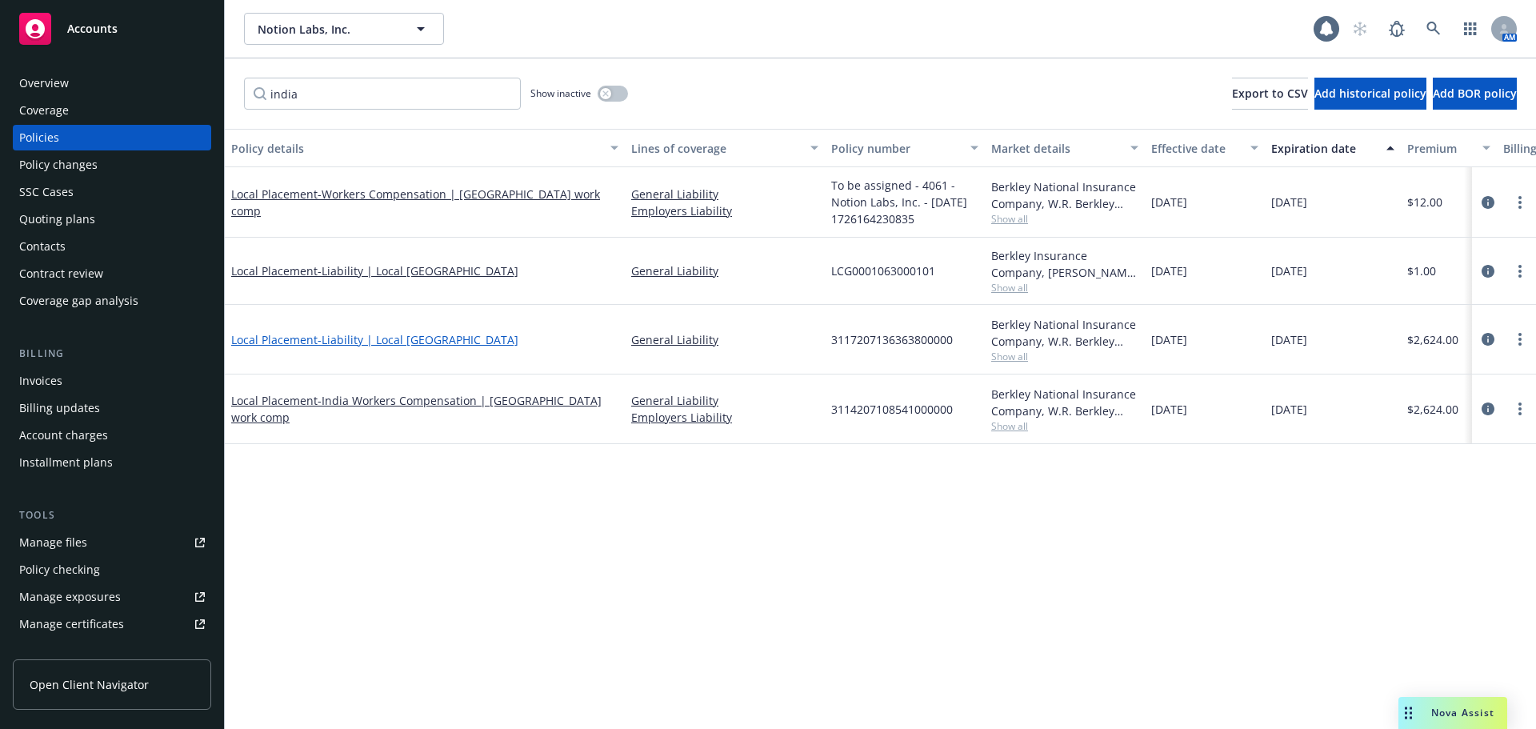
click at [358, 336] on span "- Liability | Local [GEOGRAPHIC_DATA]" at bounding box center [418, 339] width 201 height 15
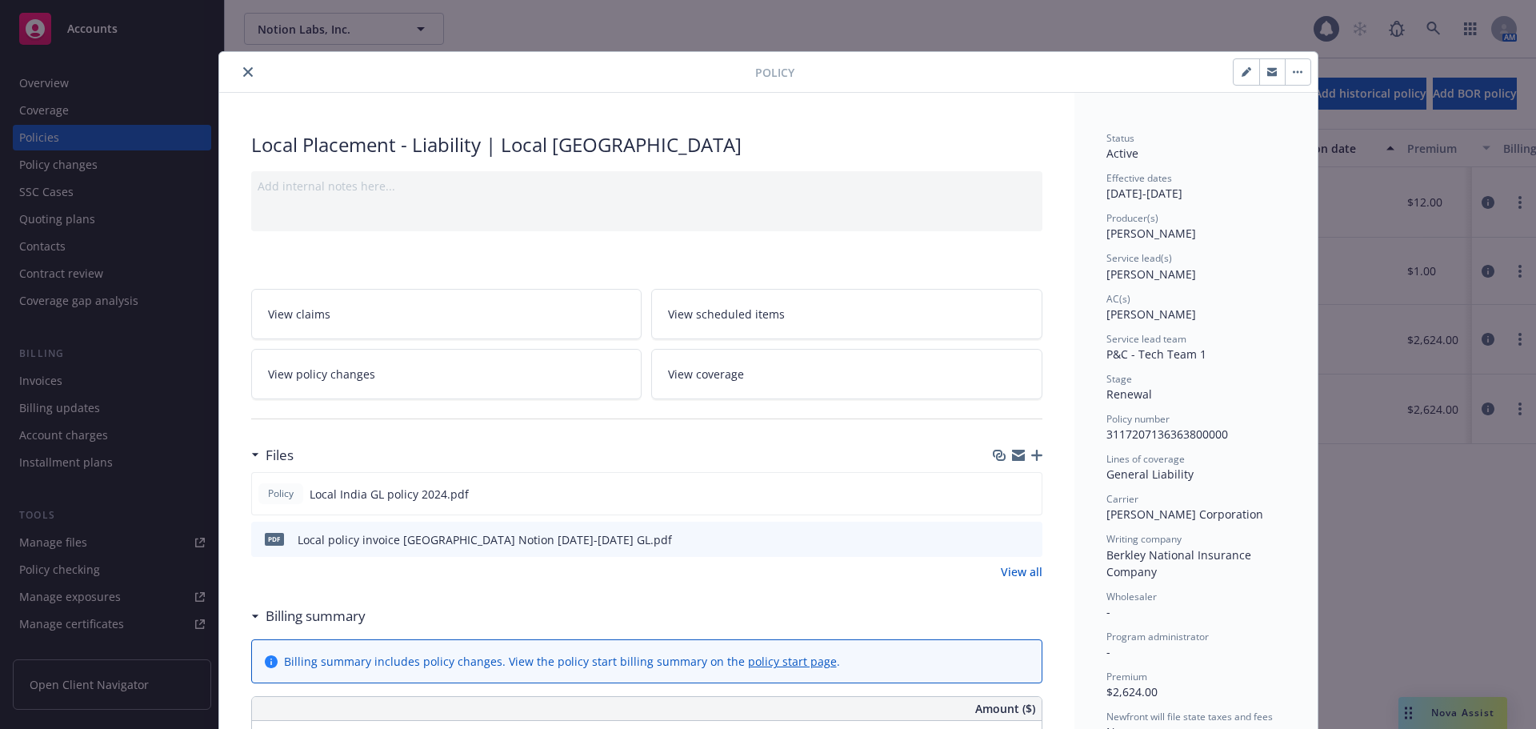
scroll to position [48, 0]
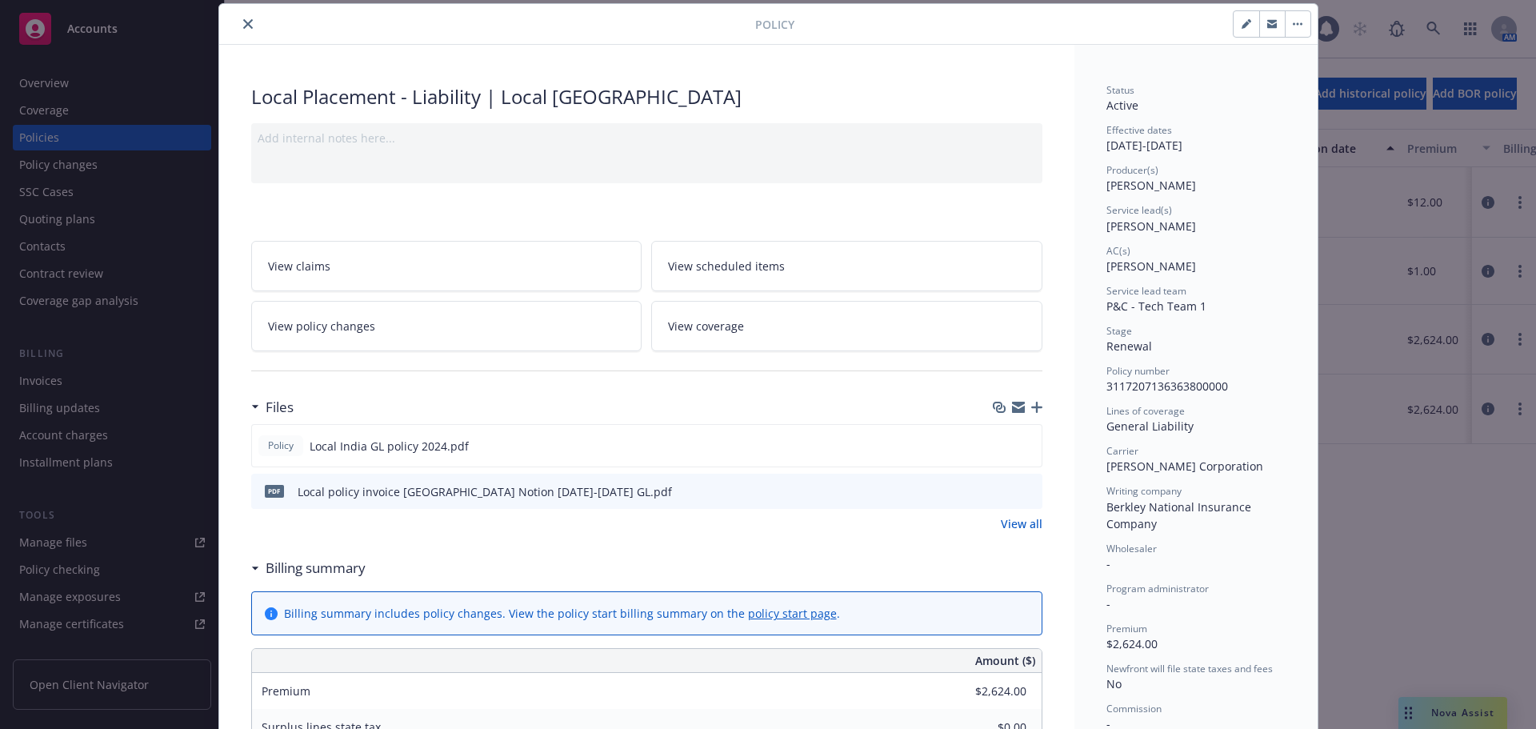
click at [1023, 493] on icon "preview file" at bounding box center [1027, 490] width 14 height 11
click at [1146, 377] on span "Policy number" at bounding box center [1138, 371] width 63 height 14
click at [1140, 386] on span "3117207136363800000" at bounding box center [1168, 385] width 122 height 15
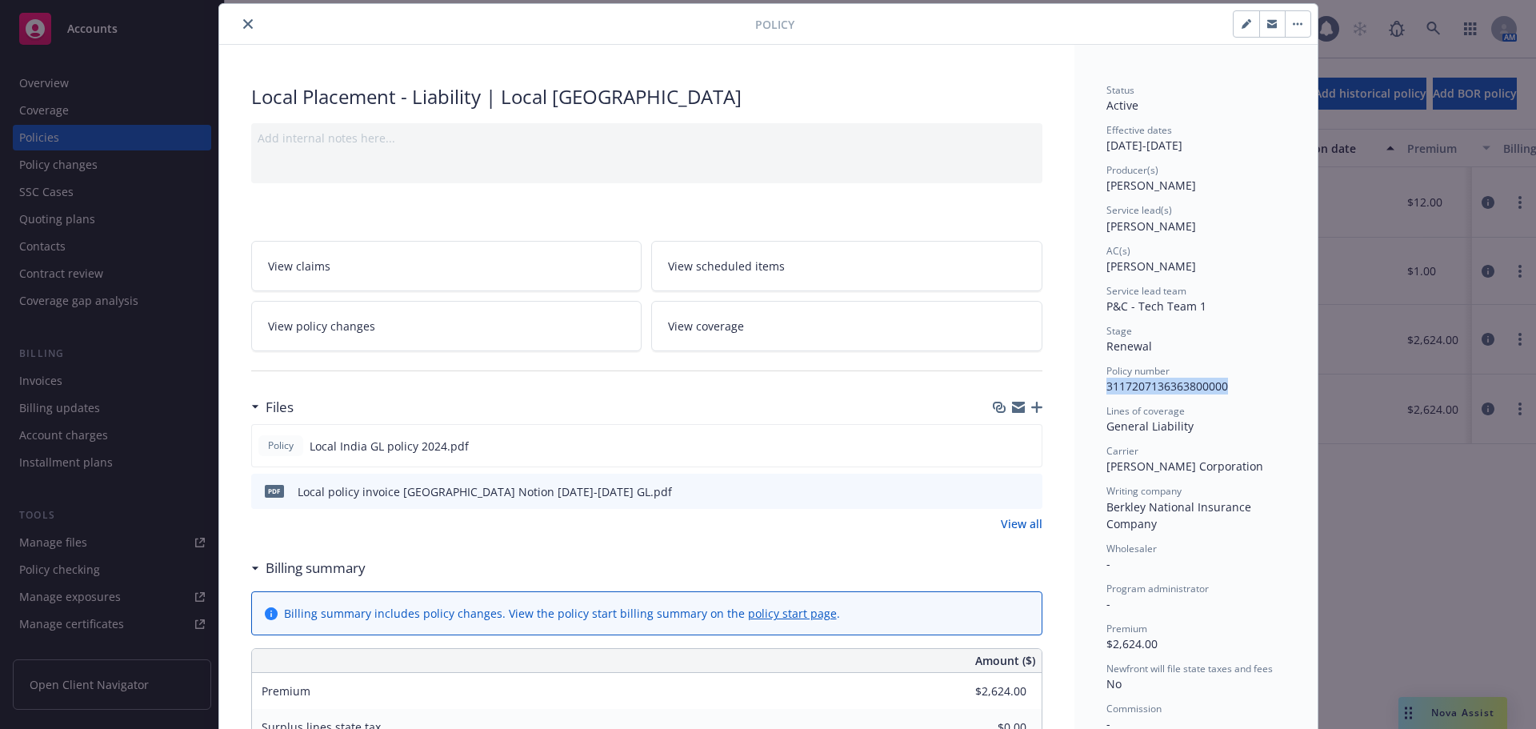
copy span "3117207136363800000"
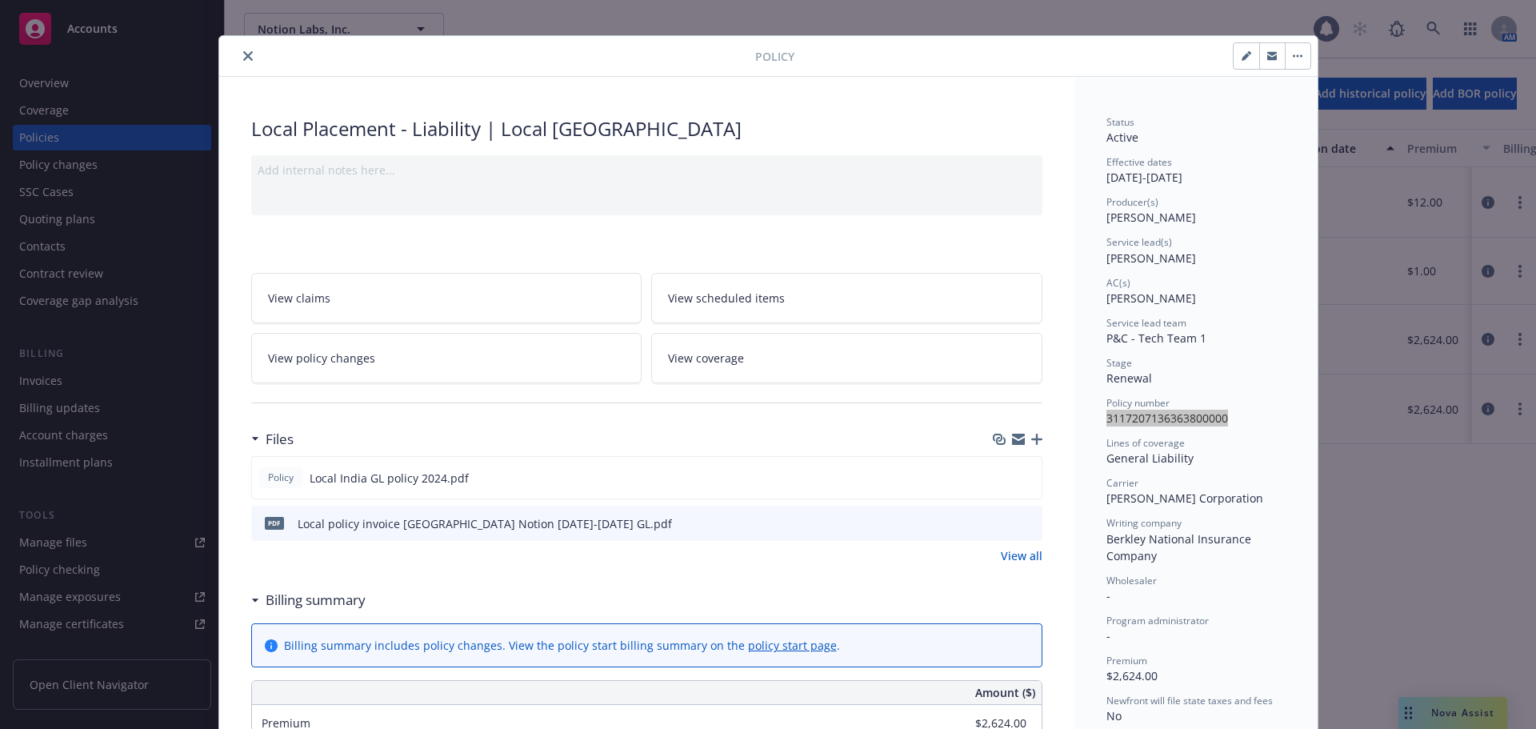
scroll to position [0, 0]
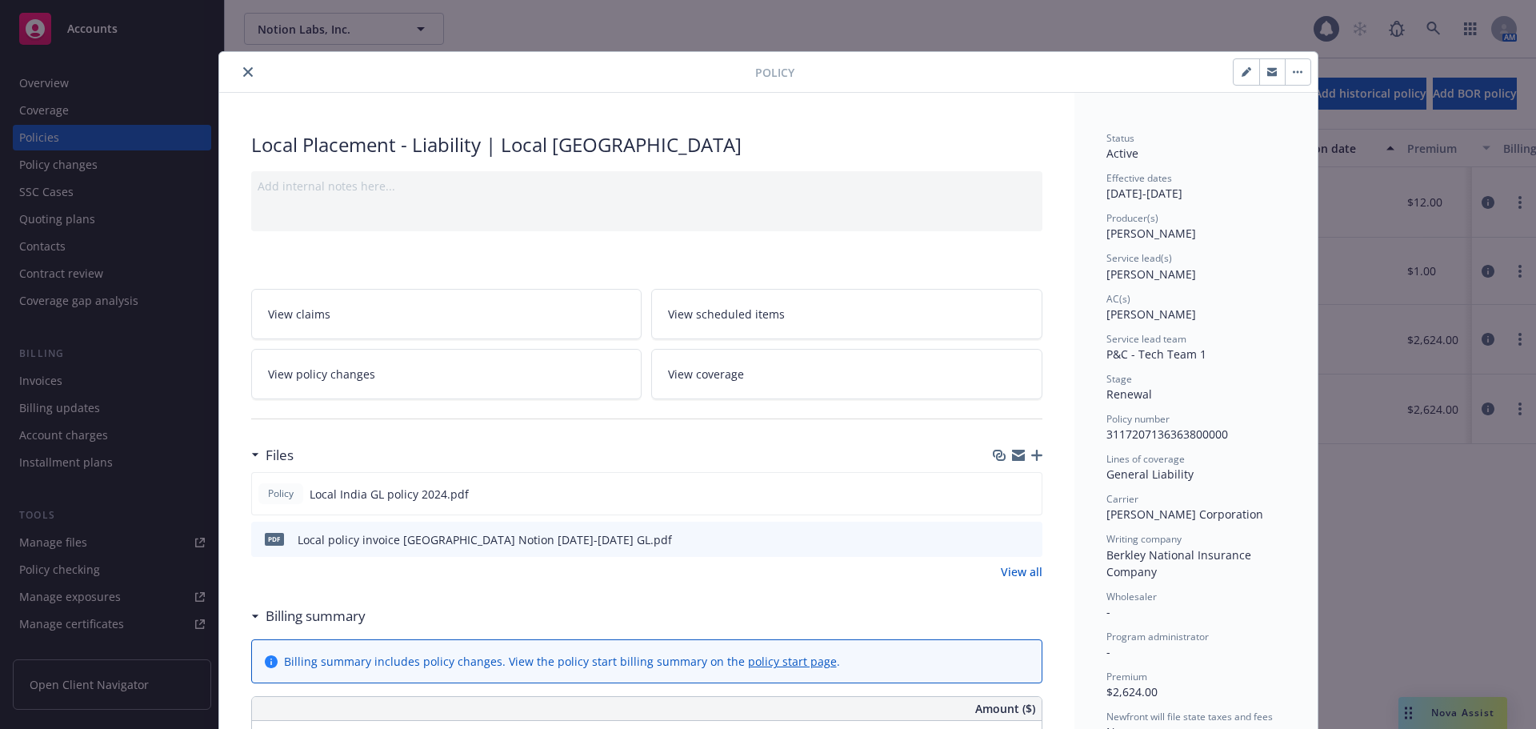
click at [254, 74] on div at bounding box center [491, 71] width 530 height 19
click at [243, 72] on icon "close" at bounding box center [248, 72] width 10 height 10
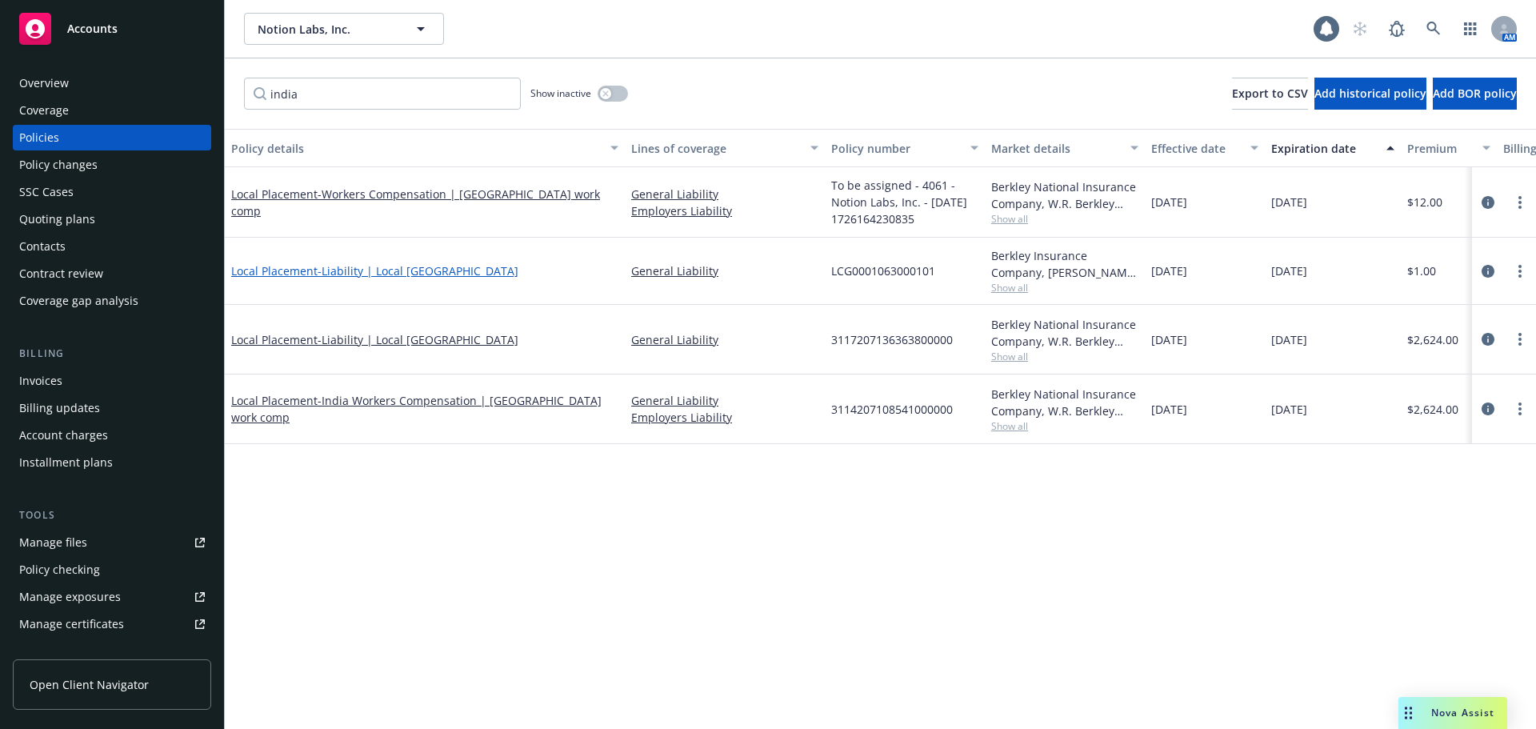
click at [417, 272] on span "- Liability | Local [GEOGRAPHIC_DATA]" at bounding box center [418, 270] width 201 height 15
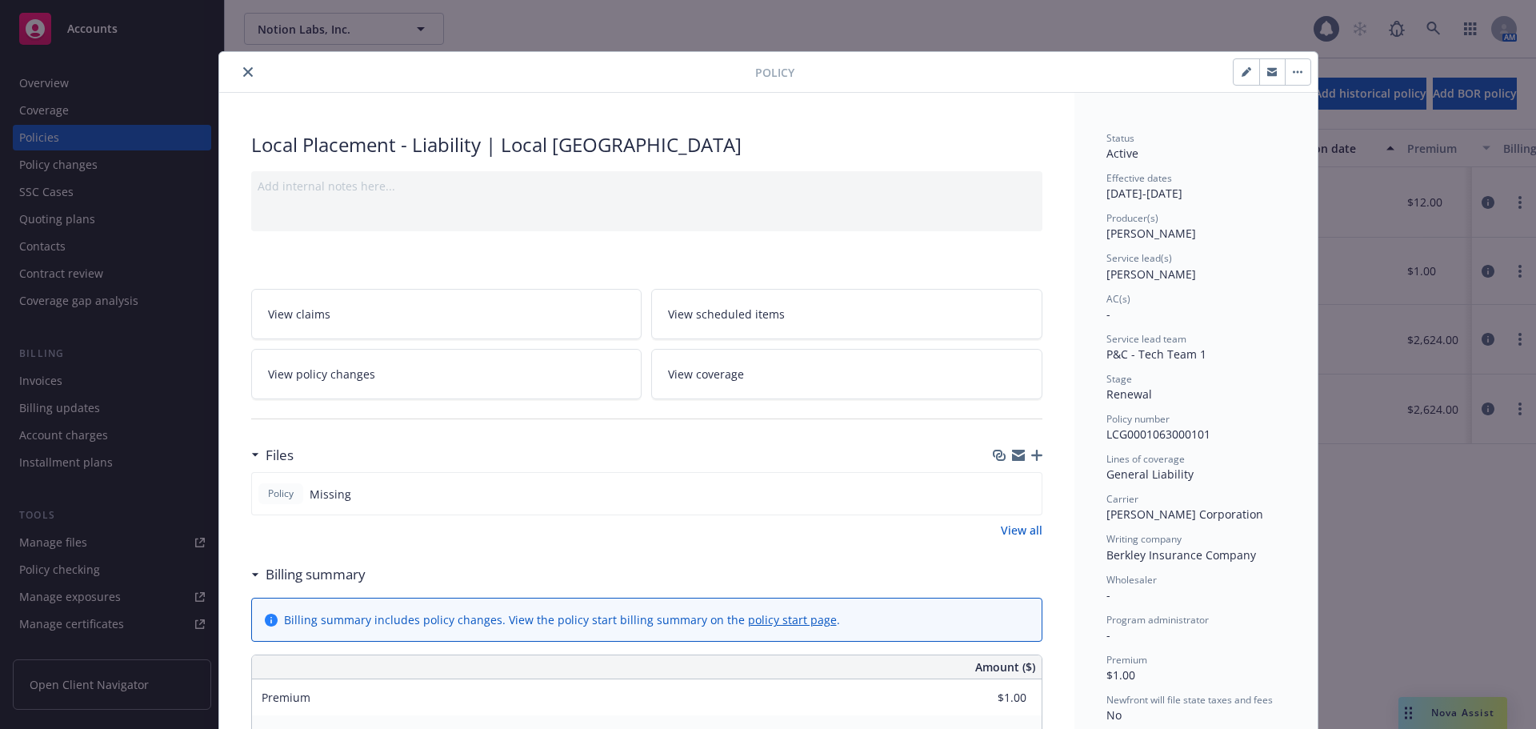
scroll to position [48, 0]
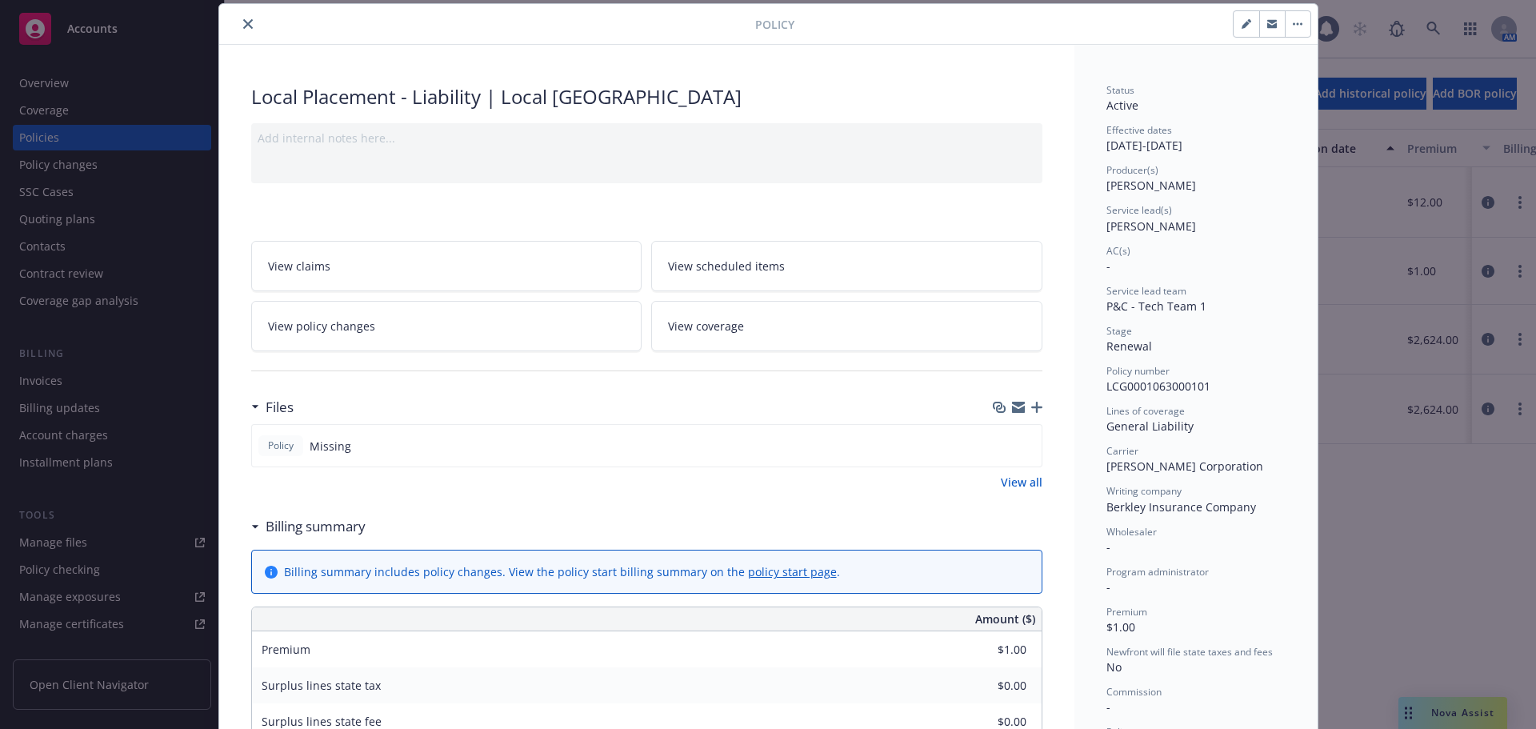
click at [1296, 30] on button "button" at bounding box center [1298, 24] width 26 height 26
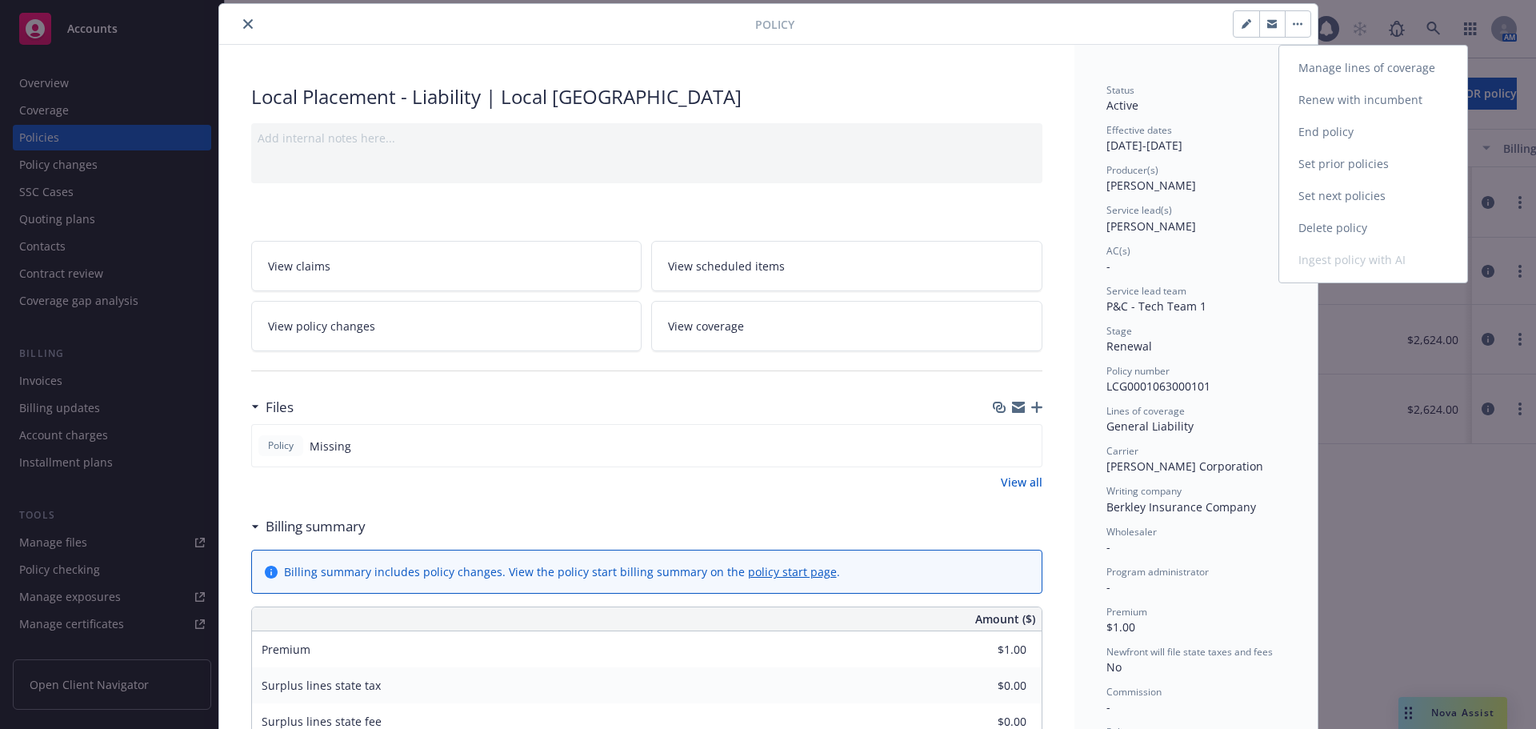
click at [1344, 234] on link "Delete policy" at bounding box center [1374, 228] width 188 height 32
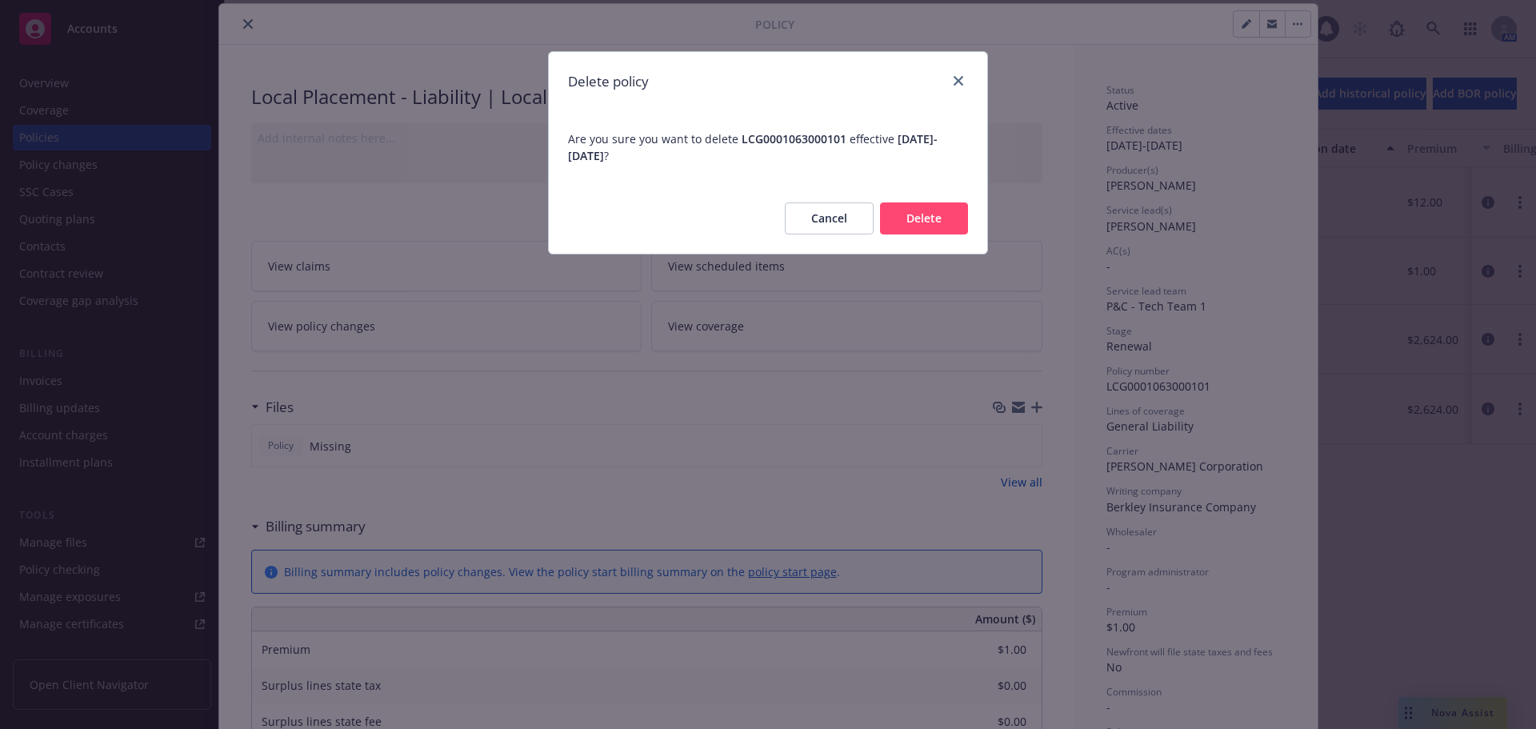
click at [941, 225] on button "Delete" at bounding box center [924, 218] width 88 height 32
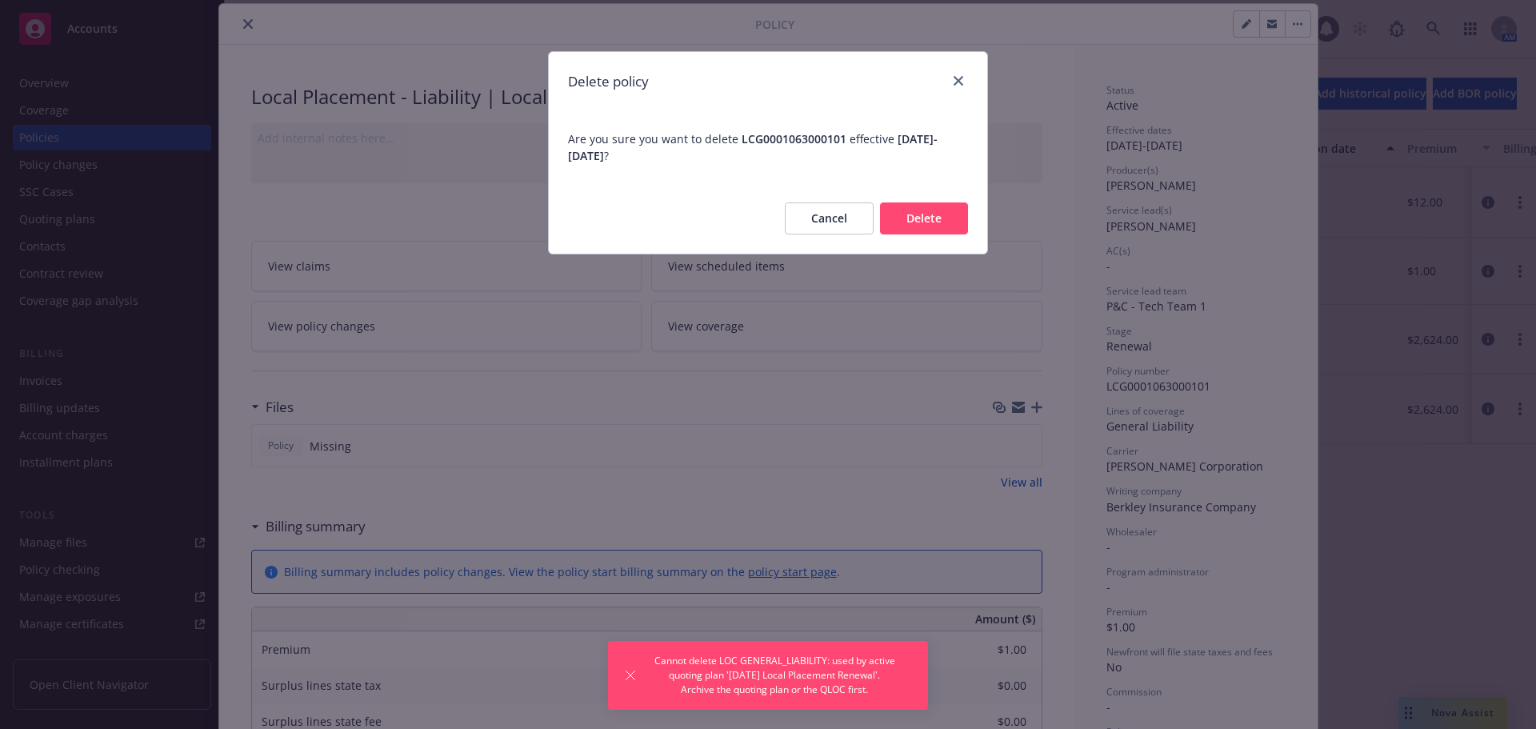
click at [932, 218] on button "Delete" at bounding box center [924, 218] width 88 height 32
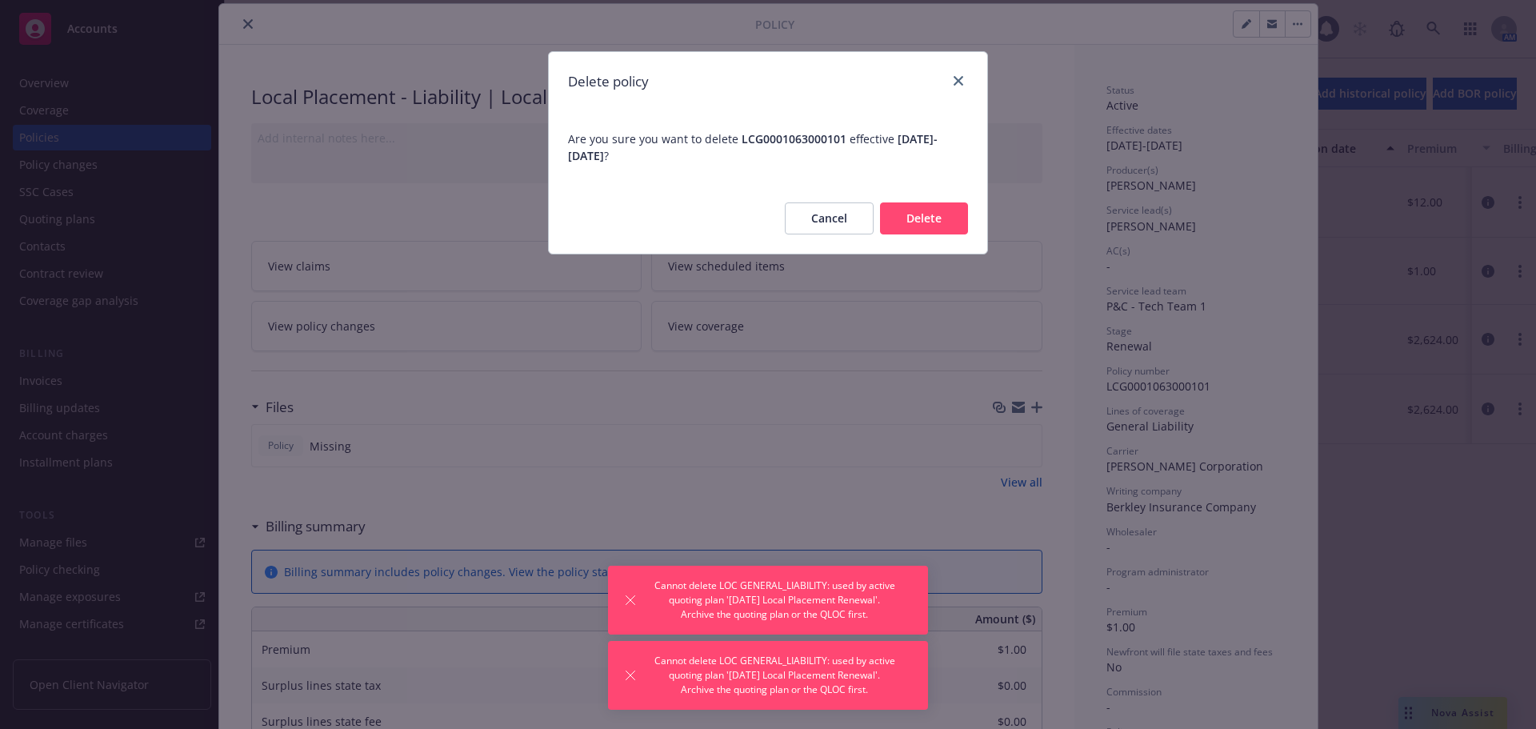
click at [795, 214] on button "Cancel" at bounding box center [829, 218] width 89 height 32
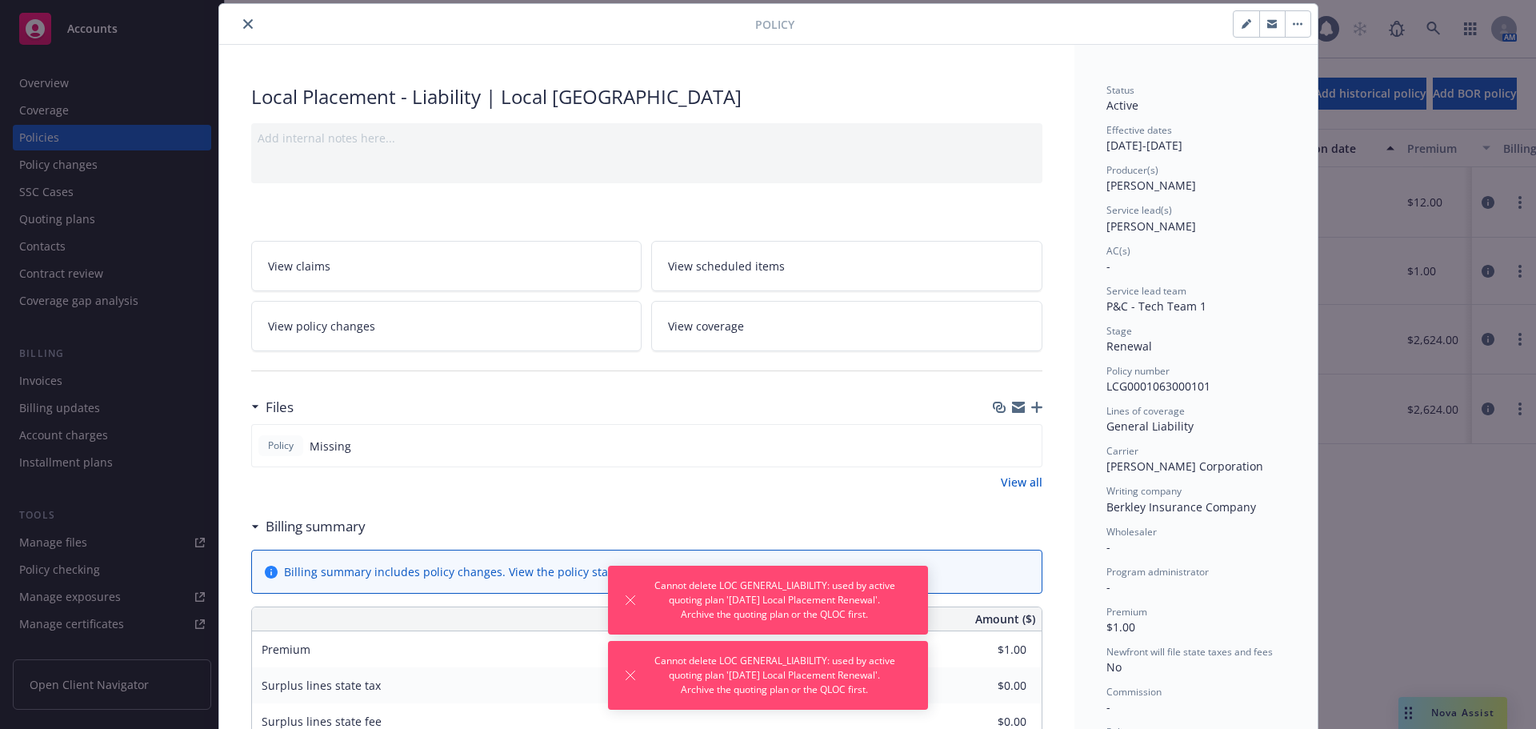
click at [1289, 31] on button "button" at bounding box center [1298, 24] width 26 height 26
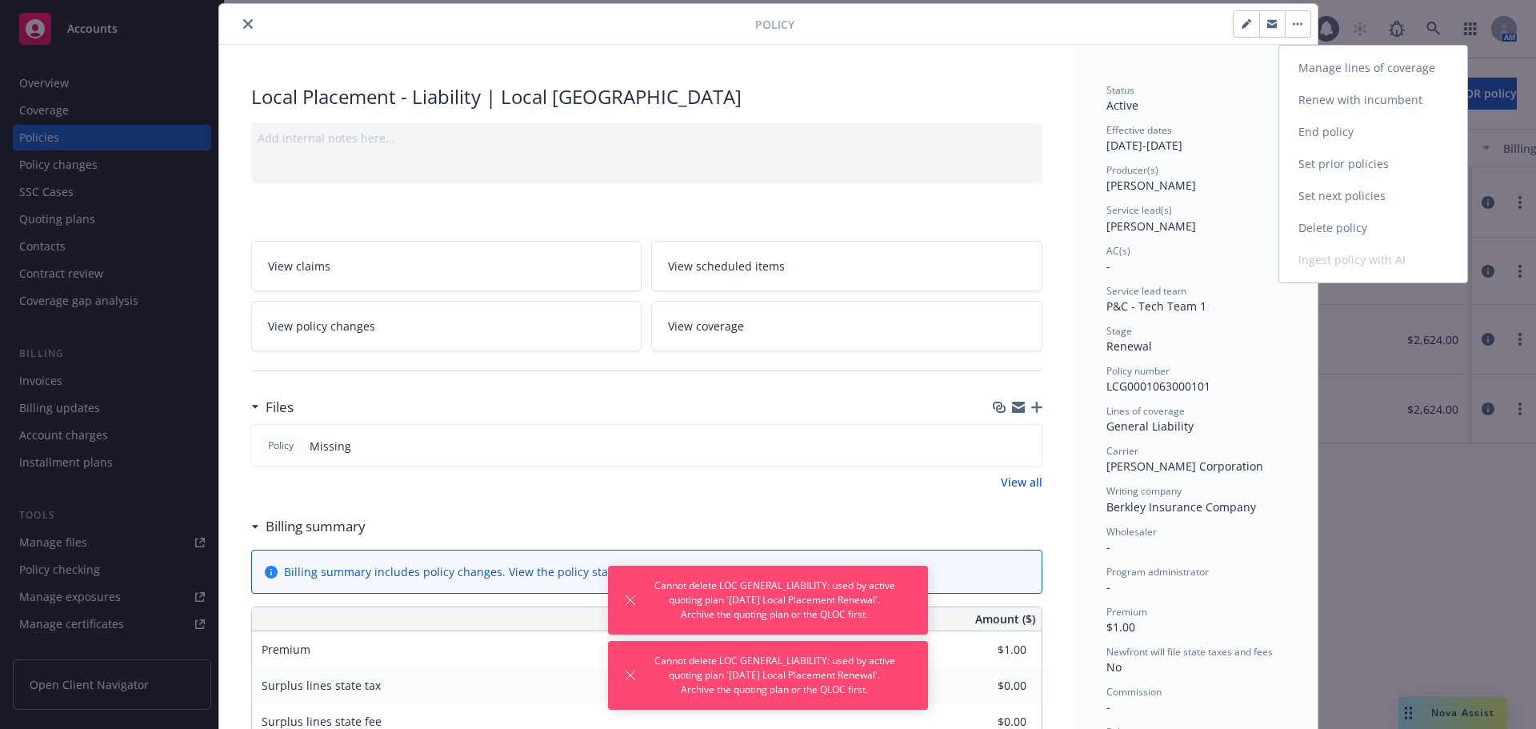
click at [1308, 126] on link "End policy" at bounding box center [1374, 132] width 188 height 32
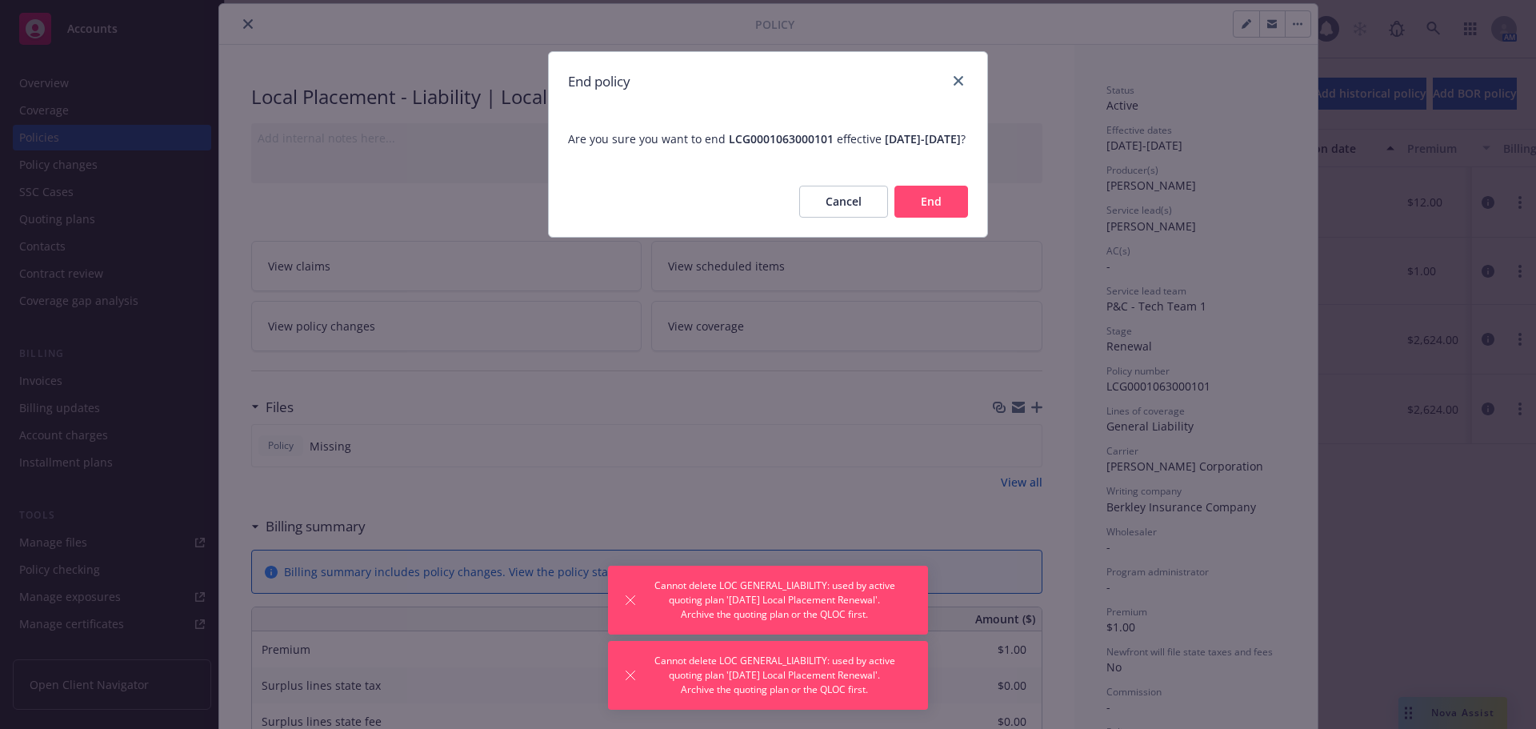
click at [959, 218] on button "End" at bounding box center [932, 202] width 74 height 32
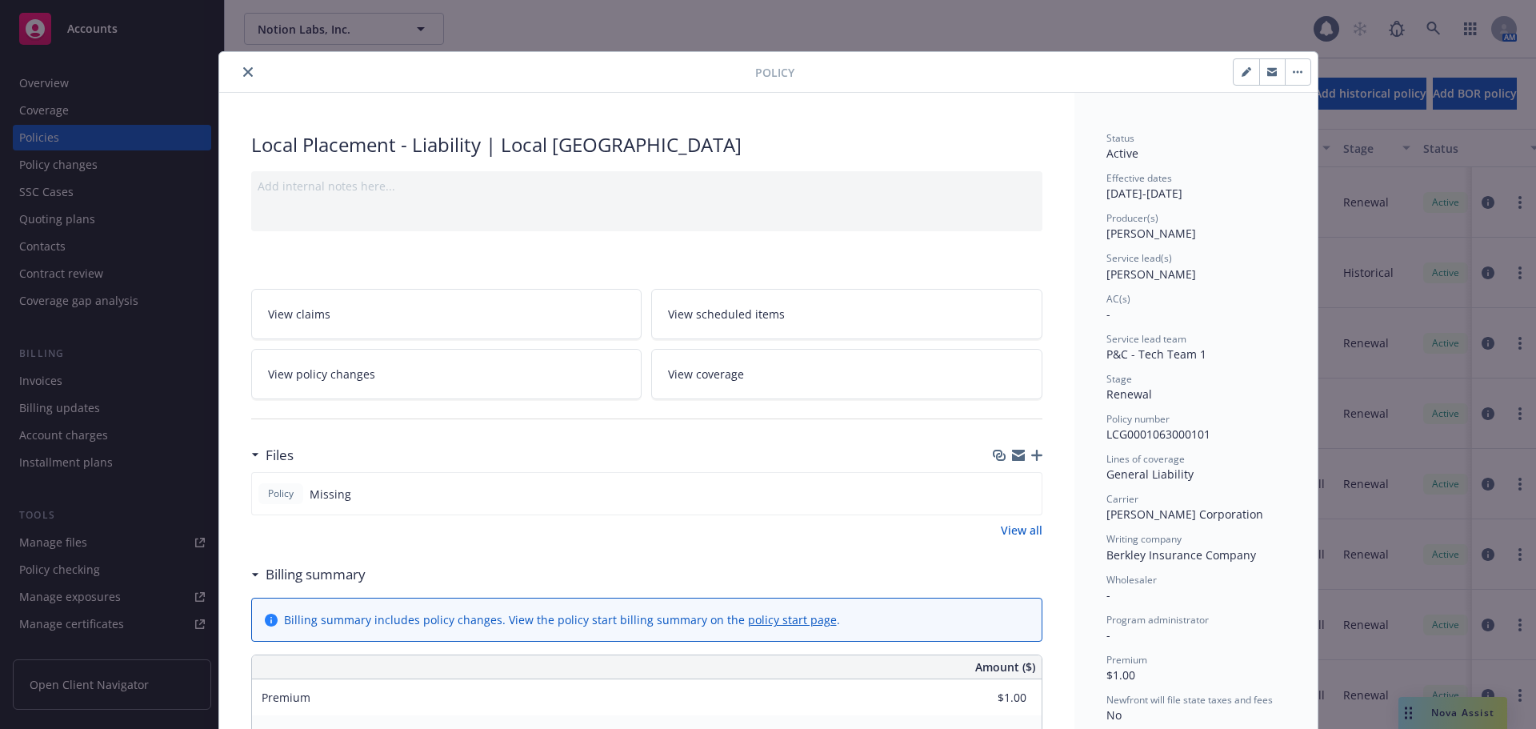
click at [1292, 74] on button "button" at bounding box center [1298, 72] width 26 height 26
click at [245, 78] on button "close" at bounding box center [247, 71] width 19 height 19
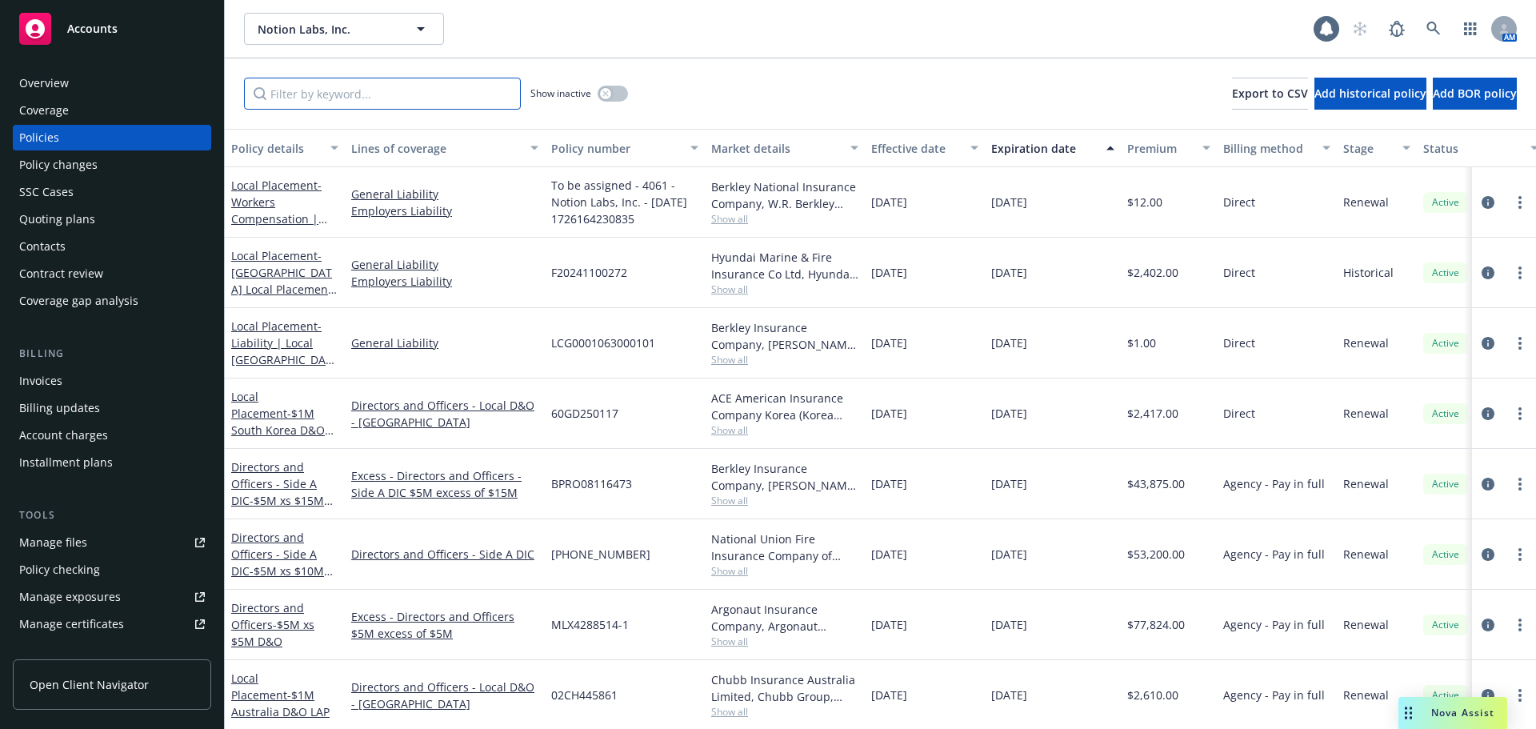
click at [397, 98] on input "Filter by keyword..." at bounding box center [382, 94] width 277 height 32
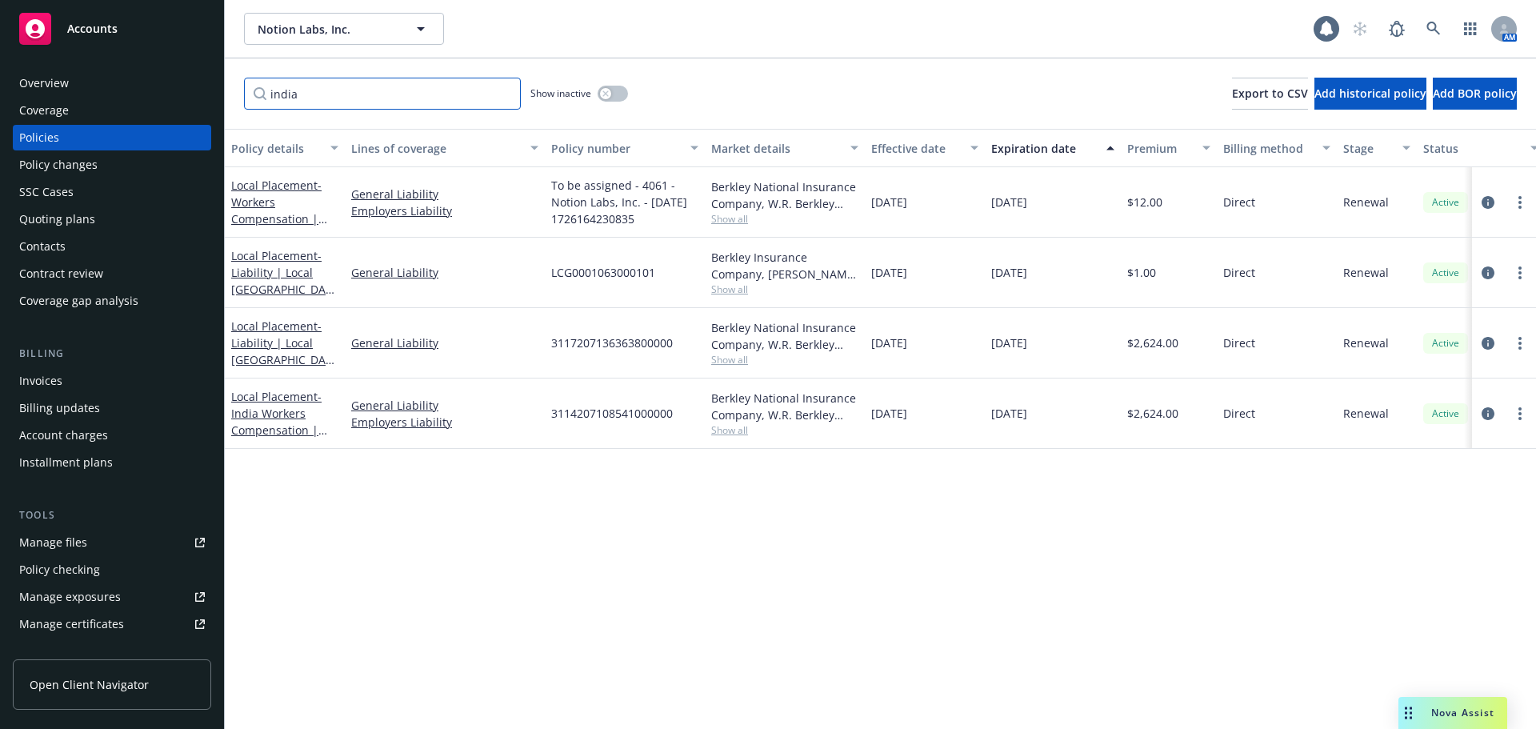
type input "india"
click at [308, 174] on div "Local Placement - Workers Compensation | [GEOGRAPHIC_DATA] work comp" at bounding box center [285, 202] width 120 height 70
click at [303, 178] on link "Local Placement - Workers Compensation | [GEOGRAPHIC_DATA] work comp" at bounding box center [281, 219] width 101 height 82
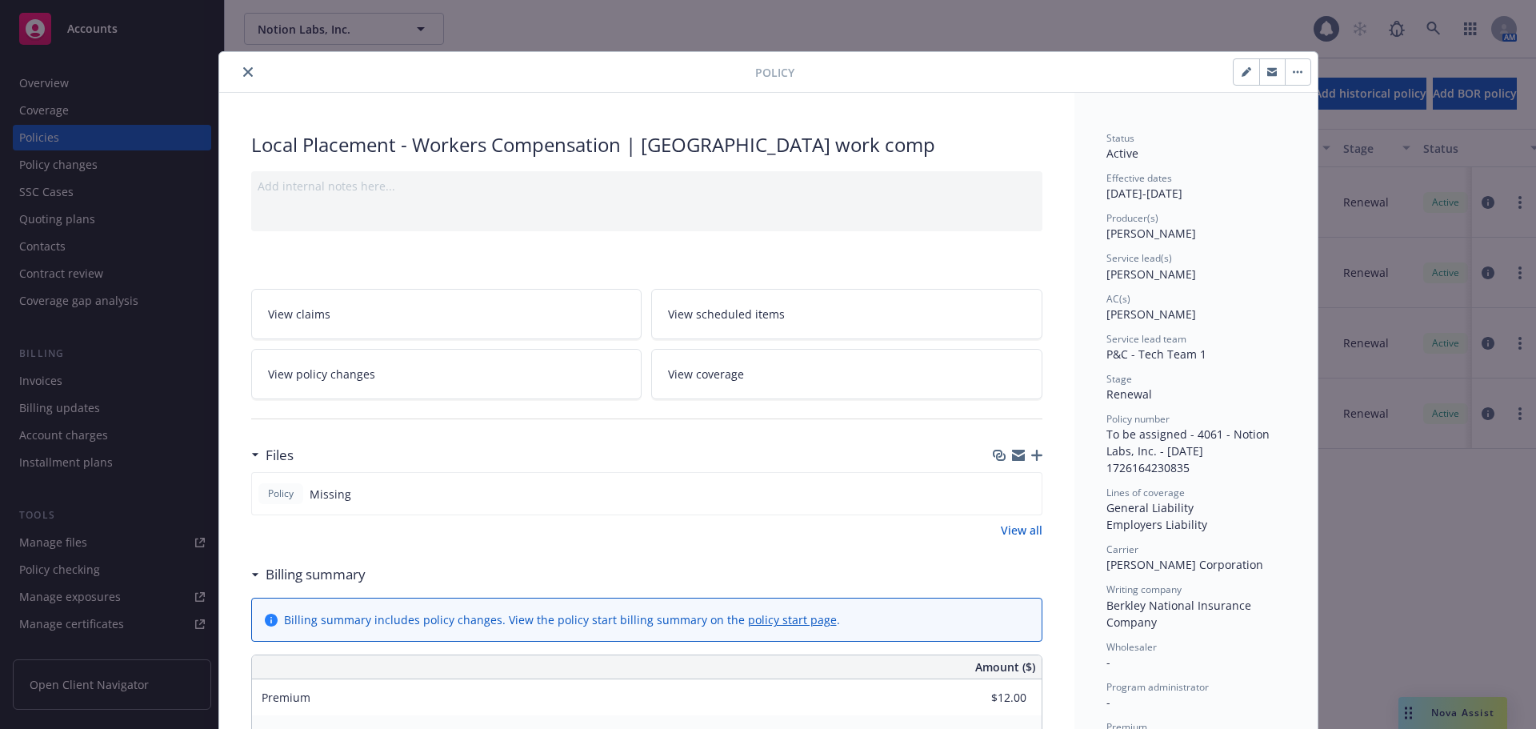
click at [246, 72] on icon "close" at bounding box center [248, 72] width 10 height 10
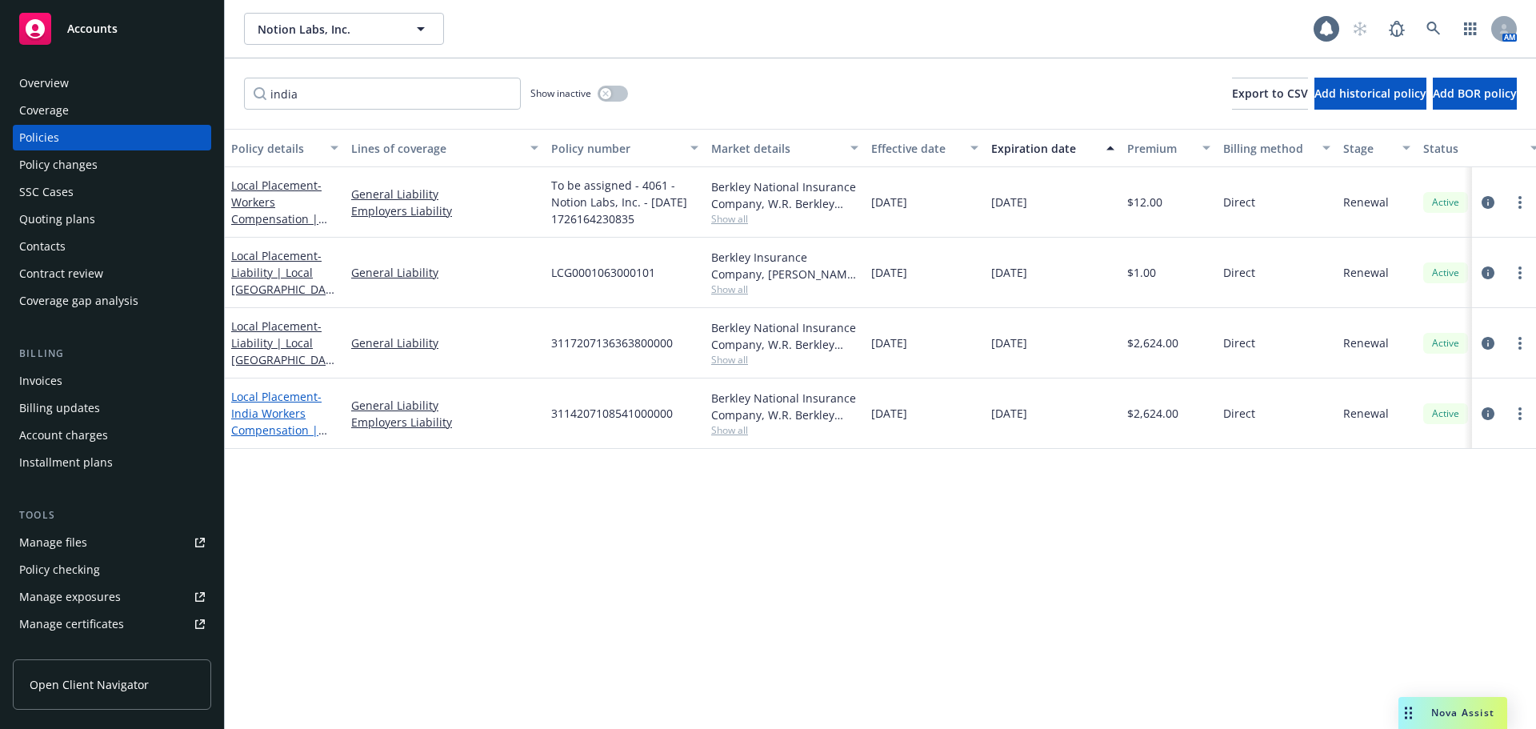
click at [247, 395] on link "Local Placement - [GEOGRAPHIC_DATA] Workers Compensation | [GEOGRAPHIC_DATA] wo…" at bounding box center [281, 430] width 101 height 82
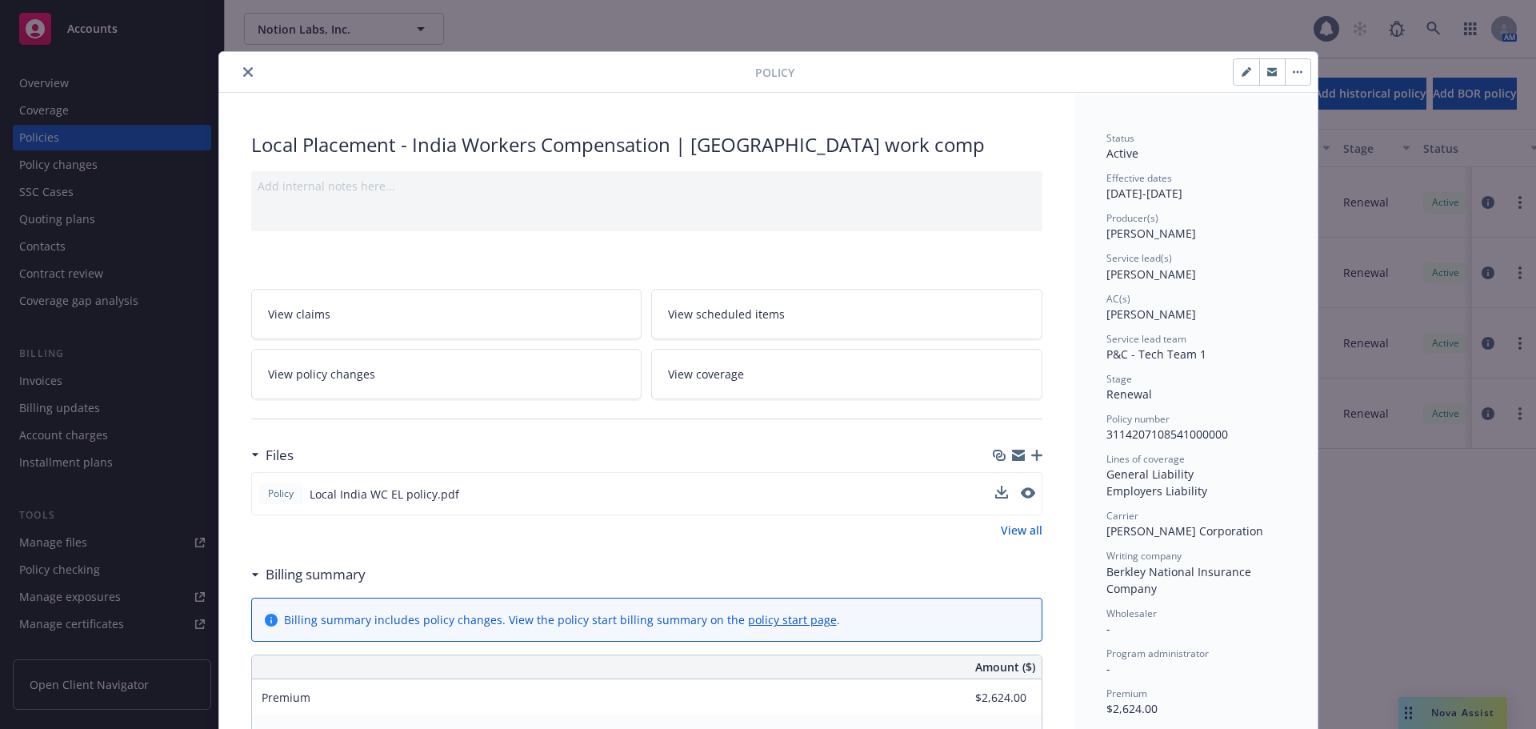
click at [1011, 493] on div at bounding box center [1015, 494] width 40 height 17
click at [1019, 491] on icon "preview file" at bounding box center [1026, 492] width 14 height 11
click at [1159, 193] on div "Effective dates [DATE] - [DATE]" at bounding box center [1196, 186] width 179 height 30
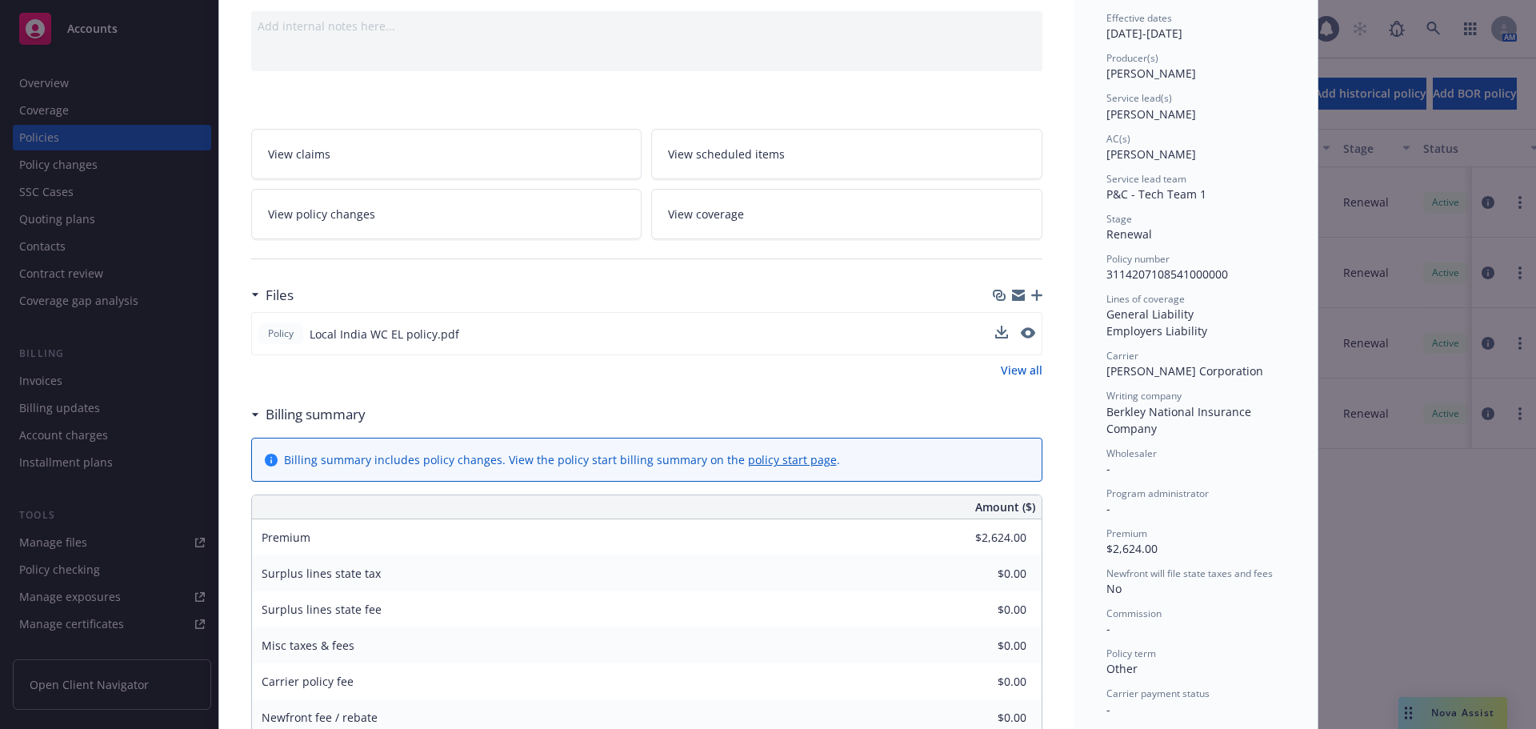
scroll to position [80, 0]
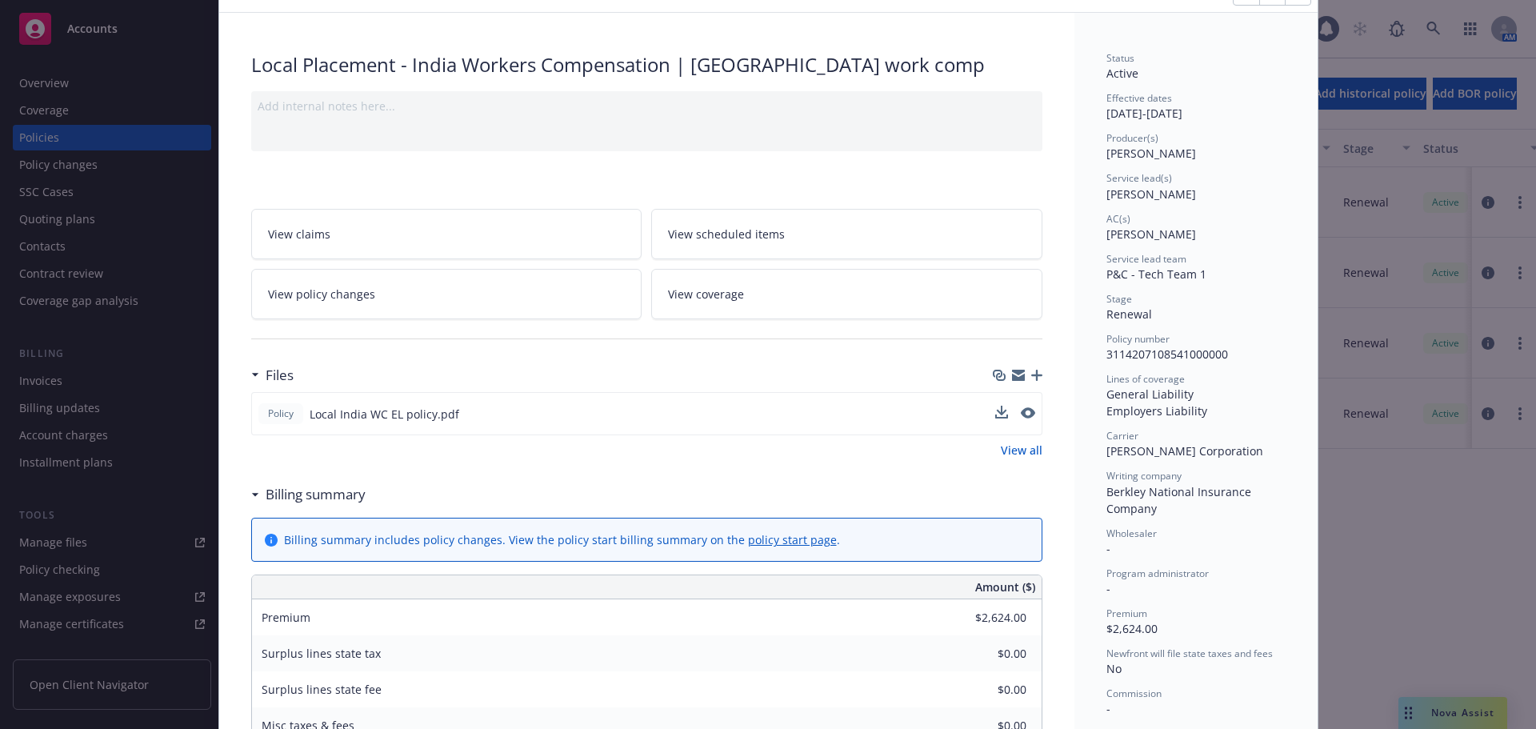
click at [1192, 358] on span "3114207108541000000" at bounding box center [1168, 353] width 122 height 15
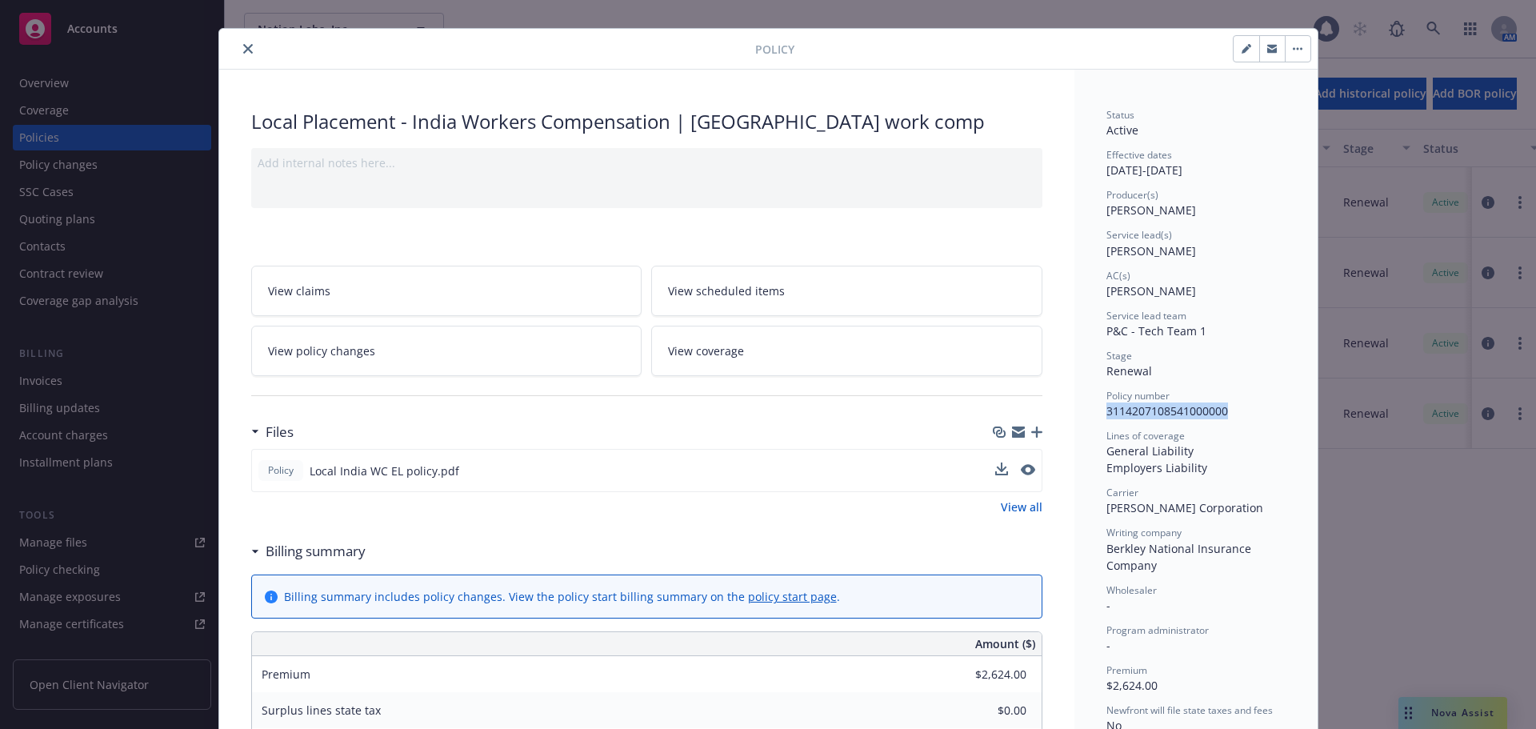
scroll to position [0, 0]
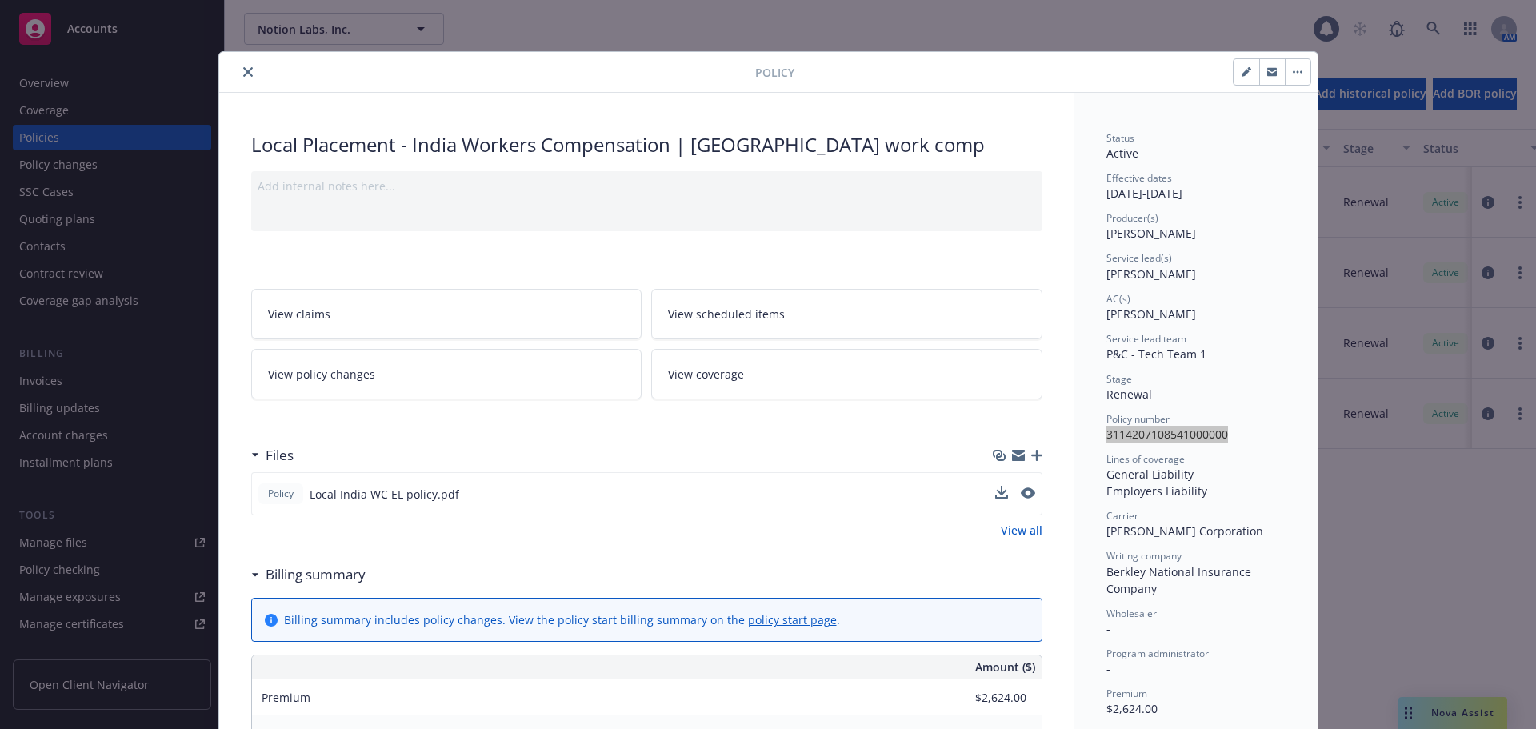
click at [238, 73] on button "close" at bounding box center [247, 71] width 19 height 19
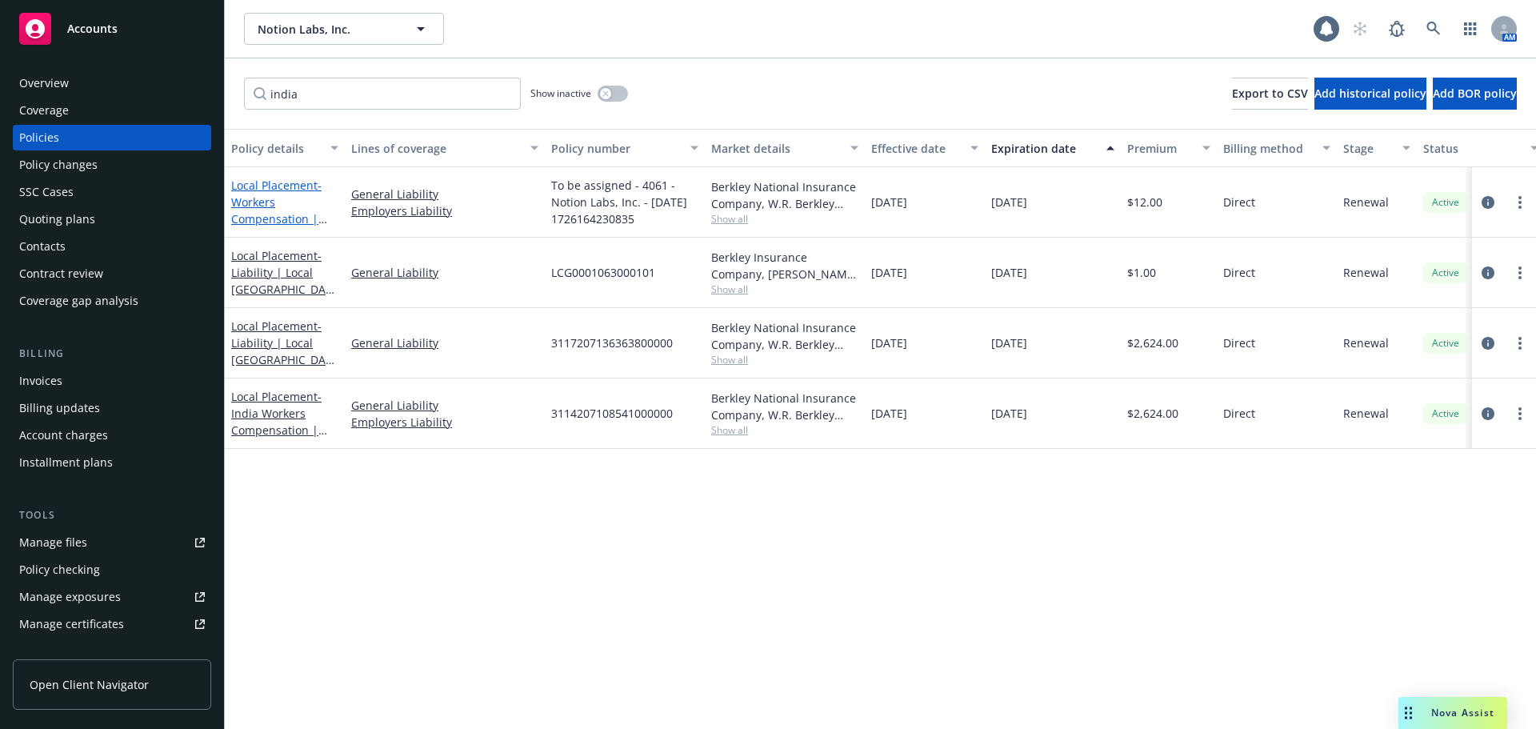
click at [239, 213] on span "- Workers Compensation | [GEOGRAPHIC_DATA] work comp" at bounding box center [281, 219] width 101 height 82
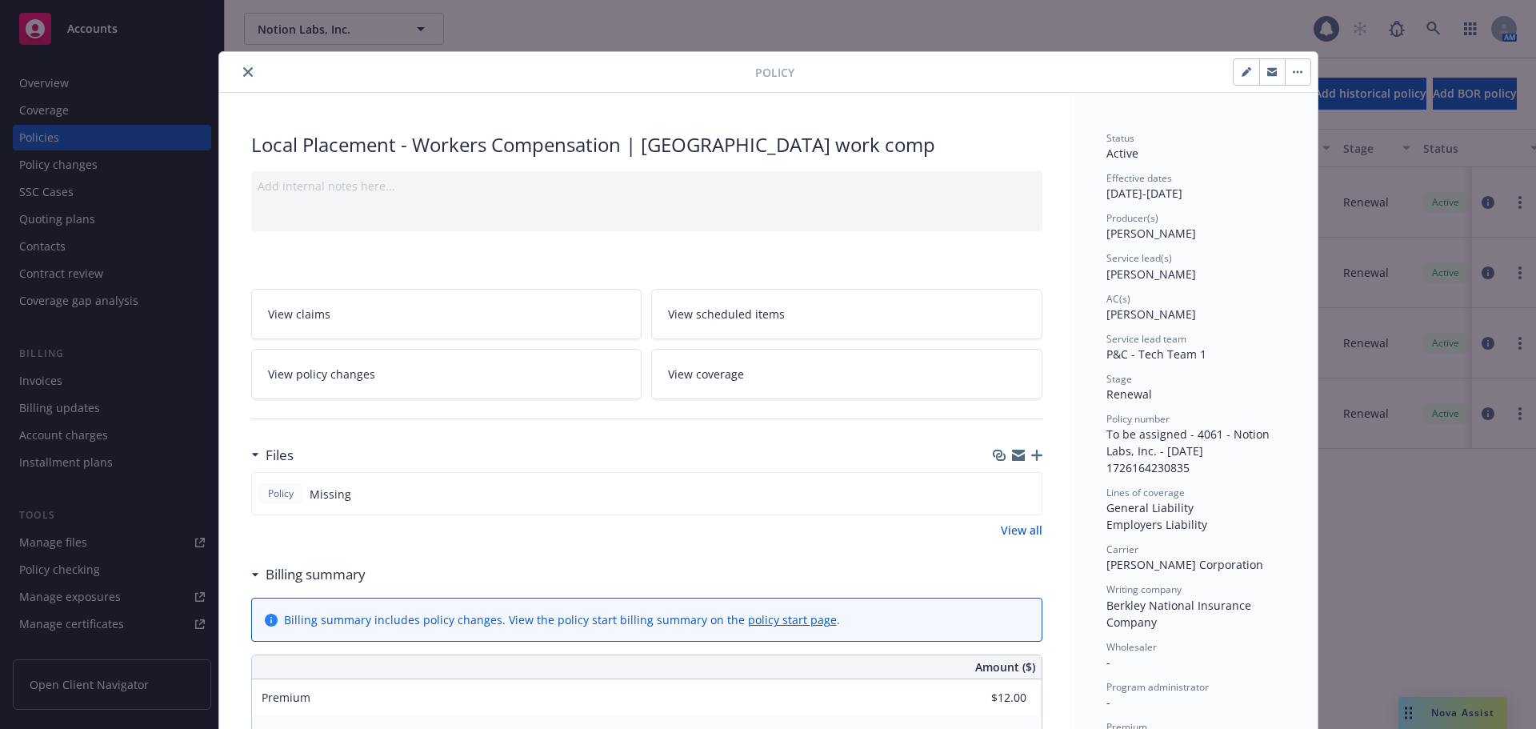
click at [250, 72] on button "close" at bounding box center [247, 71] width 19 height 19
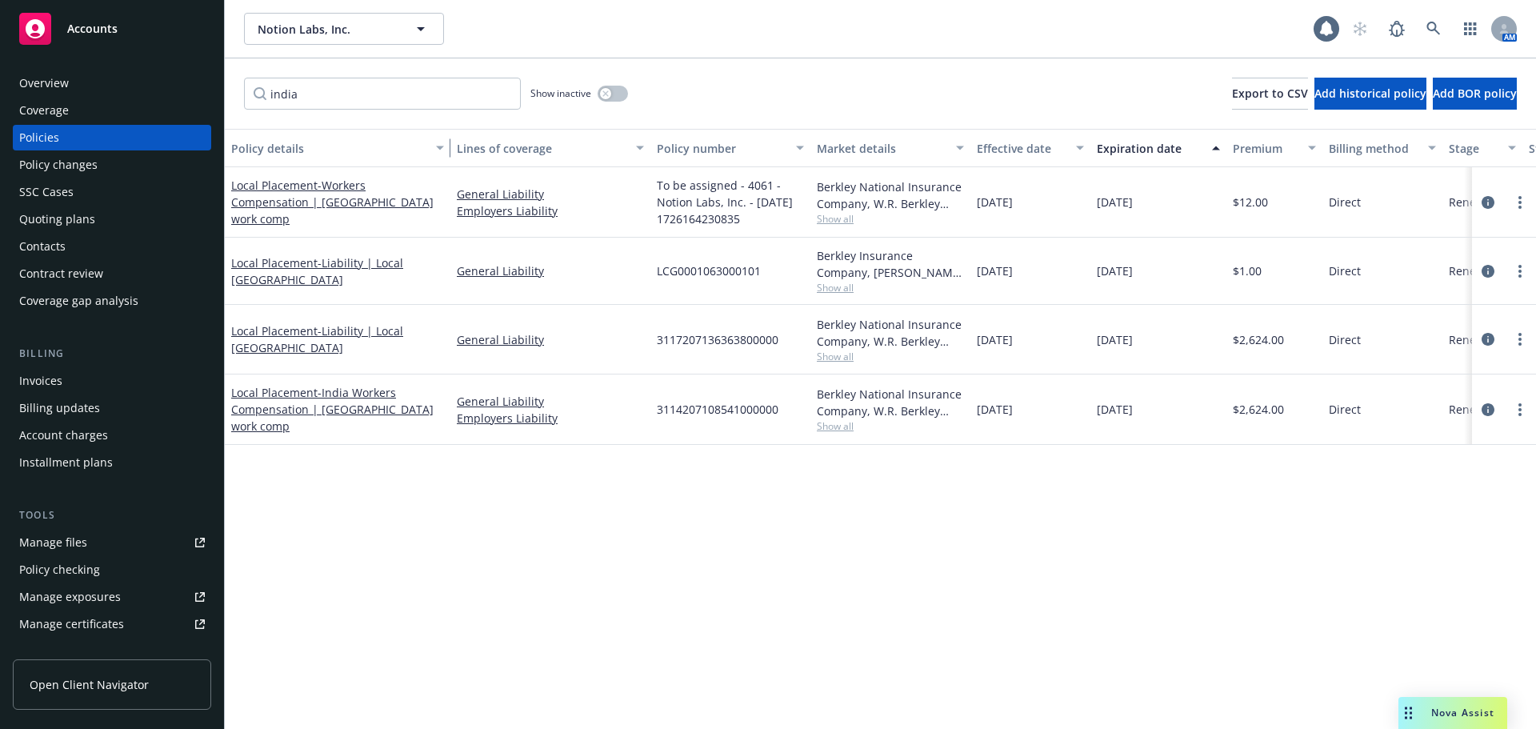
drag, startPoint x: 335, startPoint y: 145, endPoint x: 441, endPoint y: 146, distance: 105.6
click at [441, 146] on div "button" at bounding box center [443, 148] width 8 height 37
click at [499, 94] on input "india" at bounding box center [382, 94] width 277 height 32
click at [512, 91] on input "india" at bounding box center [382, 94] width 277 height 32
click at [504, 91] on input "india" at bounding box center [382, 94] width 277 height 32
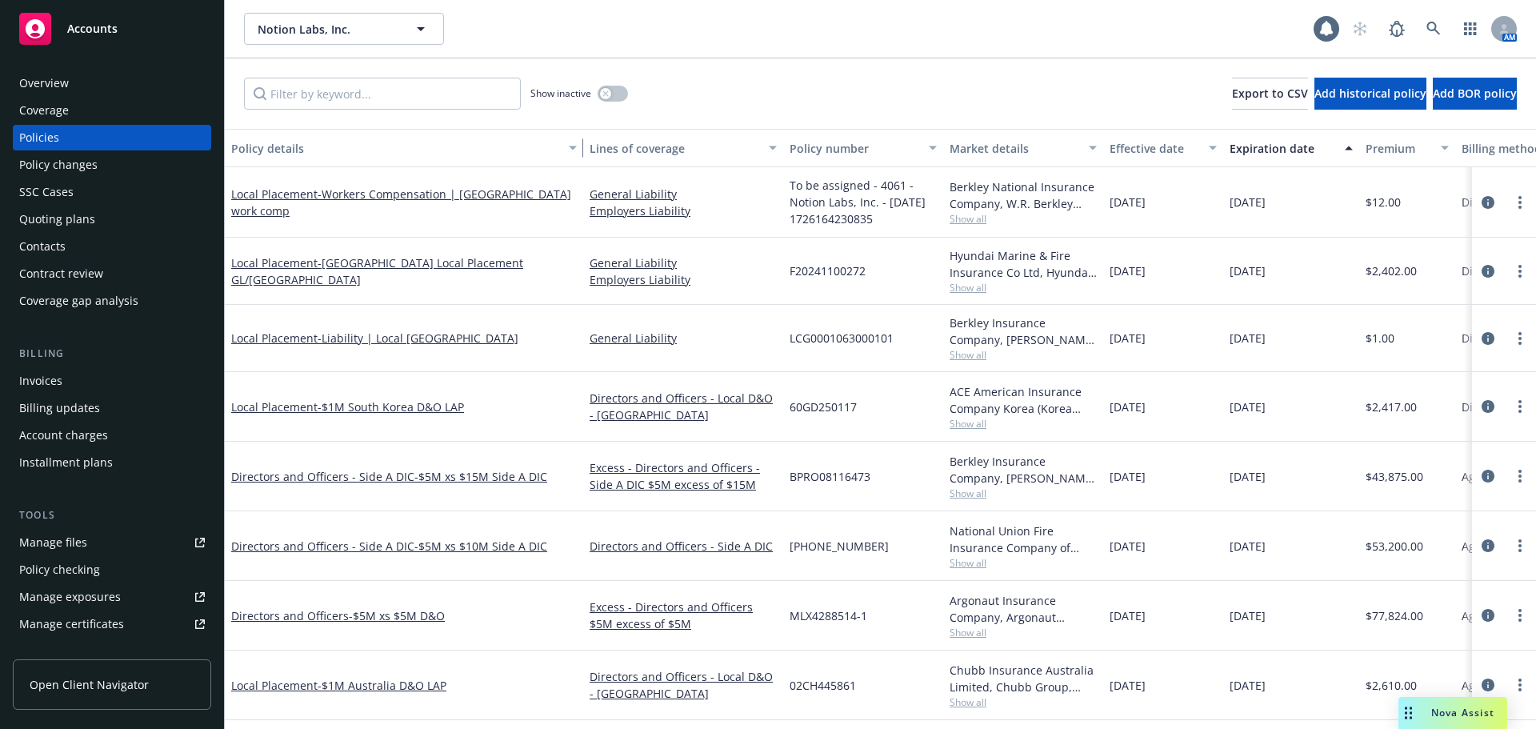
drag, startPoint x: 447, startPoint y: 152, endPoint x: 580, endPoint y: 141, distance: 133.3
click at [579, 141] on div "button" at bounding box center [575, 148] width 8 height 37
click at [459, 94] on input "Filter by keyword..." at bounding box center [382, 94] width 277 height 32
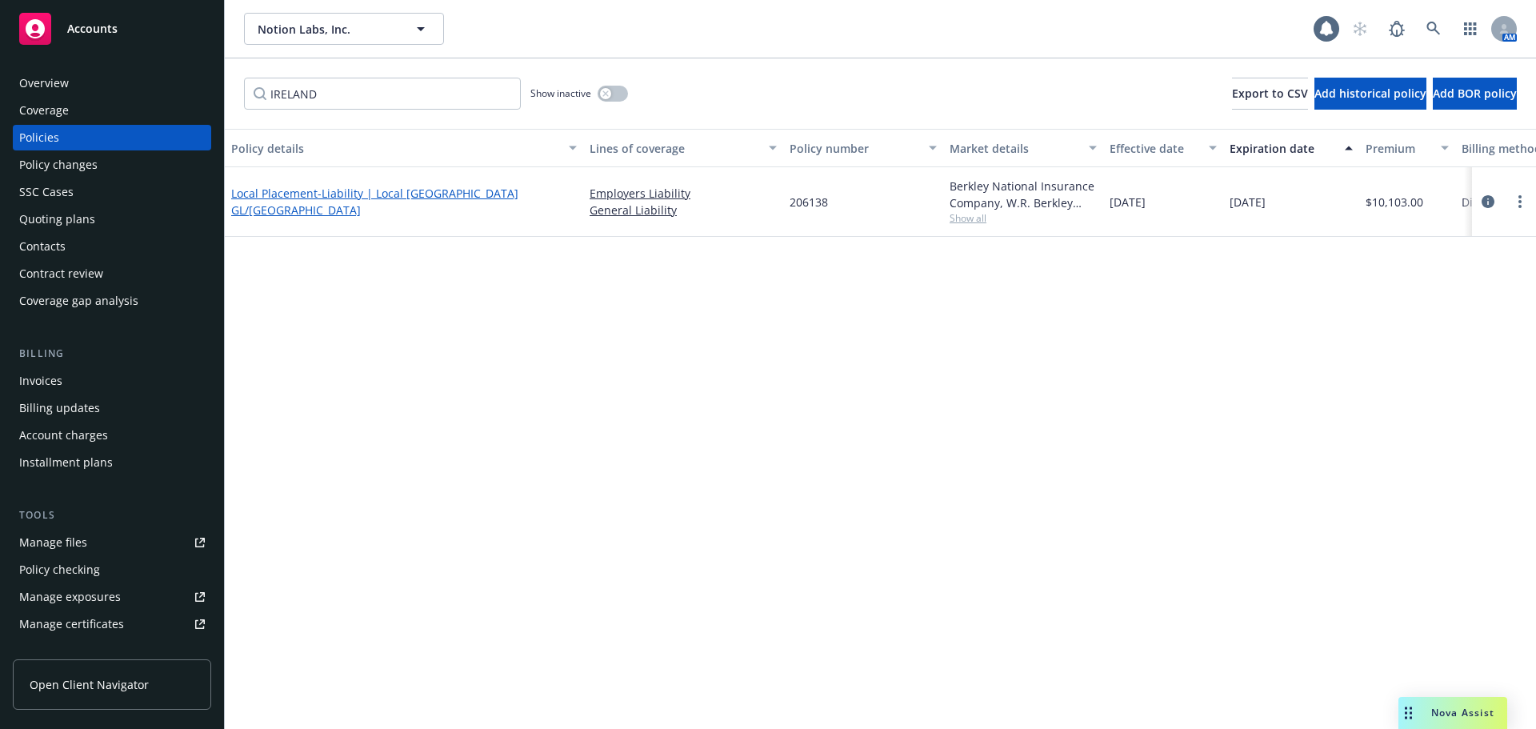
click at [431, 206] on span "- Liability | Local [GEOGRAPHIC_DATA] GL/[GEOGRAPHIC_DATA]" at bounding box center [374, 202] width 287 height 32
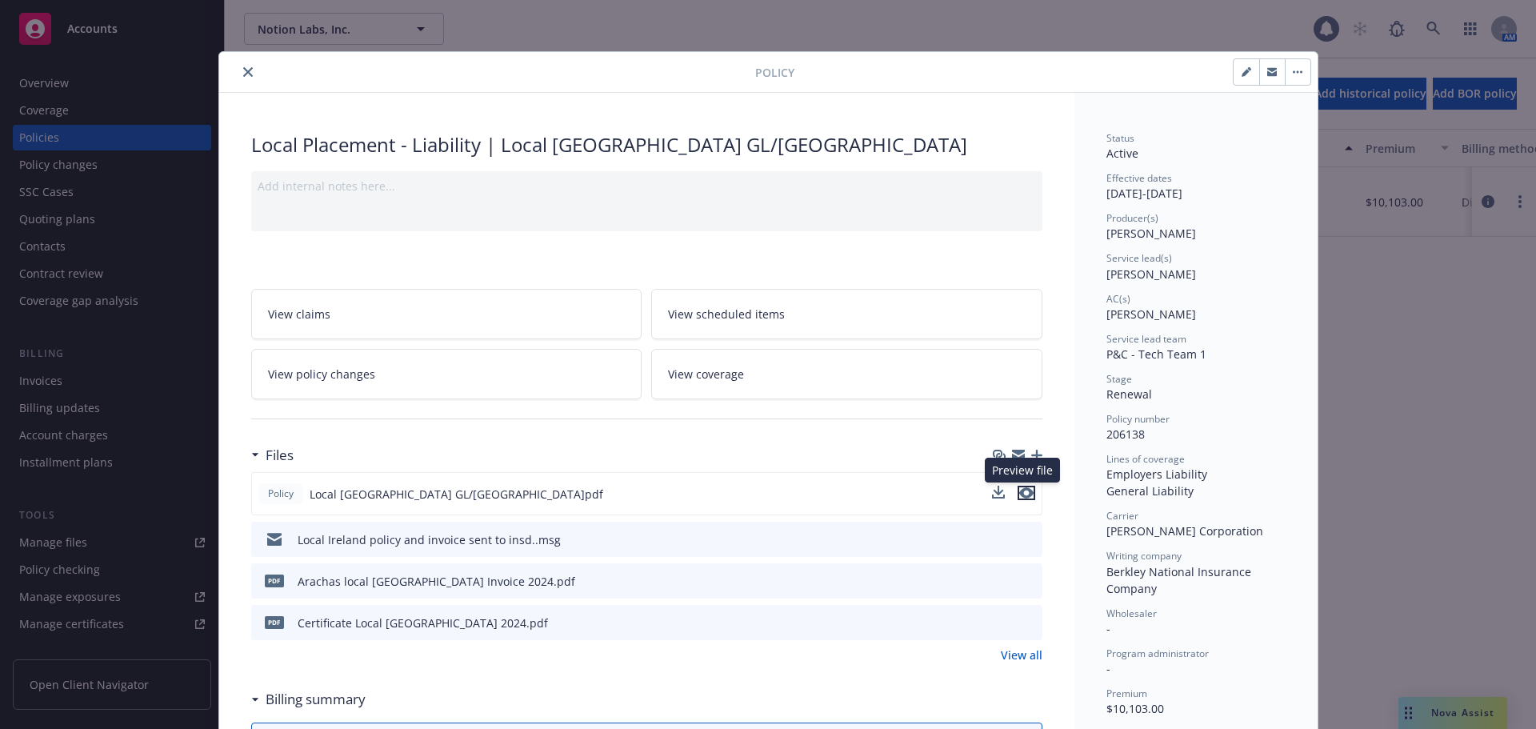
click at [1023, 498] on icon "preview file" at bounding box center [1026, 492] width 14 height 11
click at [243, 74] on icon "close" at bounding box center [248, 72] width 10 height 10
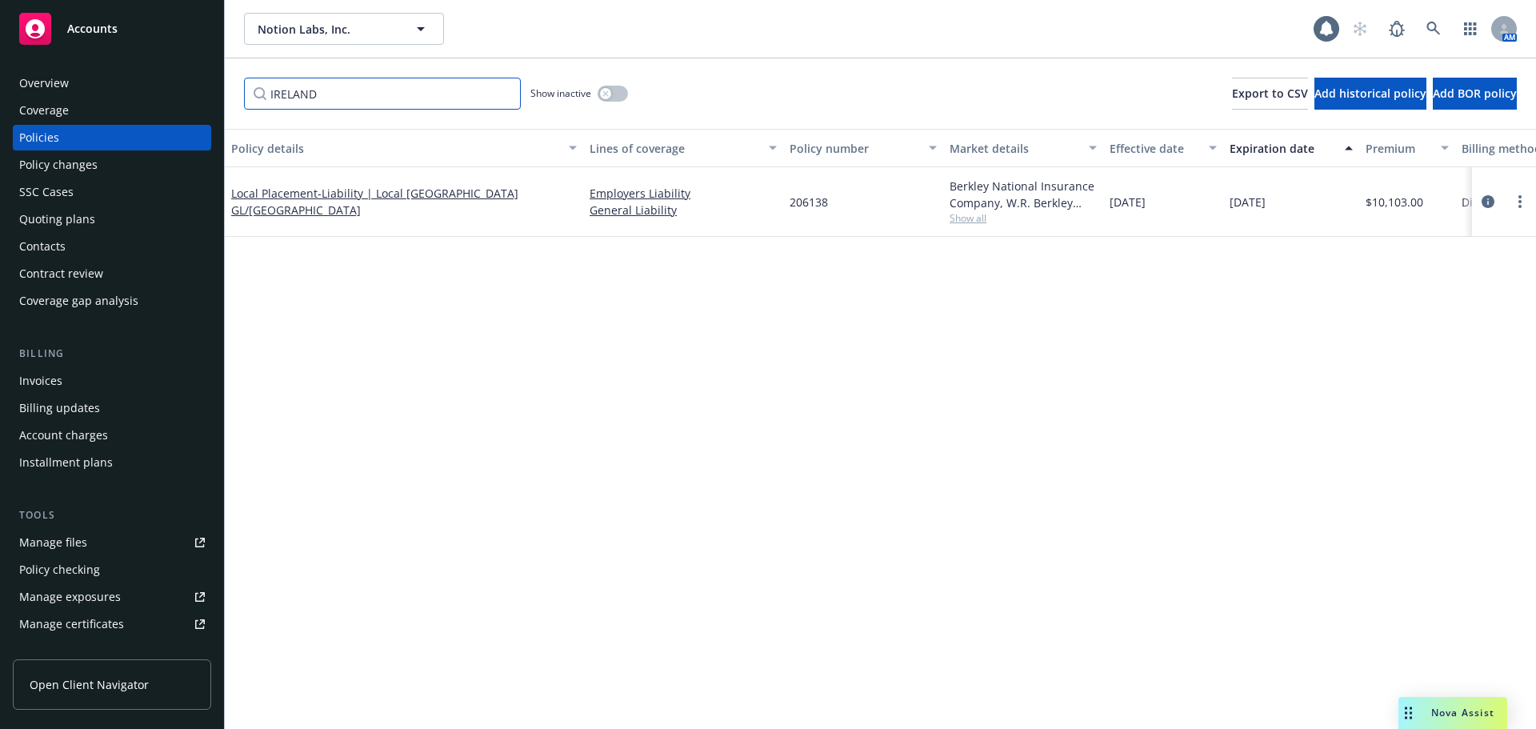
click at [506, 98] on input "IRELAND" at bounding box center [382, 94] width 277 height 32
click at [432, 96] on input "IRELAND" at bounding box center [382, 94] width 277 height 32
type input "local placement"
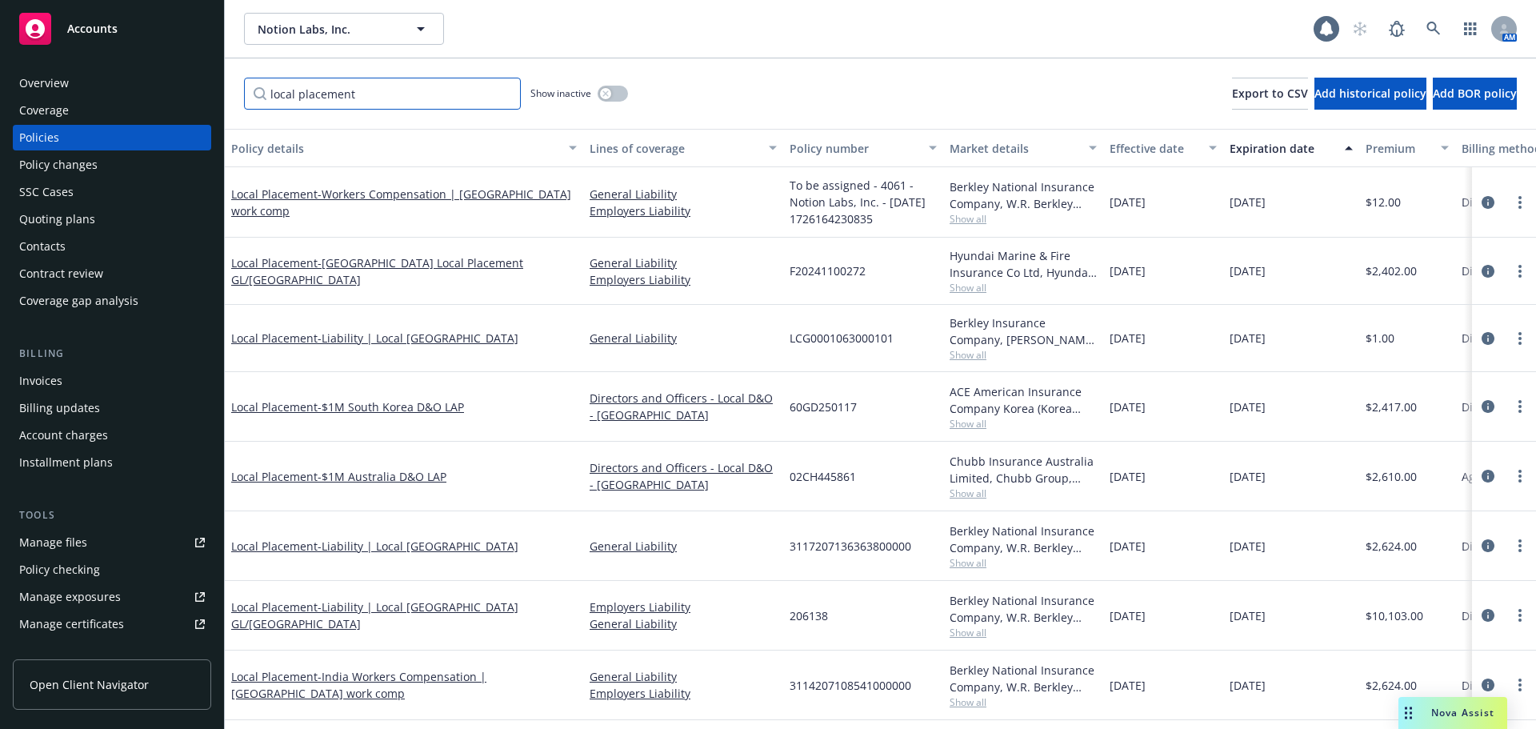
scroll to position [3, 0]
click at [505, 94] on input "local placement" at bounding box center [382, 94] width 277 height 32
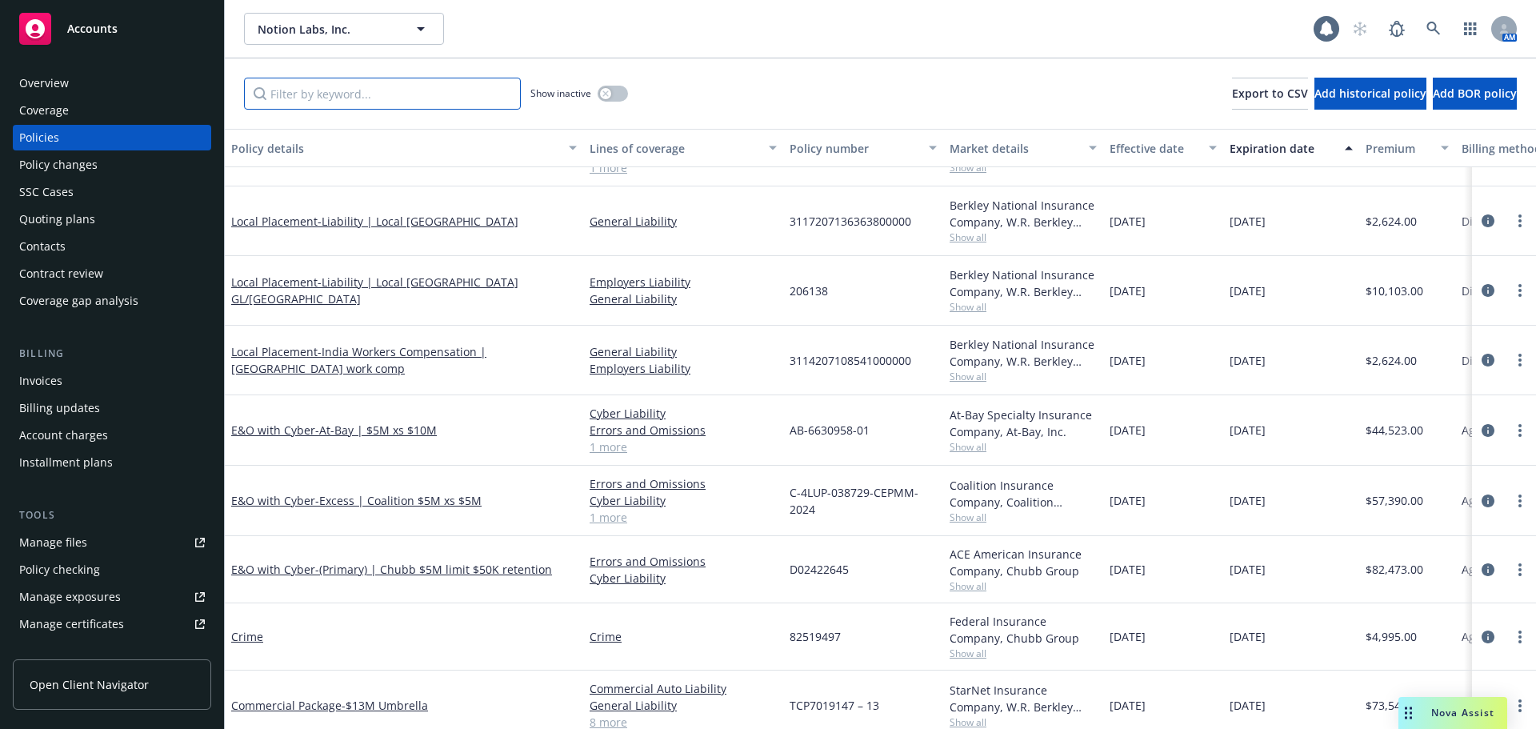
scroll to position [651, 0]
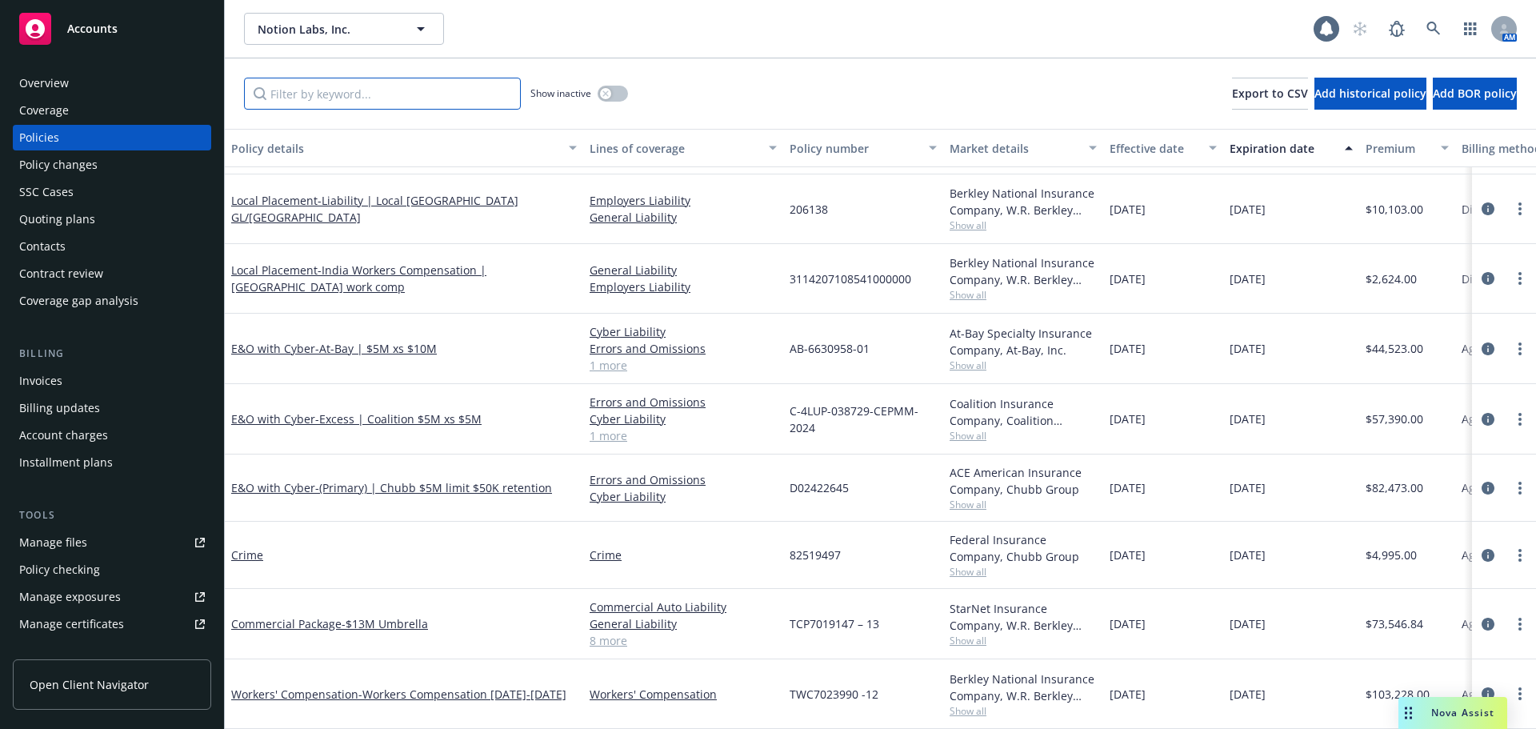
click at [410, 86] on input "Filter by keyword..." at bounding box center [382, 94] width 277 height 32
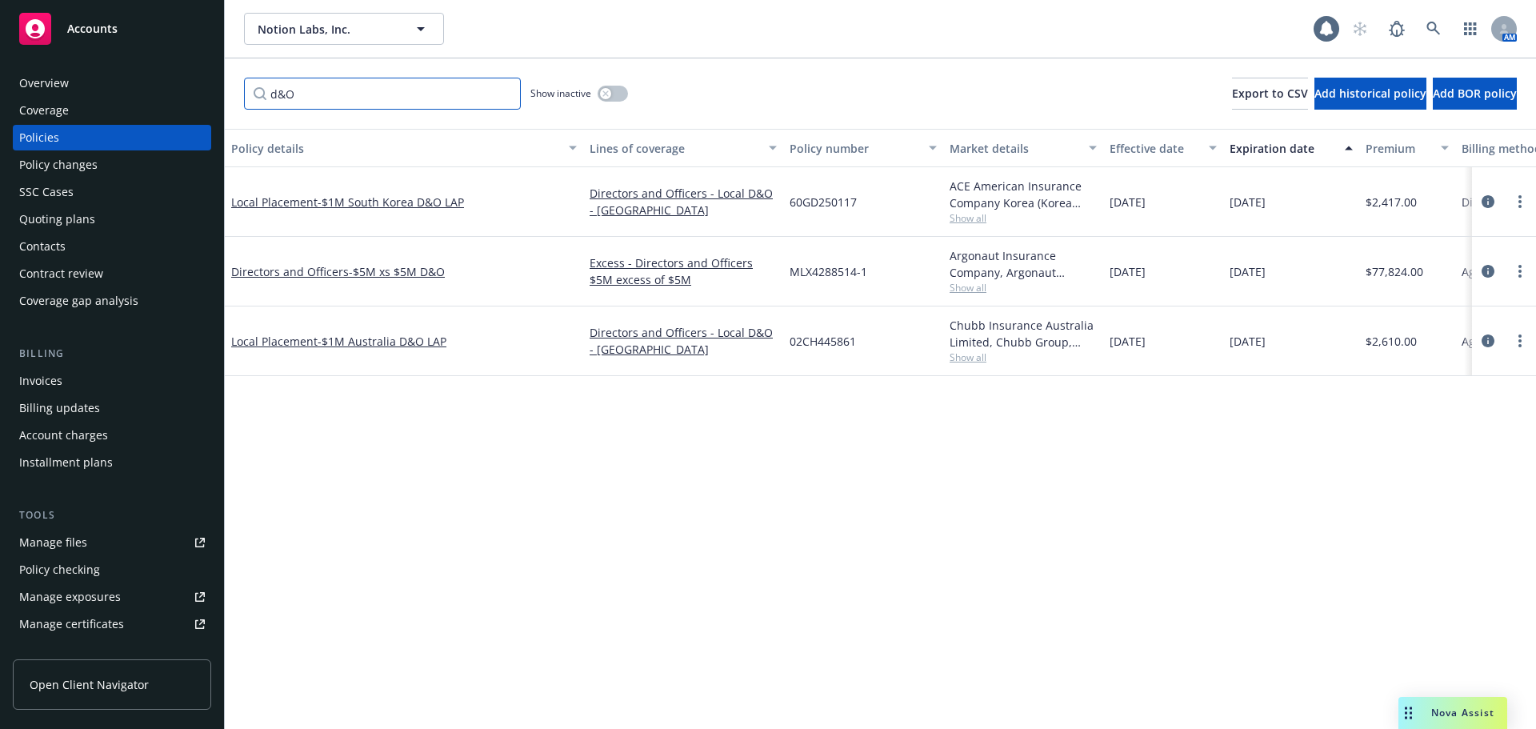
drag, startPoint x: 337, startPoint y: 89, endPoint x: 154, endPoint y: 92, distance: 182.5
click at [154, 92] on div "Accounts Overview Coverage Policies Policy changes SSC Cases Quoting plans Cont…" at bounding box center [768, 364] width 1536 height 729
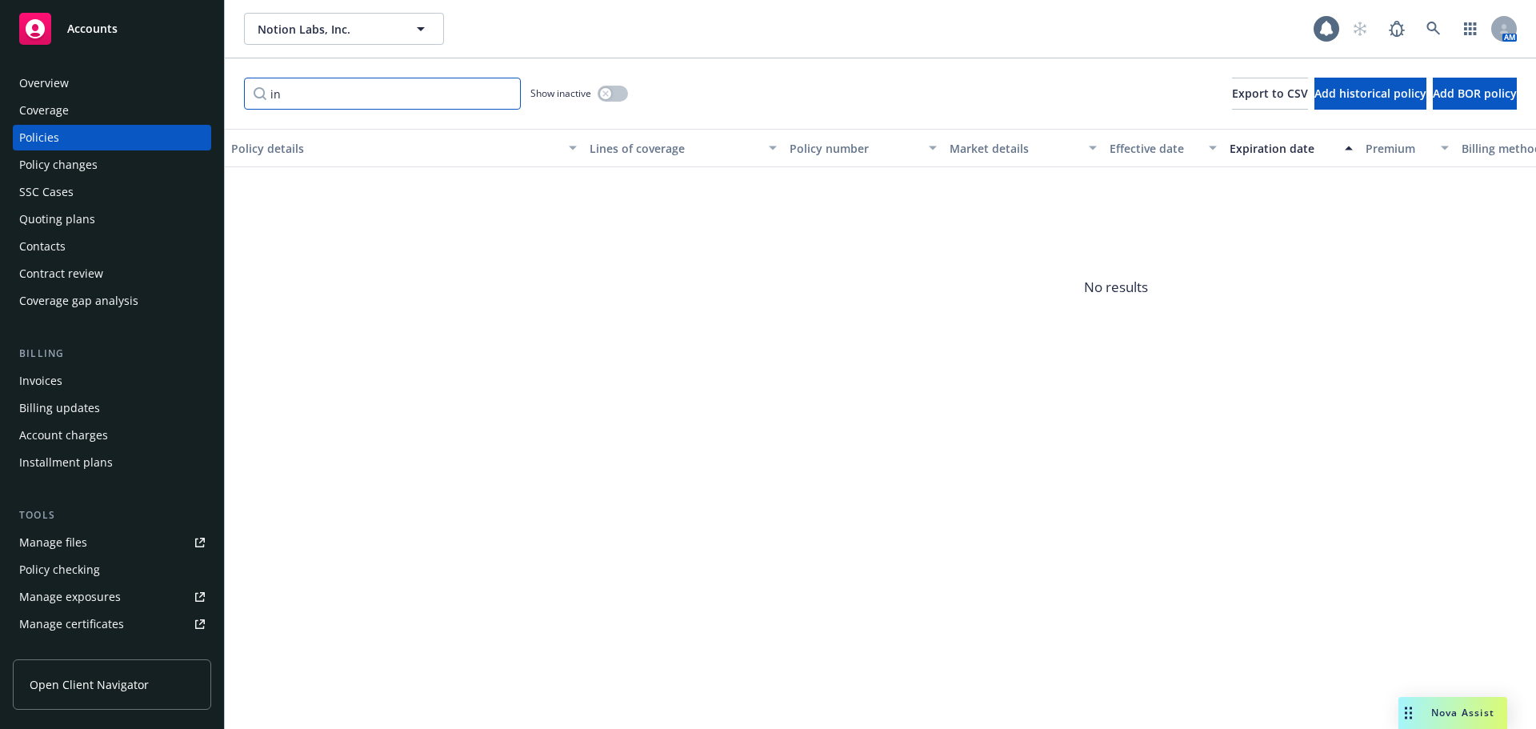
type input "i"
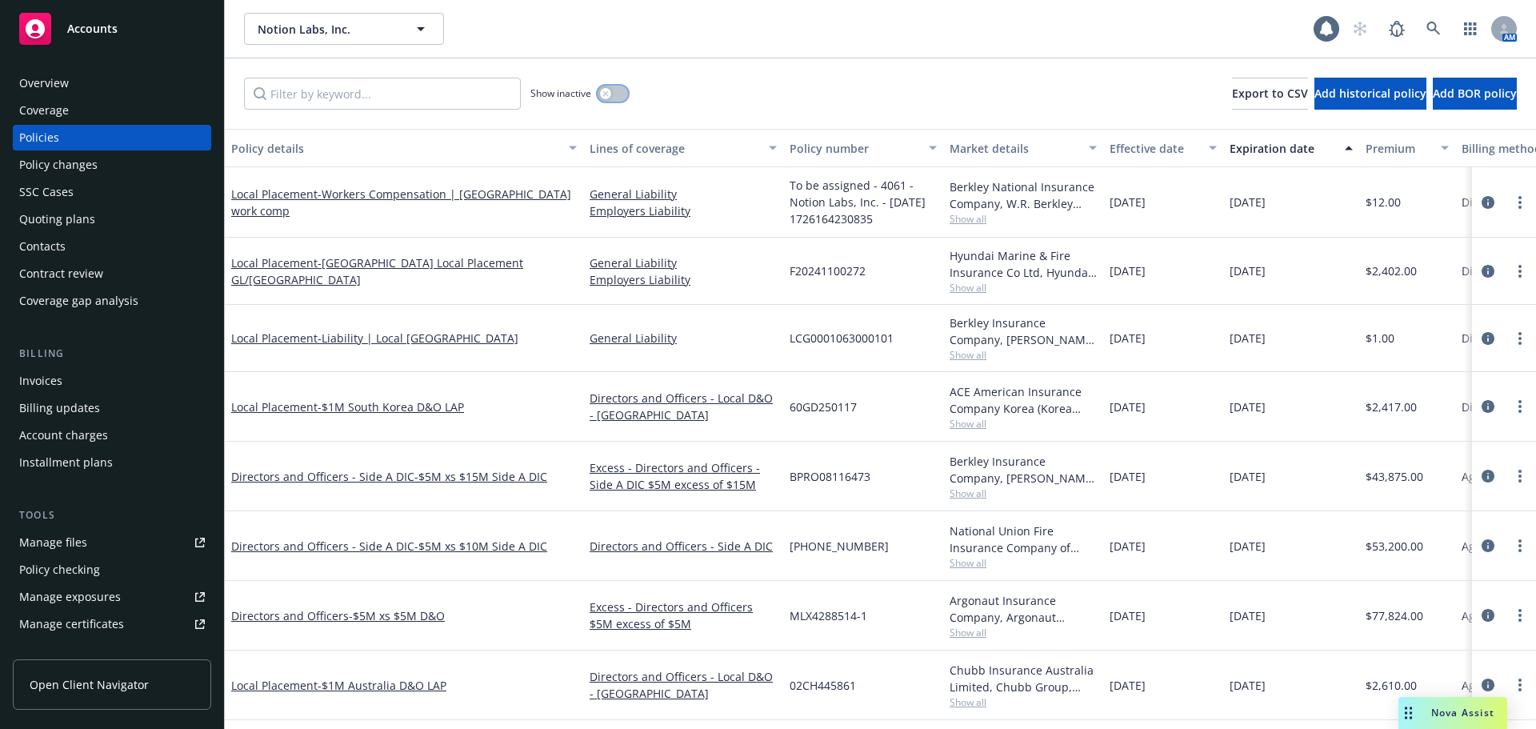
click at [619, 90] on button "button" at bounding box center [613, 94] width 30 height 16
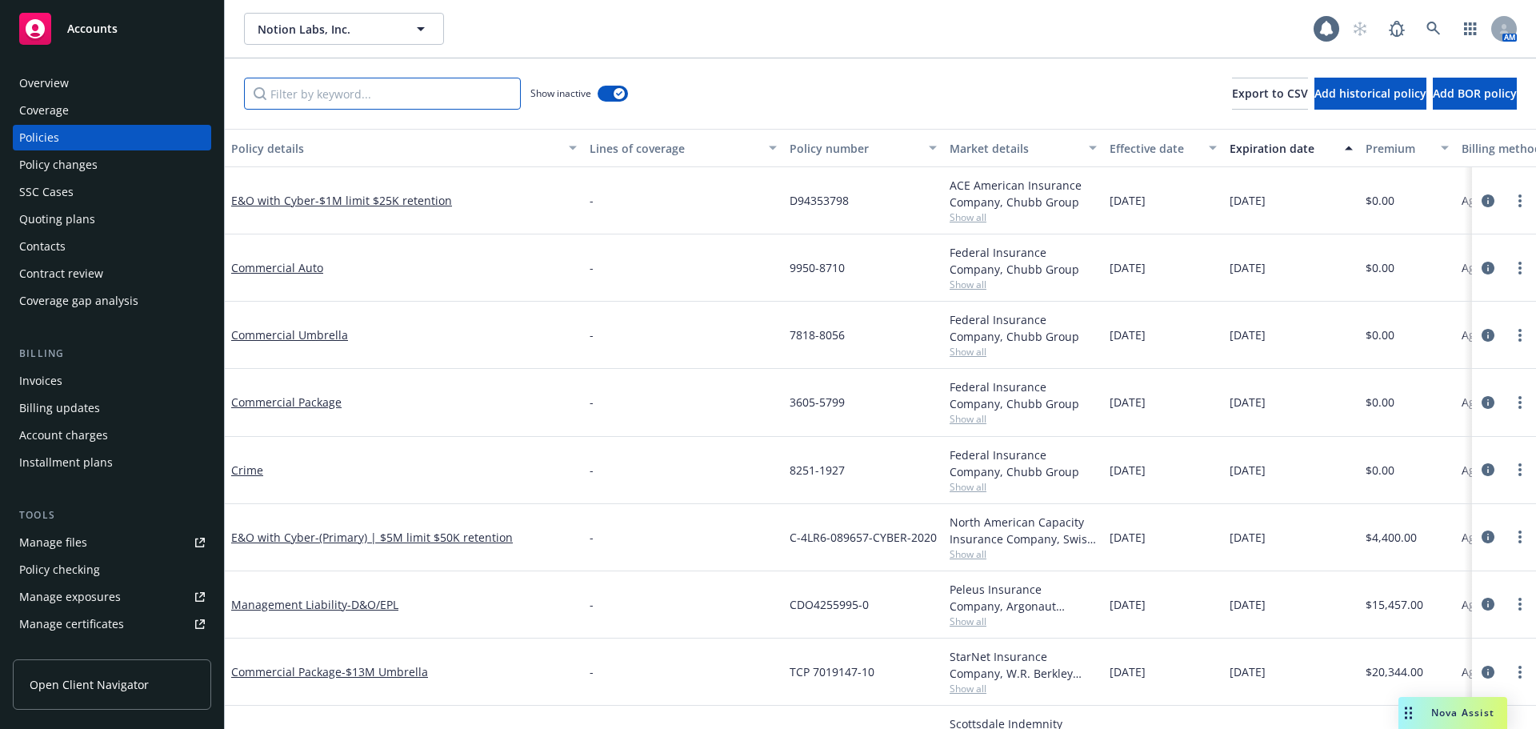
click at [502, 89] on input "Filter by keyword..." at bounding box center [382, 94] width 277 height 32
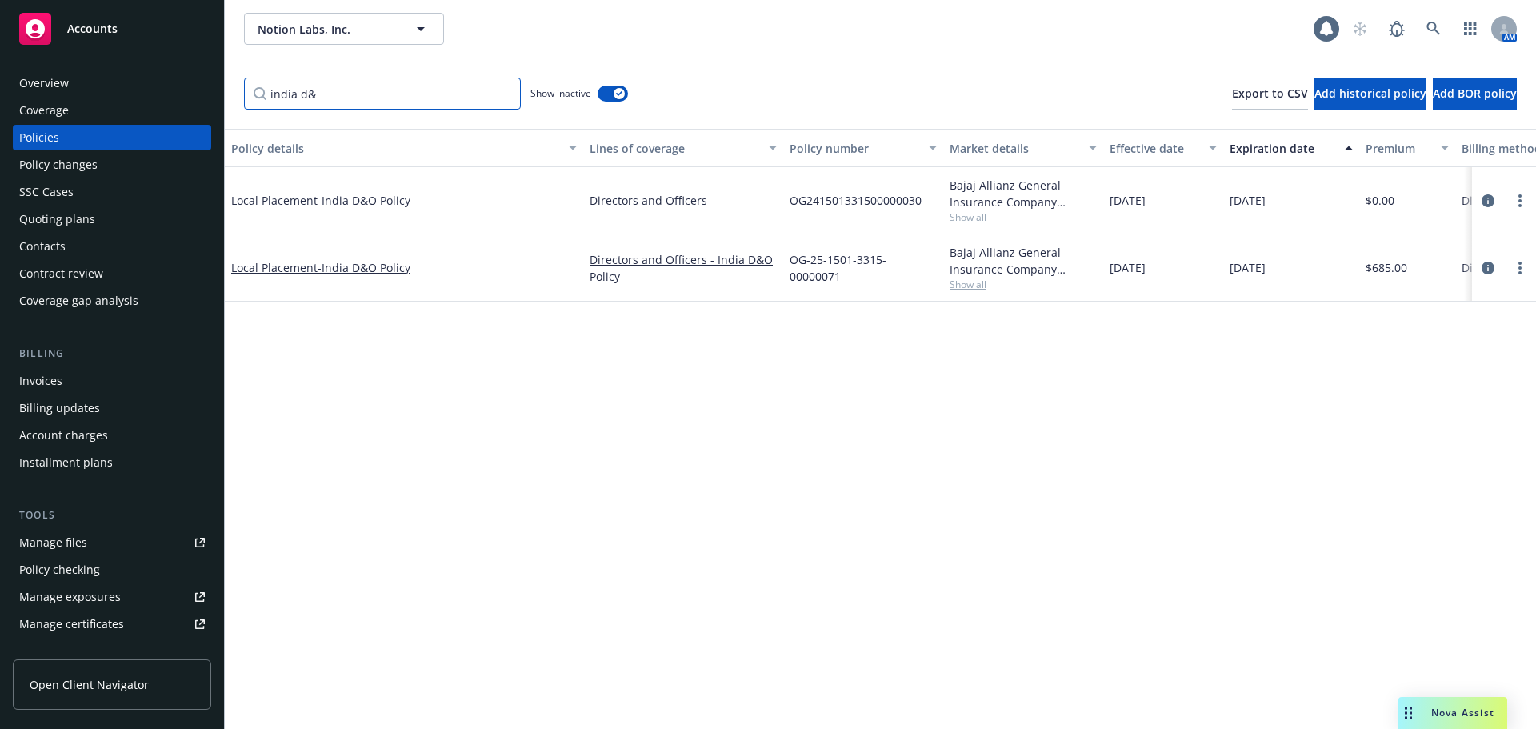
click at [385, 99] on input "india d&" at bounding box center [382, 94] width 277 height 32
type input "i"
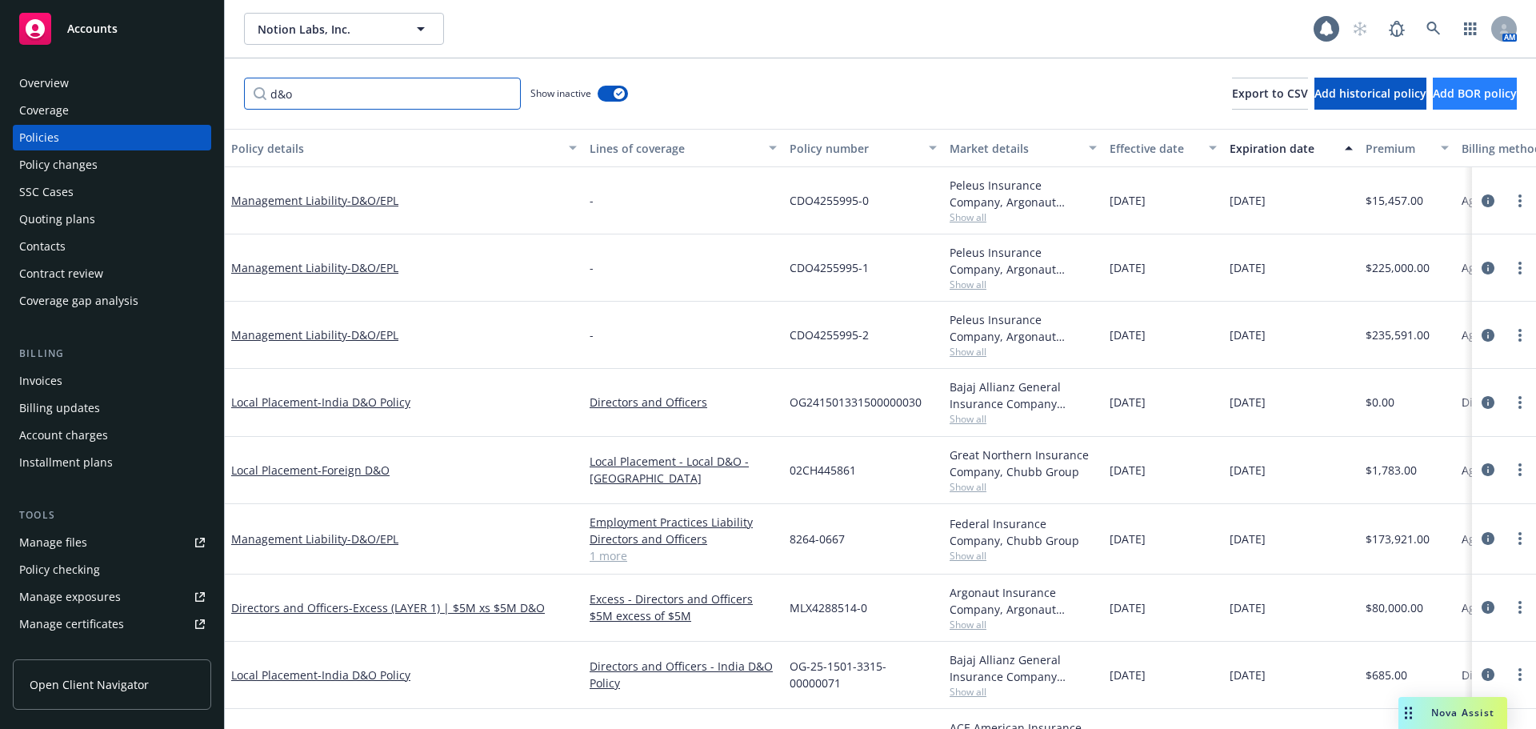
type input "d&o"
click at [601, 100] on button "button" at bounding box center [613, 94] width 30 height 16
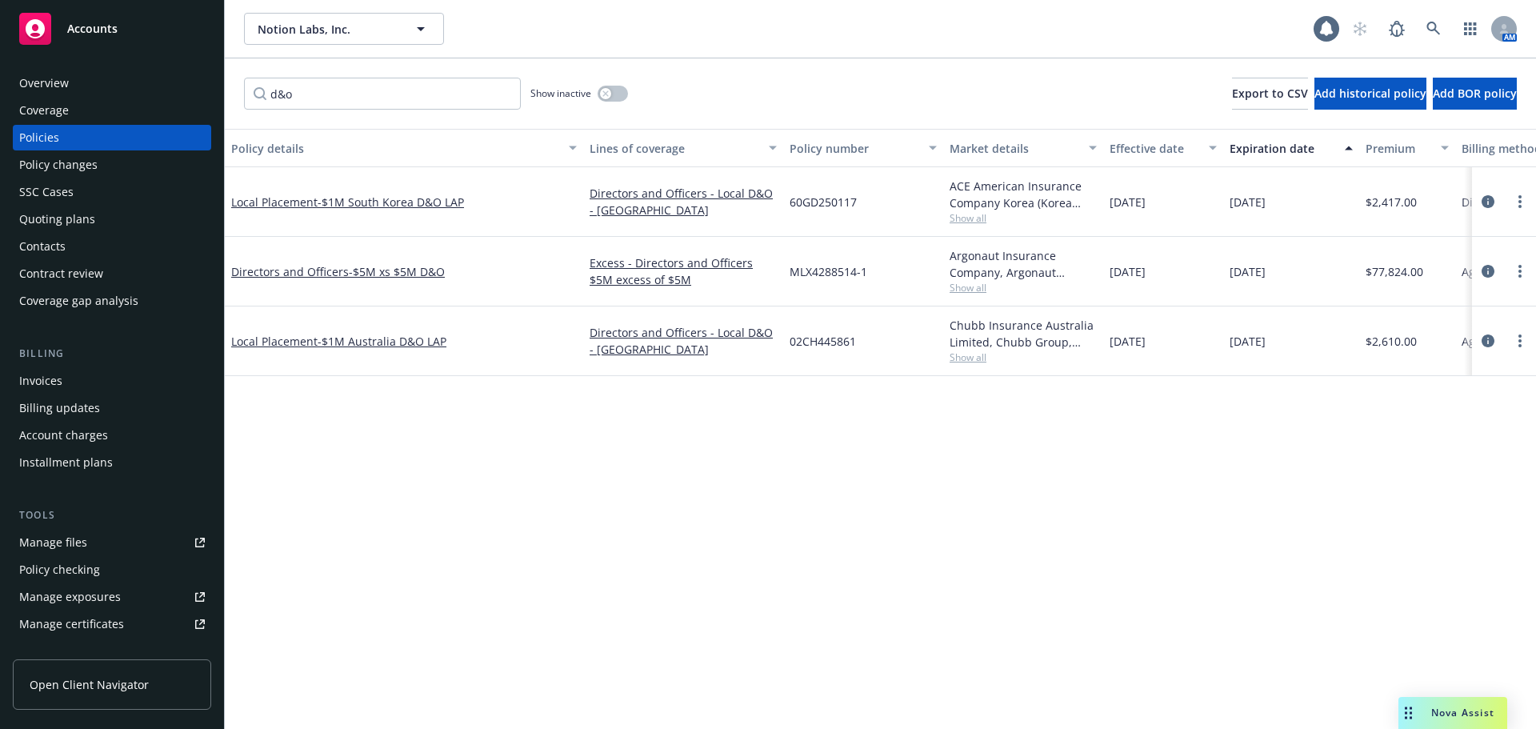
click at [839, 200] on span "60GD250117" at bounding box center [823, 202] width 67 height 17
drag, startPoint x: 1180, startPoint y: 197, endPoint x: 1108, endPoint y: 196, distance: 72.0
click at [1108, 196] on div "[DATE]" at bounding box center [1163, 202] width 120 height 70
click at [987, 215] on span "Show all" at bounding box center [1023, 218] width 147 height 14
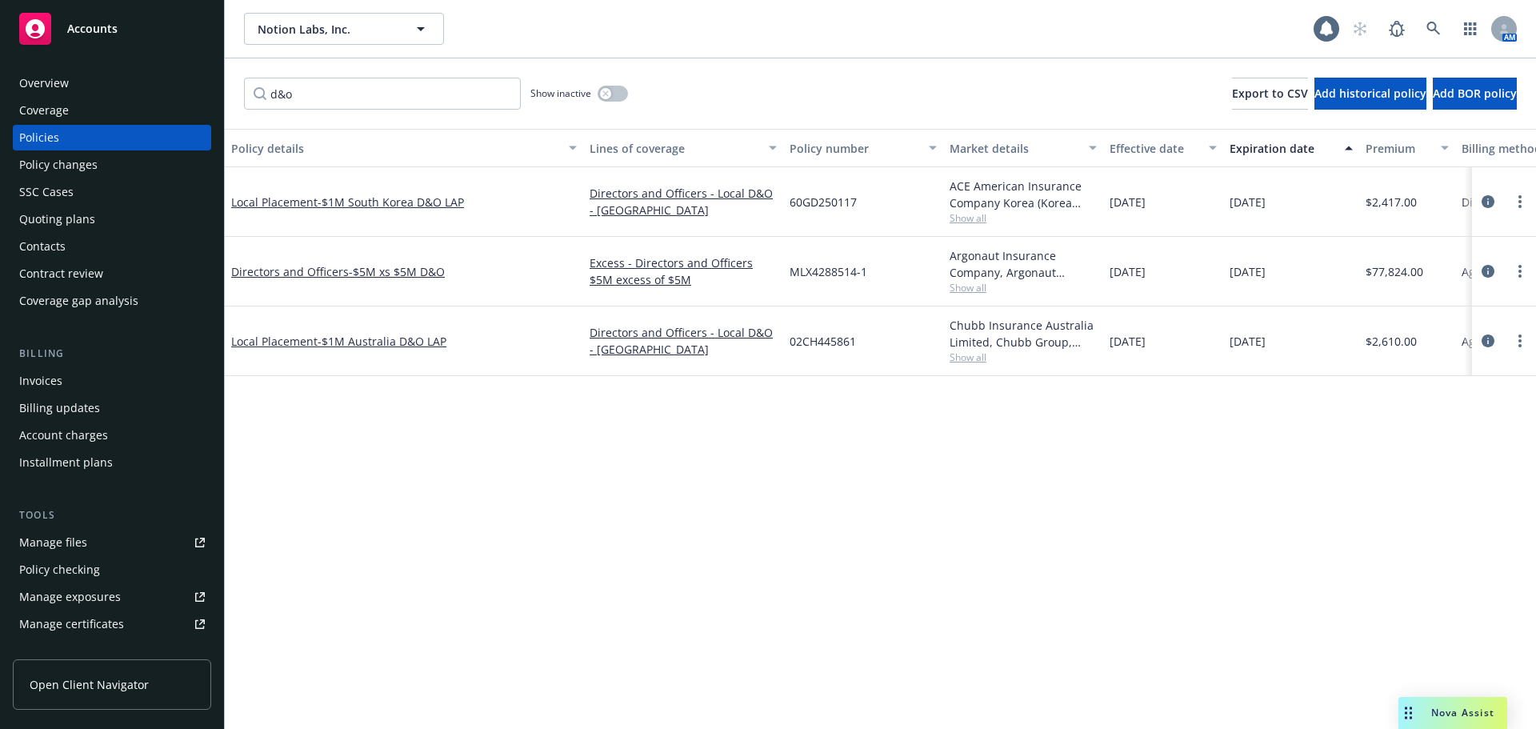
click at [964, 218] on span "Show all" at bounding box center [1023, 218] width 147 height 14
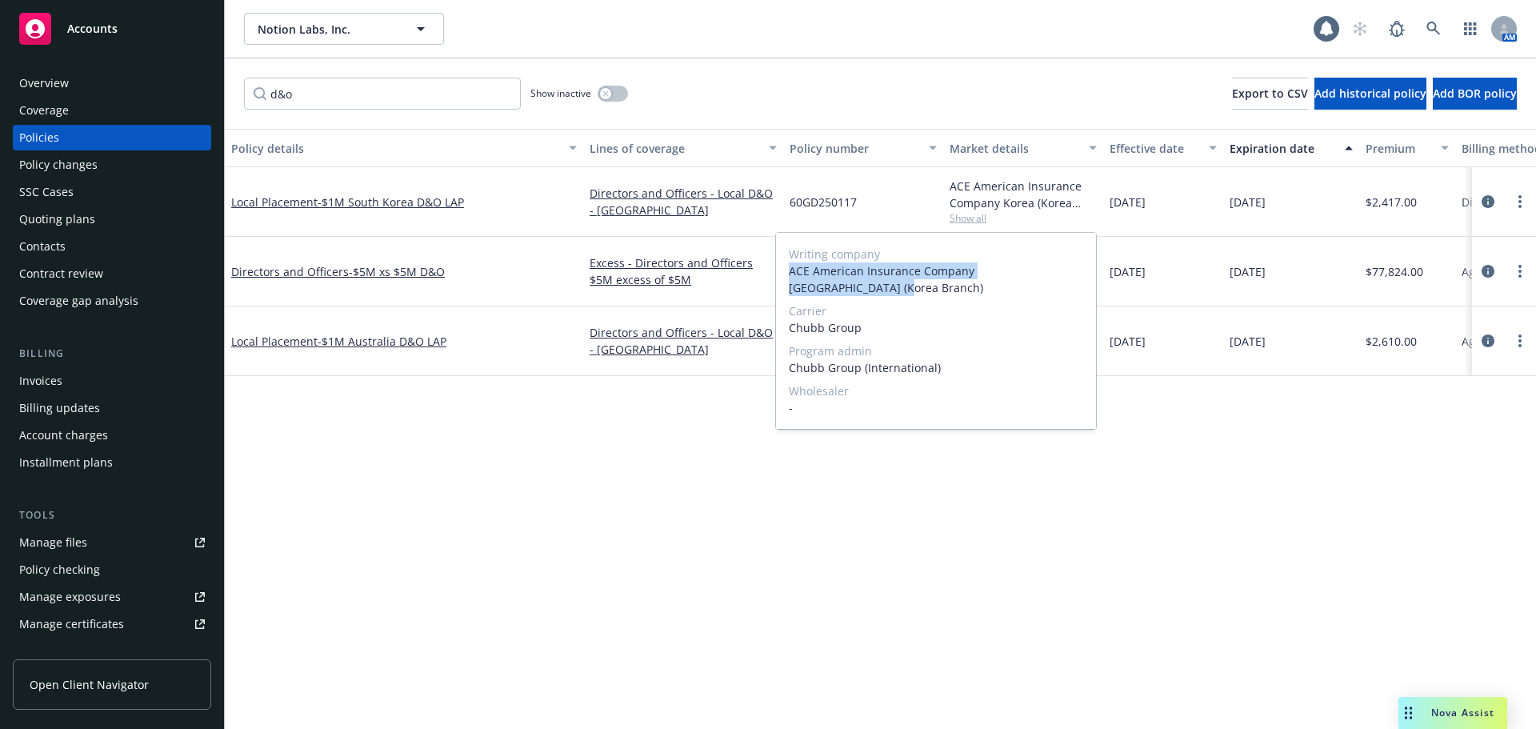
drag, startPoint x: 787, startPoint y: 271, endPoint x: 1083, endPoint y: 270, distance: 296.9
click at [1083, 270] on div "Writing company ACE American Insurance Company Korea (Korea Branch) Carrier Chu…" at bounding box center [936, 331] width 320 height 196
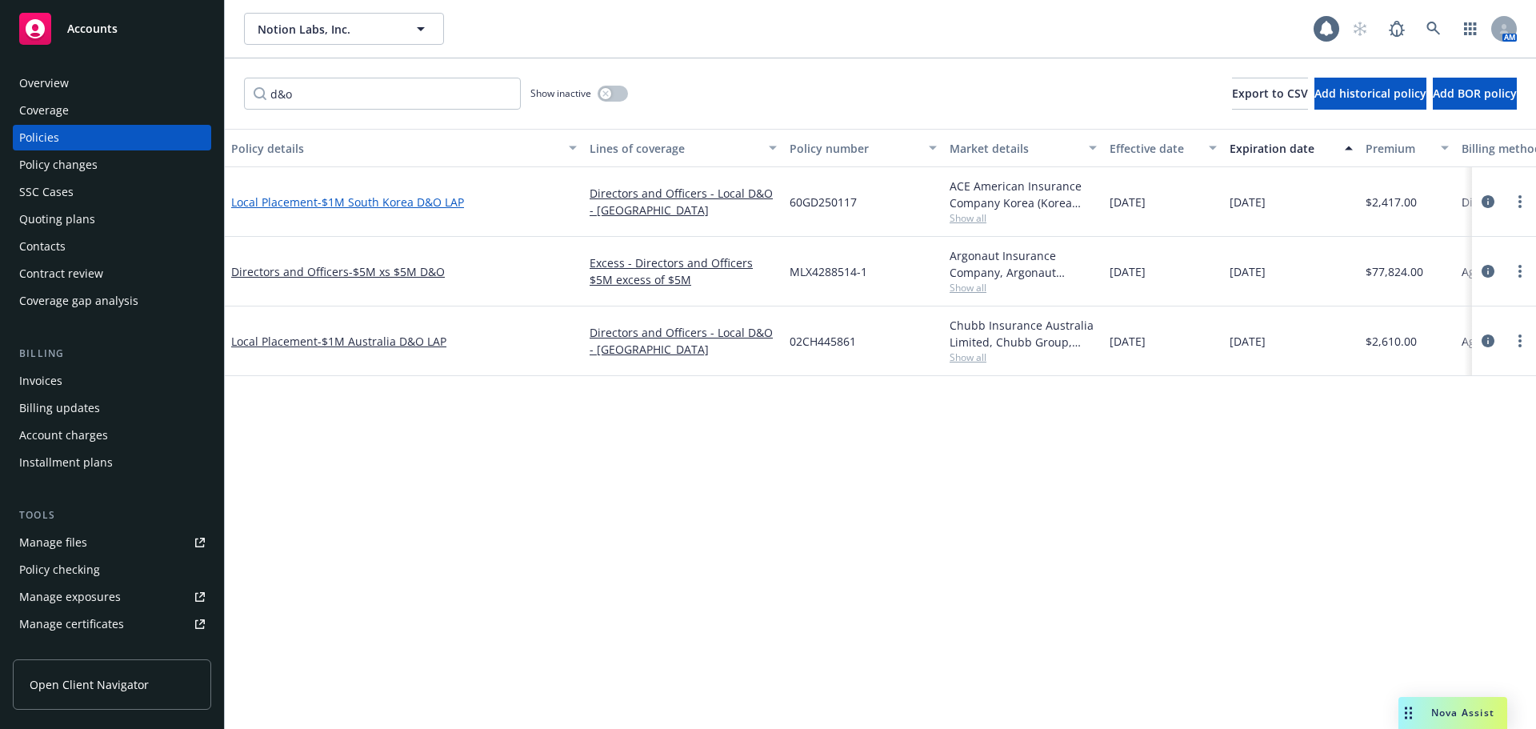
click at [412, 199] on span "- $1M South Korea D&O LAP" at bounding box center [391, 201] width 146 height 15
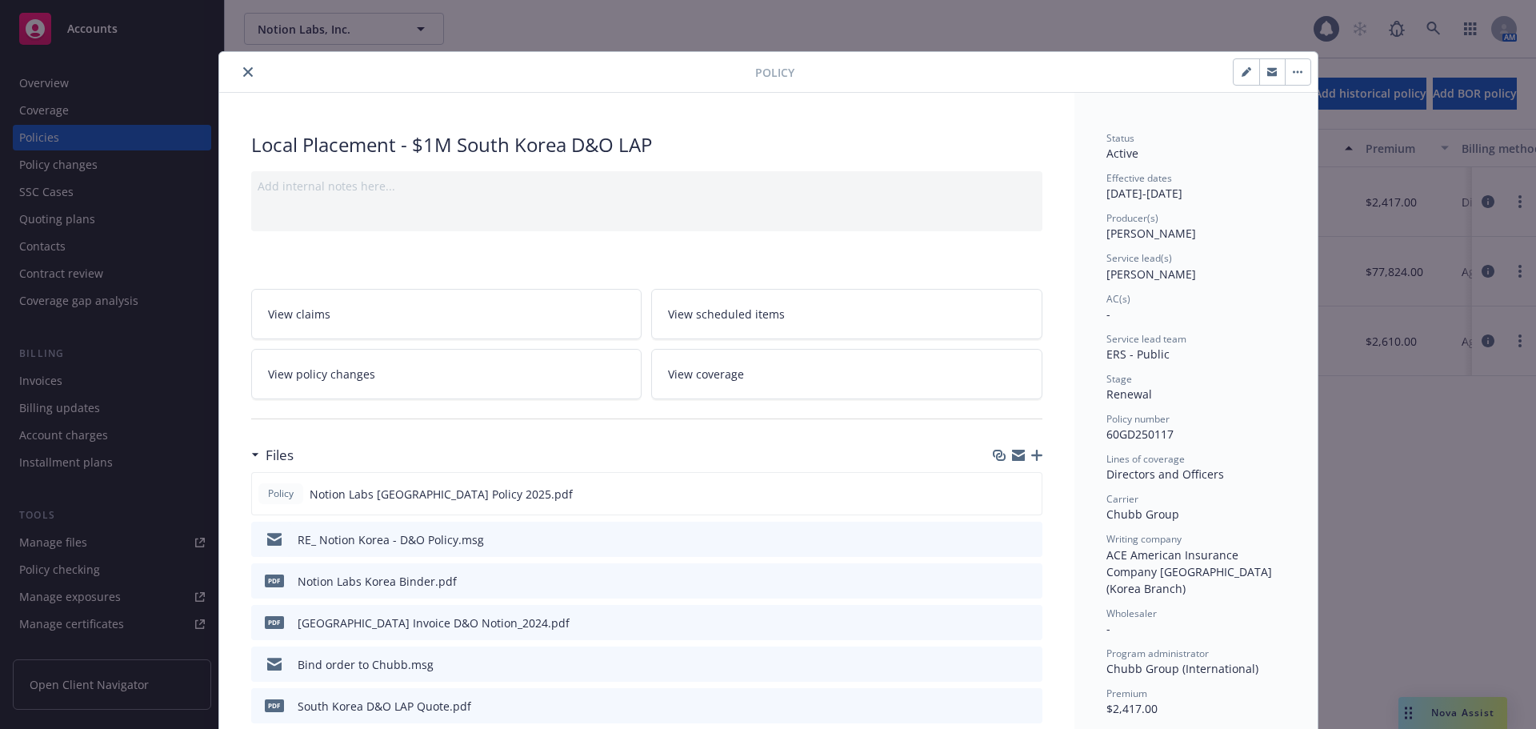
click at [245, 73] on icon "close" at bounding box center [248, 72] width 10 height 10
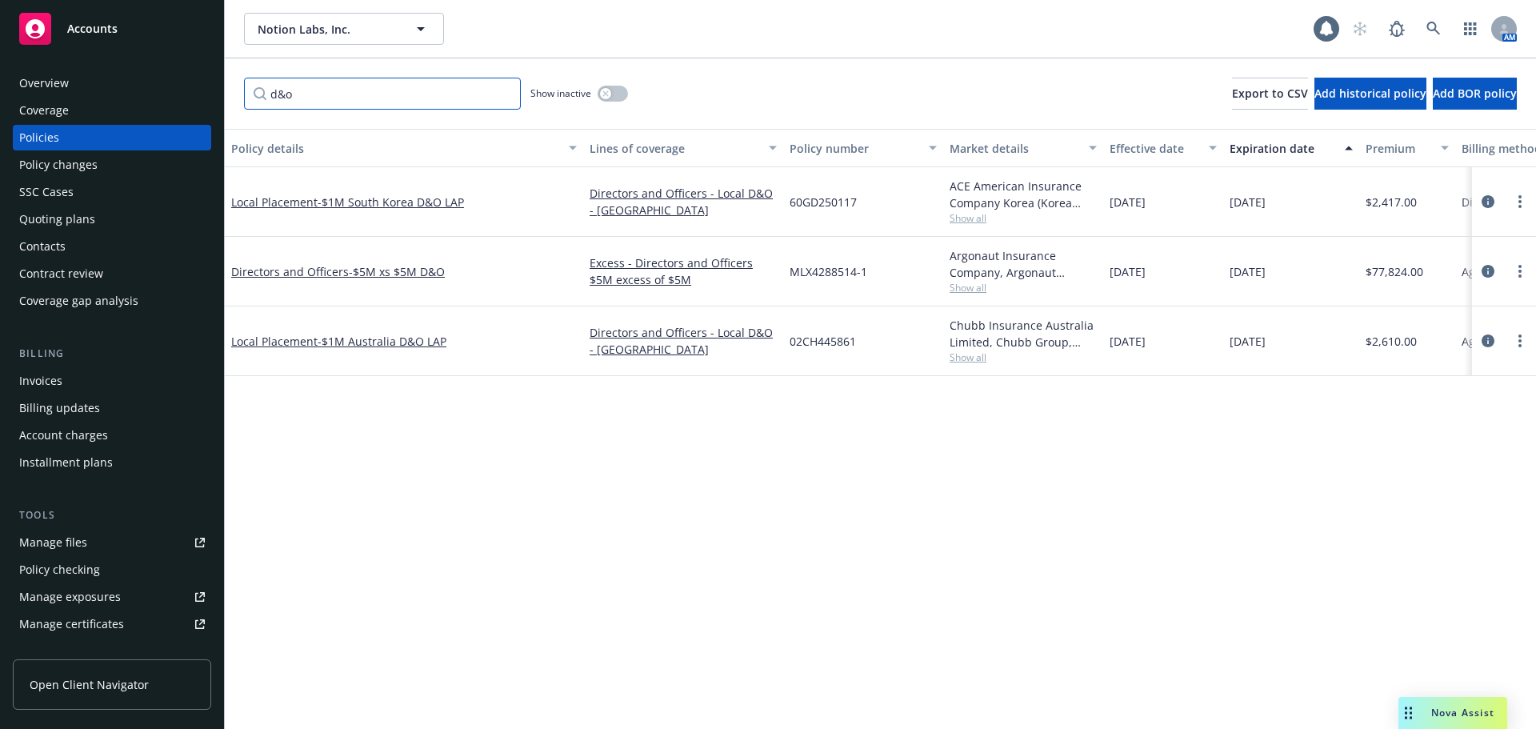
click at [500, 90] on input "d&o" at bounding box center [382, 94] width 277 height 32
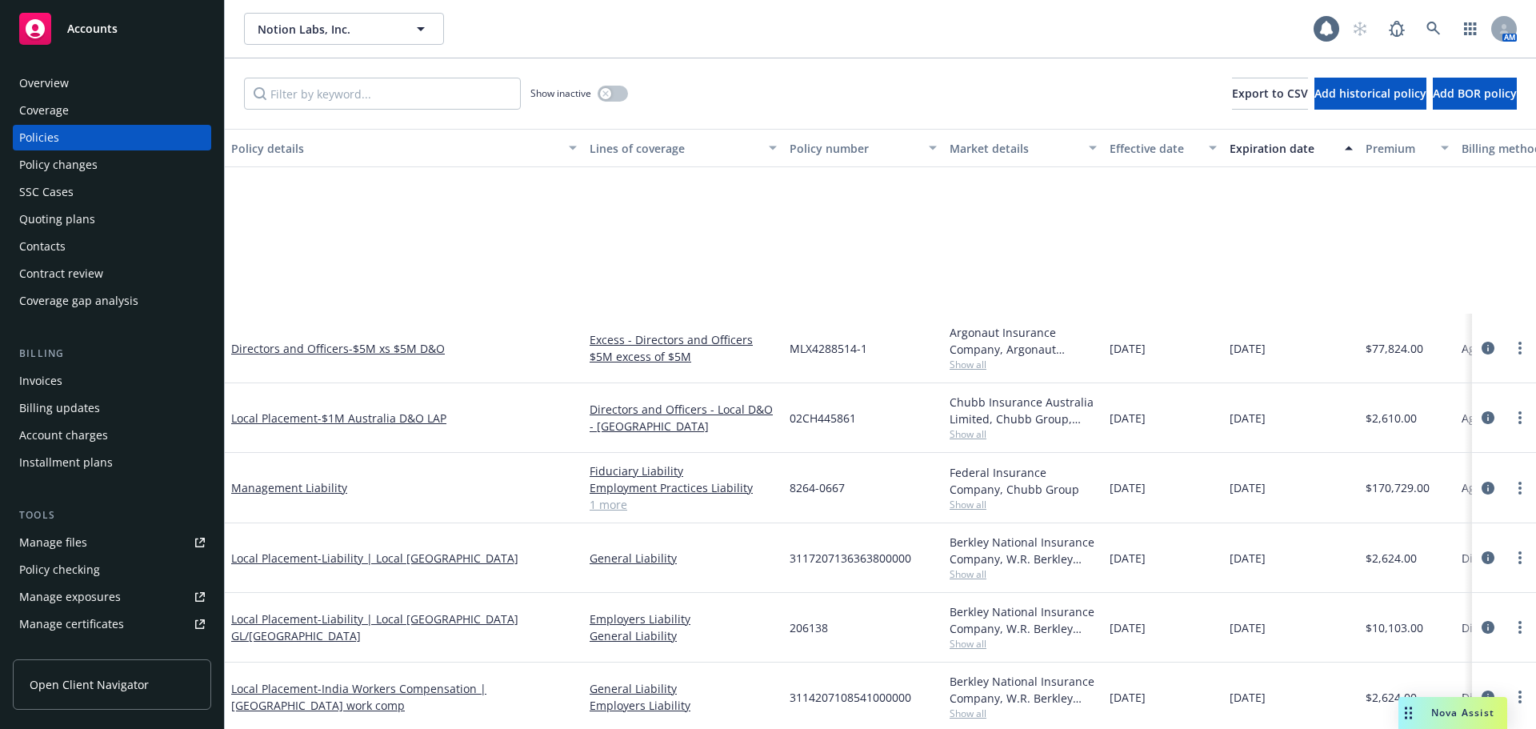
scroll to position [480, 0]
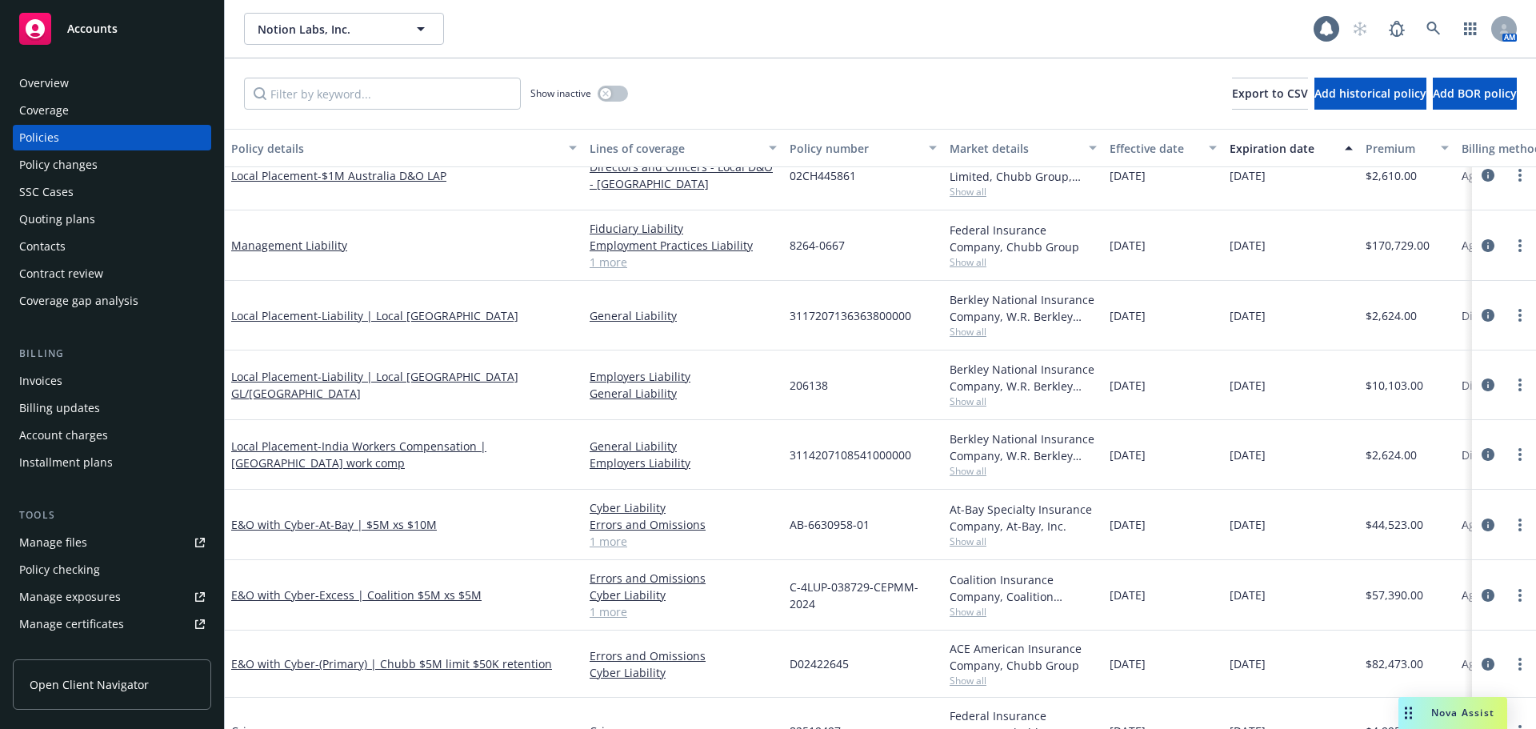
click at [343, 241] on div "Management Liability" at bounding box center [404, 245] width 346 height 17
click at [298, 241] on link "Management Liability" at bounding box center [289, 245] width 116 height 15
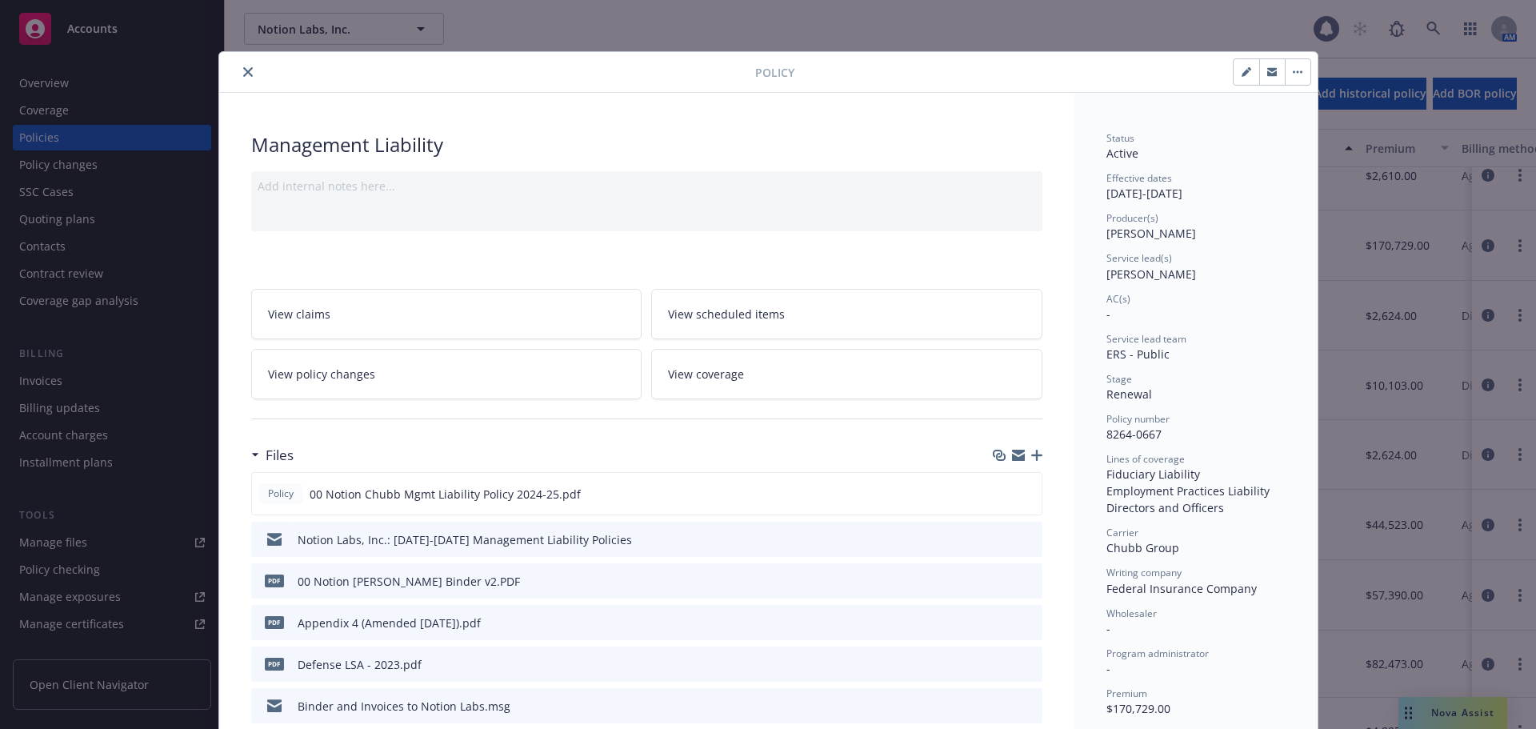
click at [1249, 551] on div "Carrier Chubb Group" at bounding box center [1196, 541] width 179 height 30
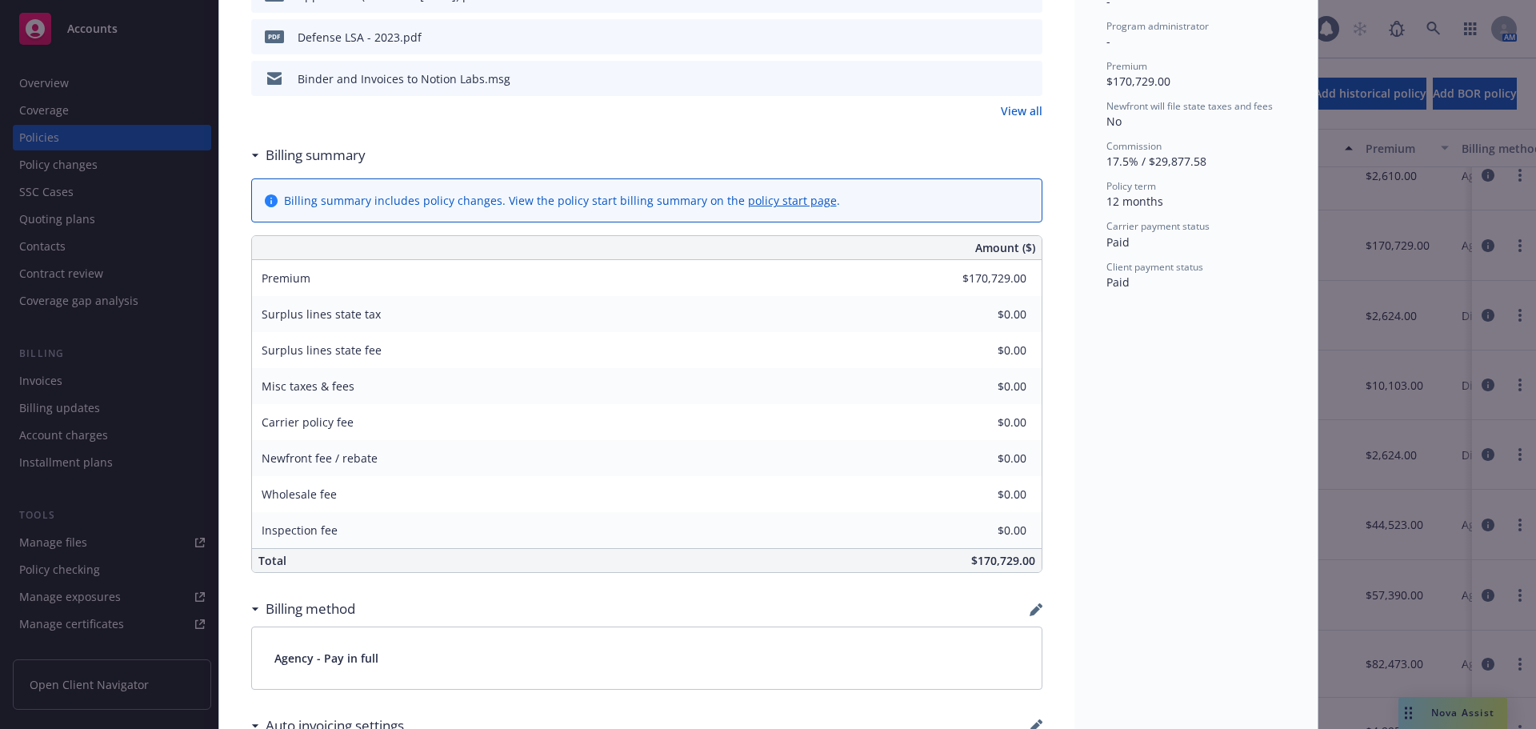
scroll to position [480, 0]
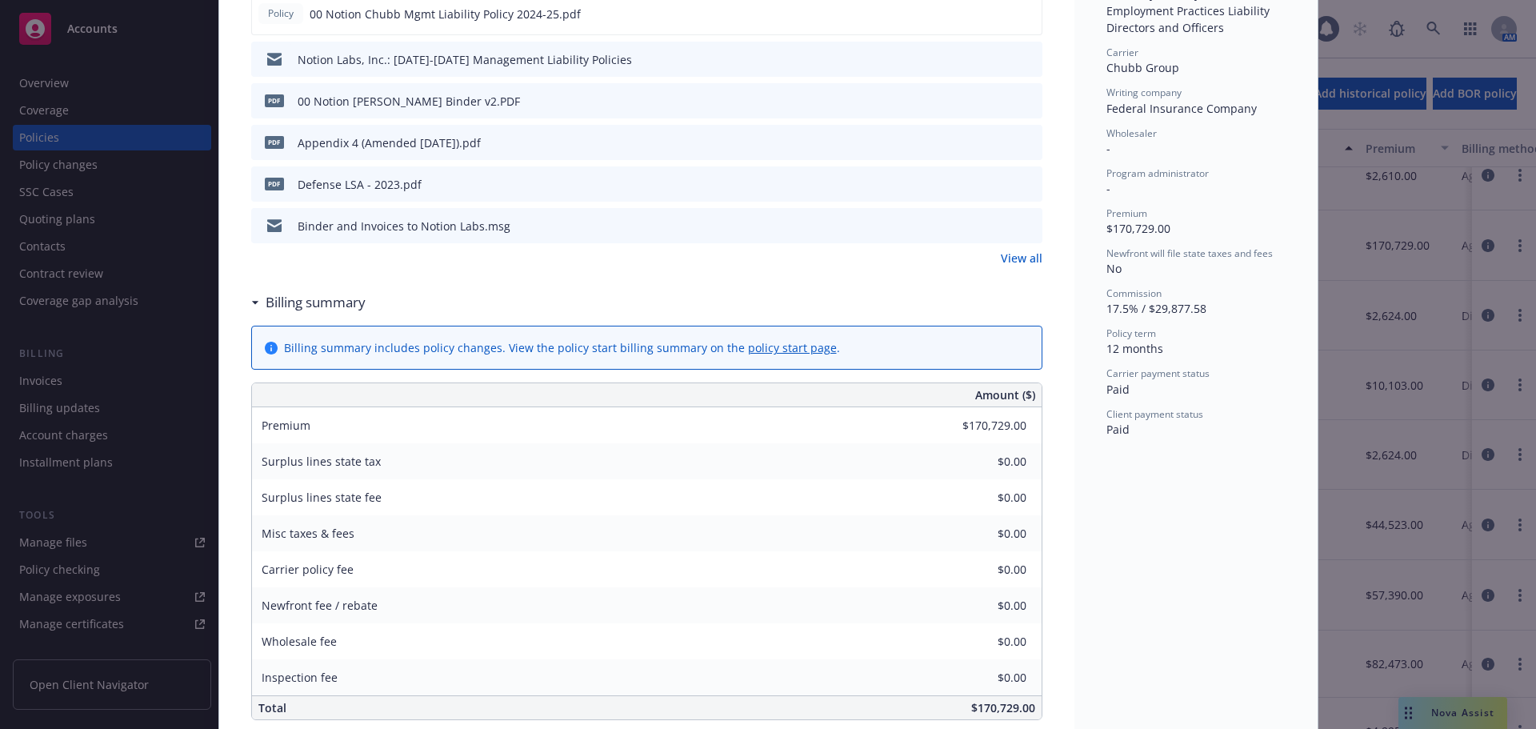
click at [1170, 281] on div "Status Active Effective dates [DATE] - [DATE] Producer(s) [PERSON_NAME] Service…" at bounding box center [1196, 44] width 179 height 787
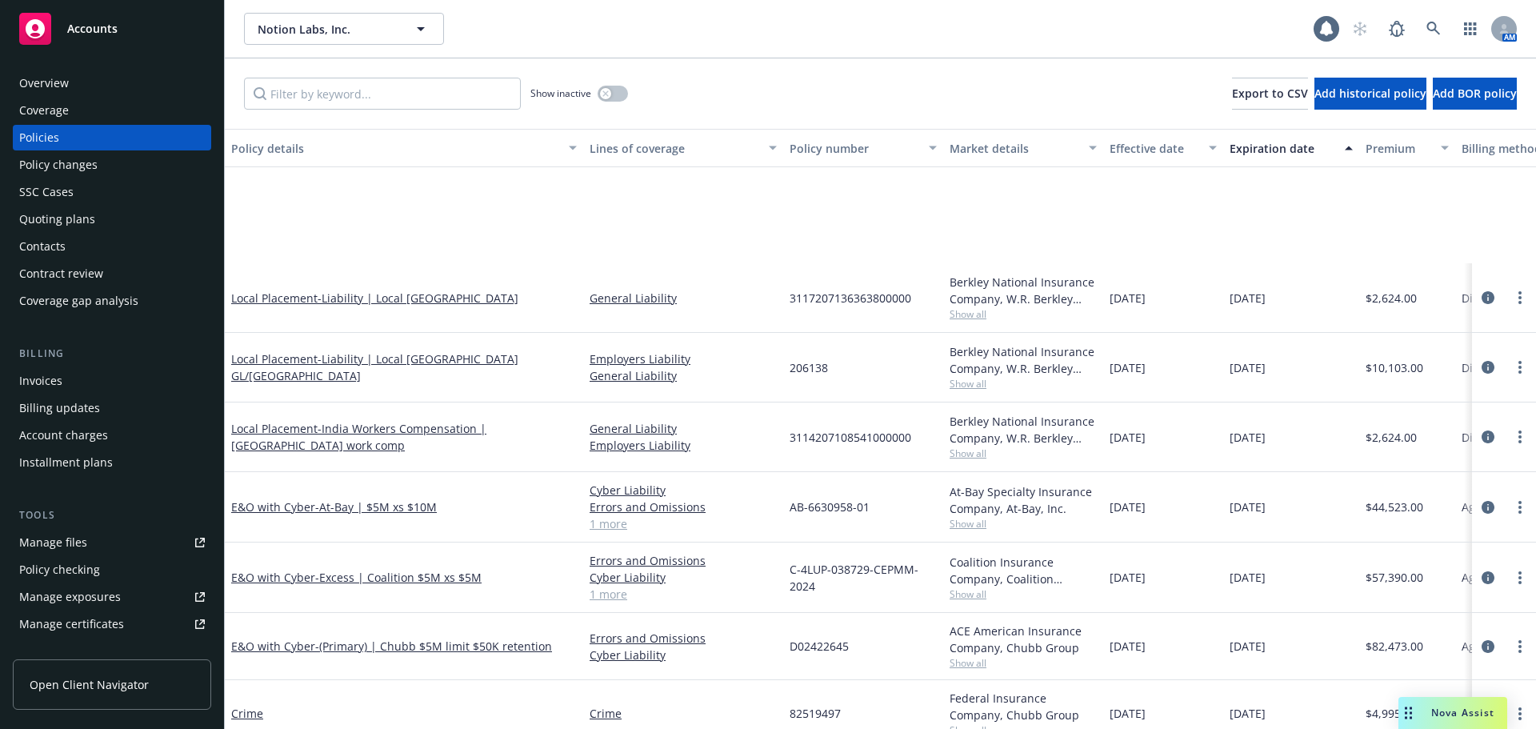
scroll to position [651, 0]
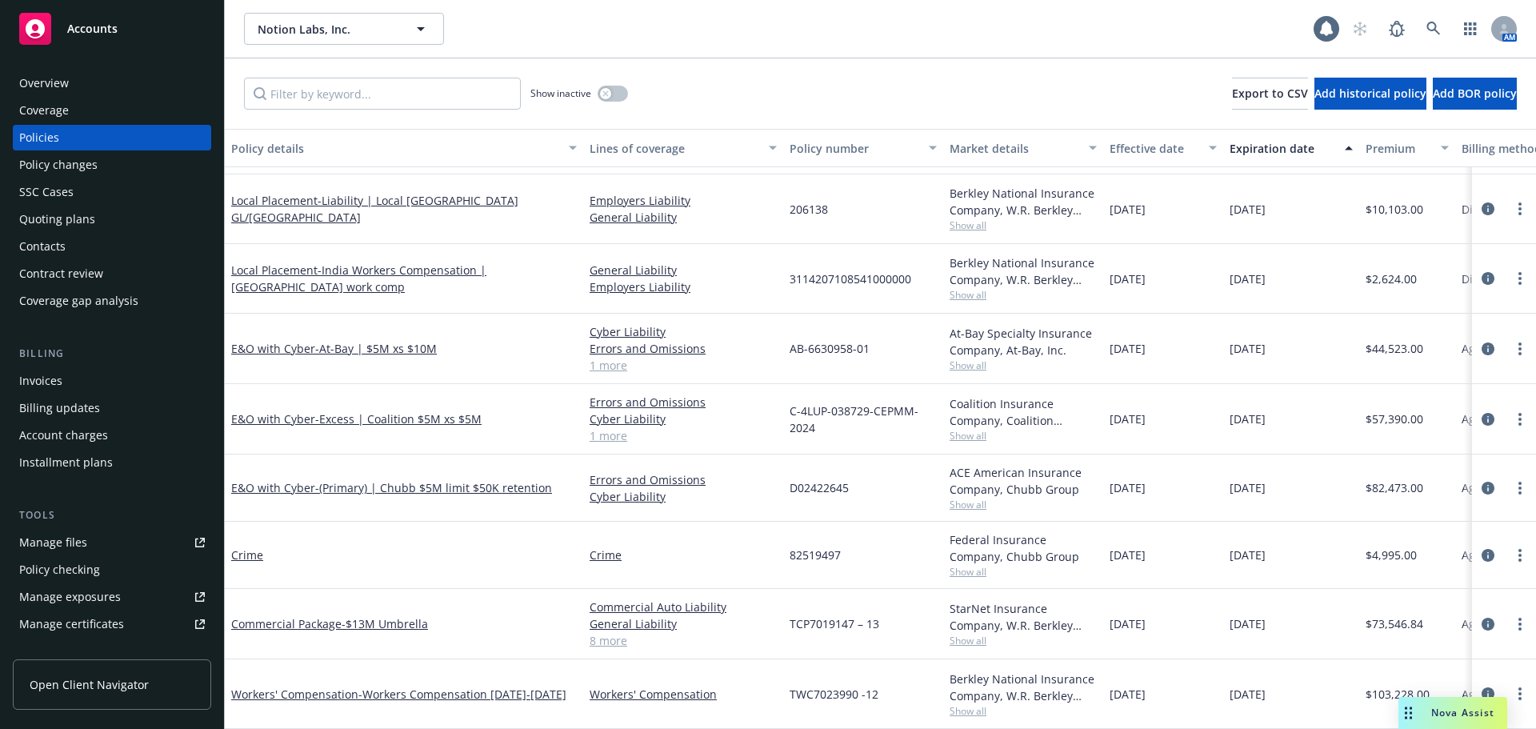
click at [1472, 66] on div "Show inactive Export to CSV Add historical policy Add BOR policy" at bounding box center [881, 93] width 1312 height 70
